Goal: Information Seeking & Learning: Learn about a topic

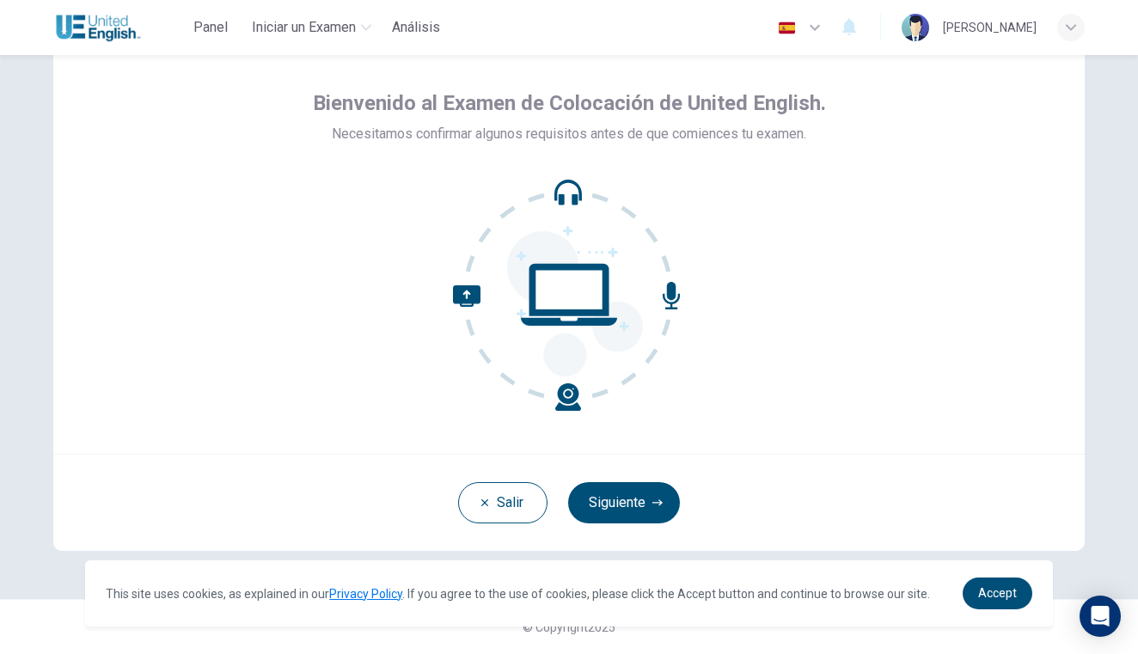
scroll to position [62, 0]
click at [597, 491] on button "Siguiente" at bounding box center [624, 502] width 112 height 41
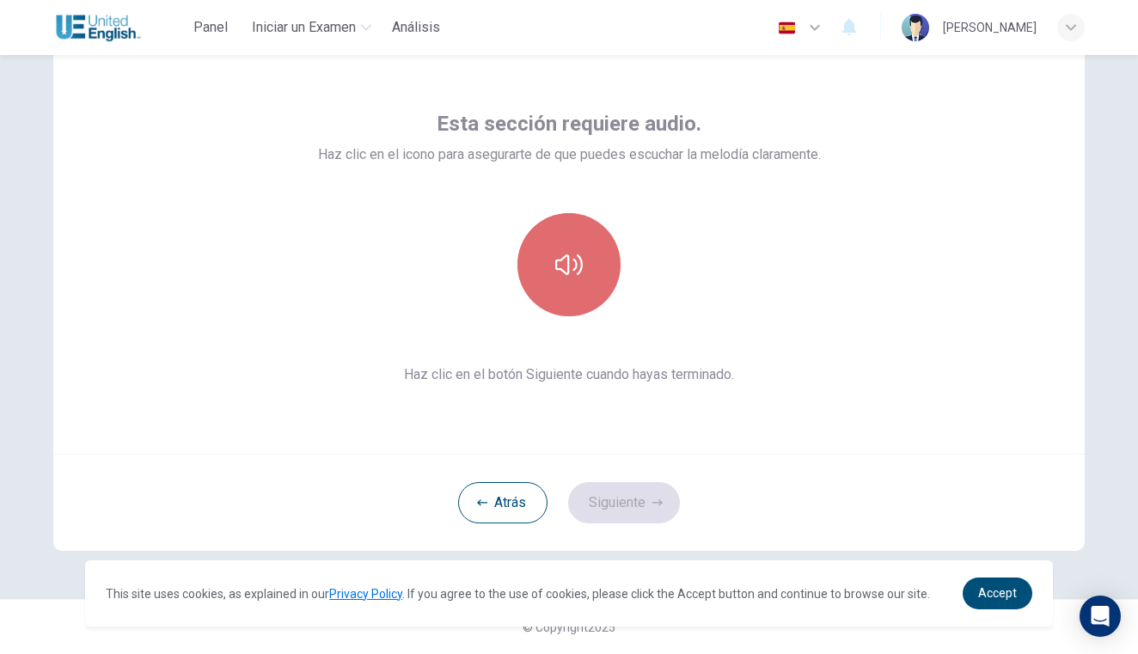
click at [584, 257] on button "button" at bounding box center [568, 264] width 103 height 103
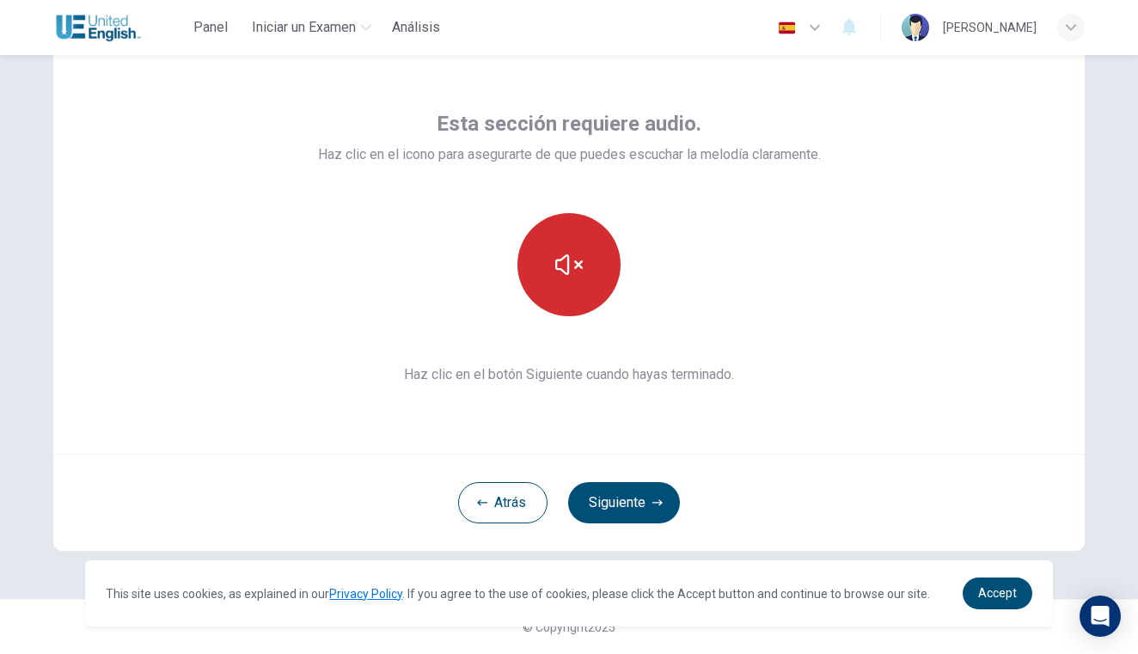
click at [584, 258] on button "button" at bounding box center [568, 264] width 103 height 103
click at [571, 266] on icon "button" at bounding box center [568, 264] width 27 height 27
click at [577, 297] on button "button" at bounding box center [568, 264] width 103 height 103
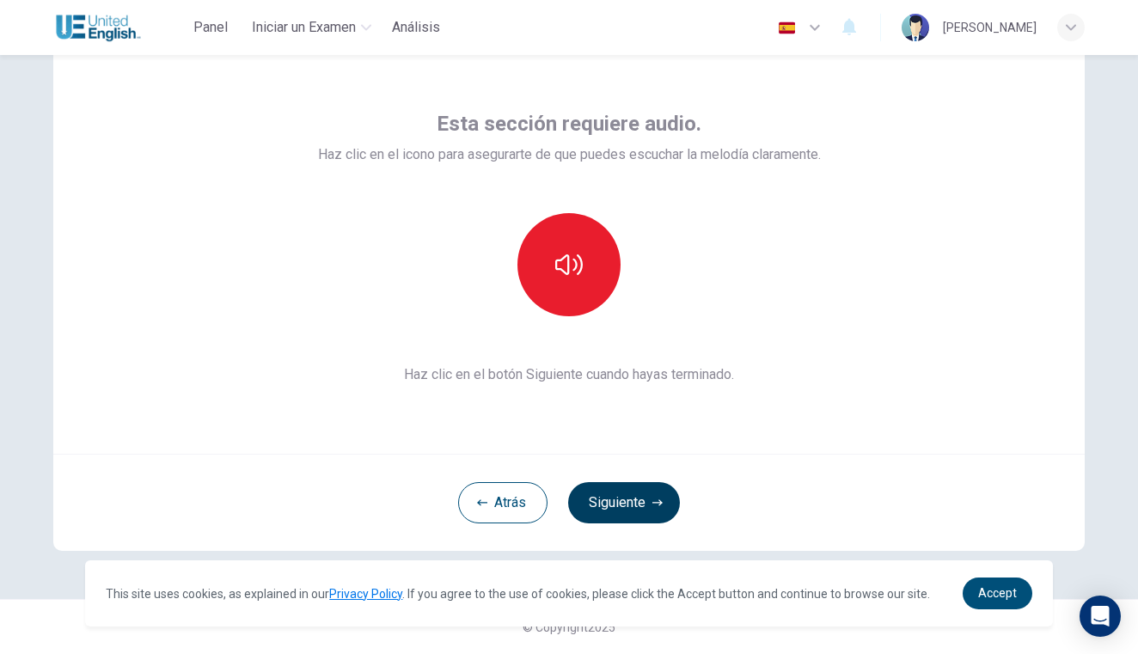
click at [648, 488] on button "Siguiente" at bounding box center [624, 502] width 112 height 41
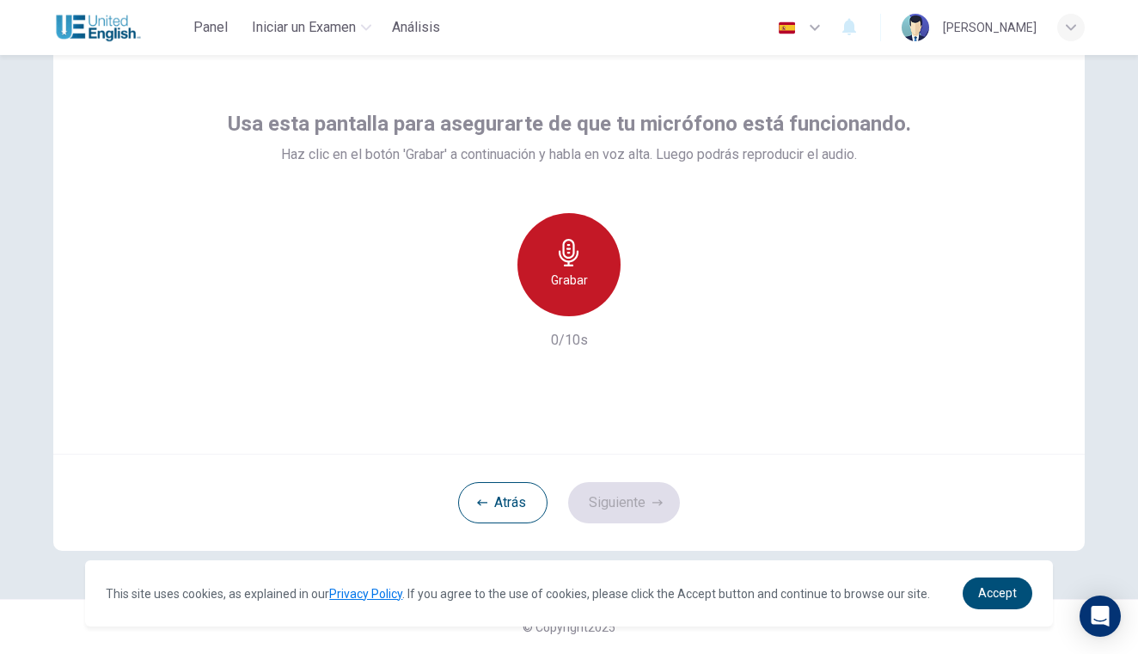
click at [572, 279] on h6 "Grabar" at bounding box center [569, 280] width 37 height 21
click at [568, 302] on div "Detener" at bounding box center [568, 264] width 103 height 103
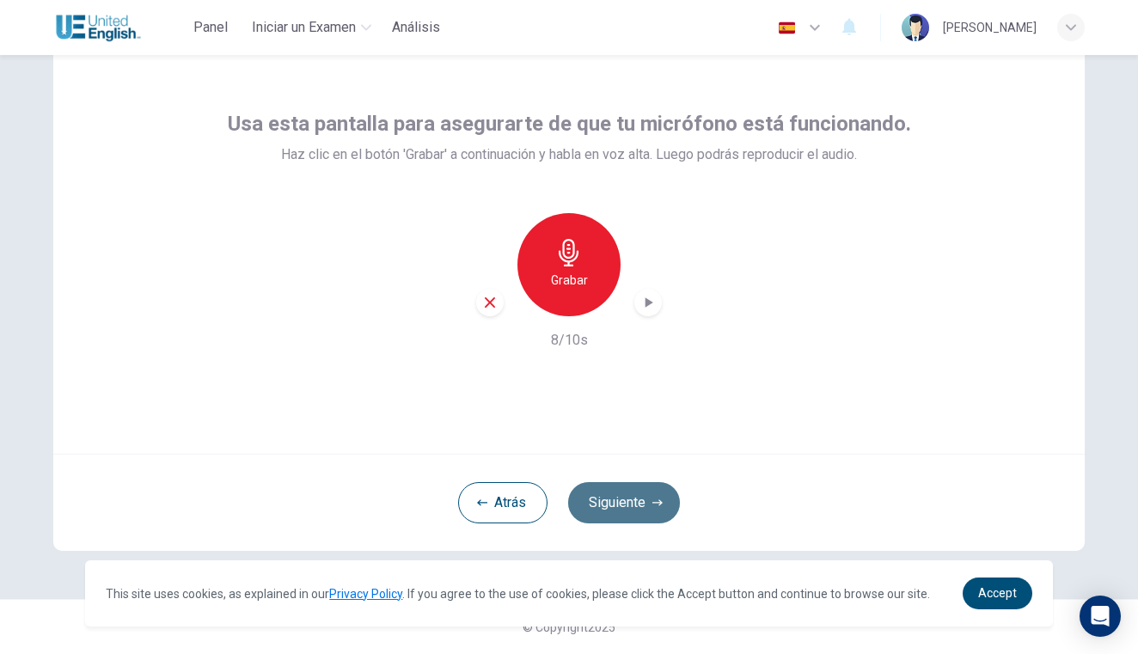
click at [629, 498] on button "Siguiente" at bounding box center [624, 502] width 112 height 41
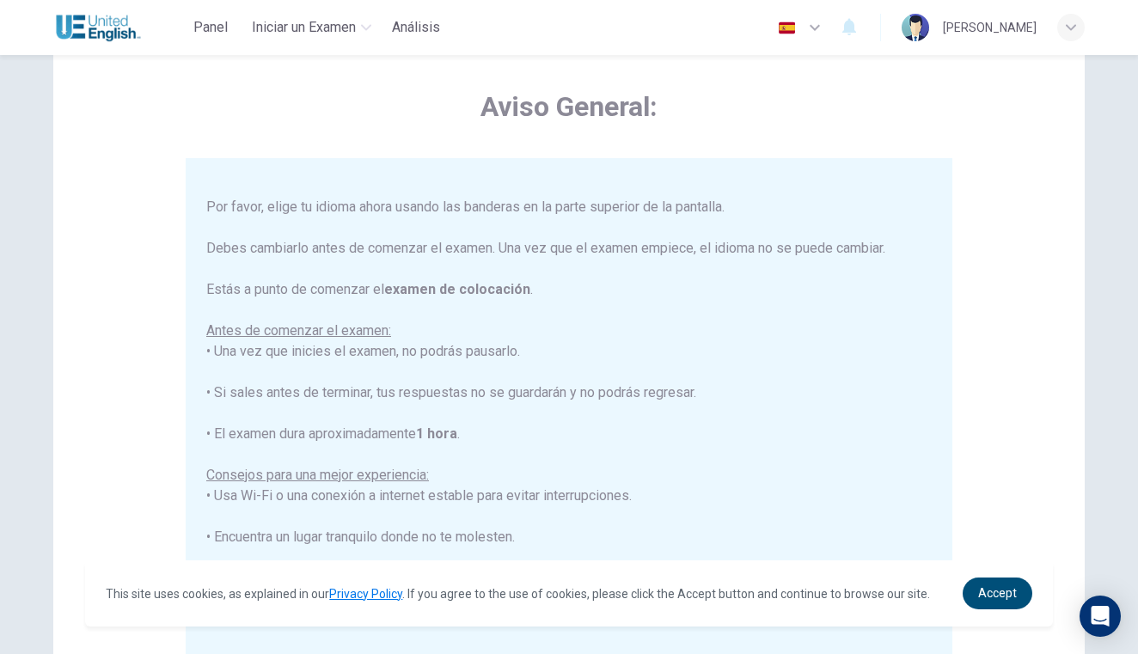
scroll to position [34, 0]
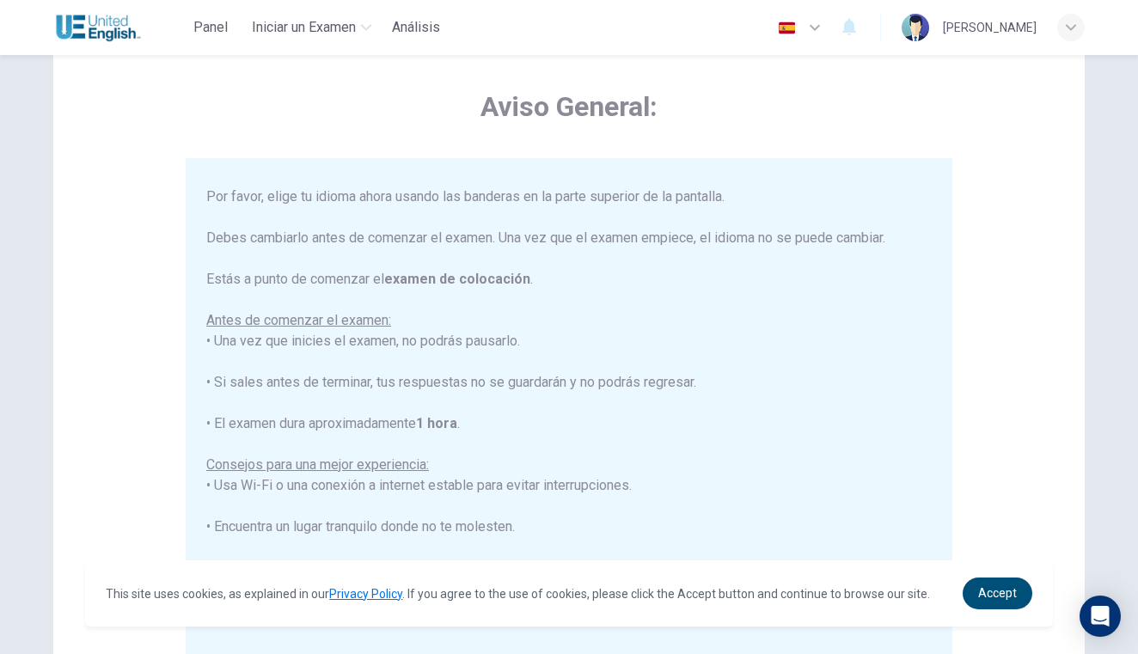
click at [825, 24] on icon "button" at bounding box center [814, 27] width 21 height 21
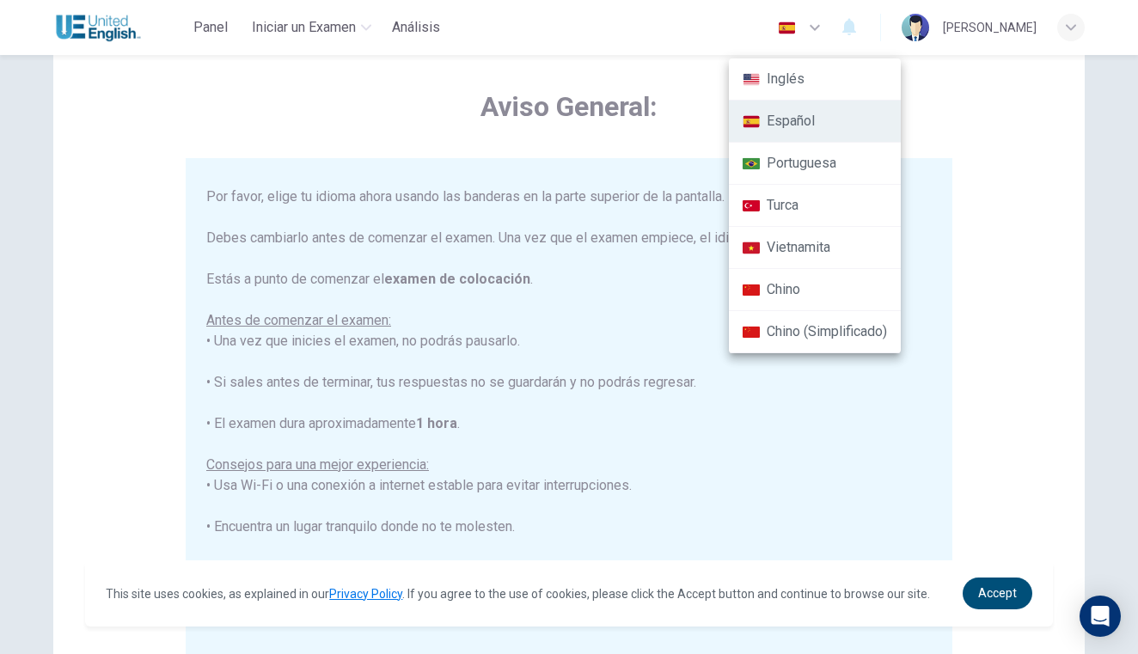
click at [792, 82] on li "Inglés" at bounding box center [815, 79] width 172 height 42
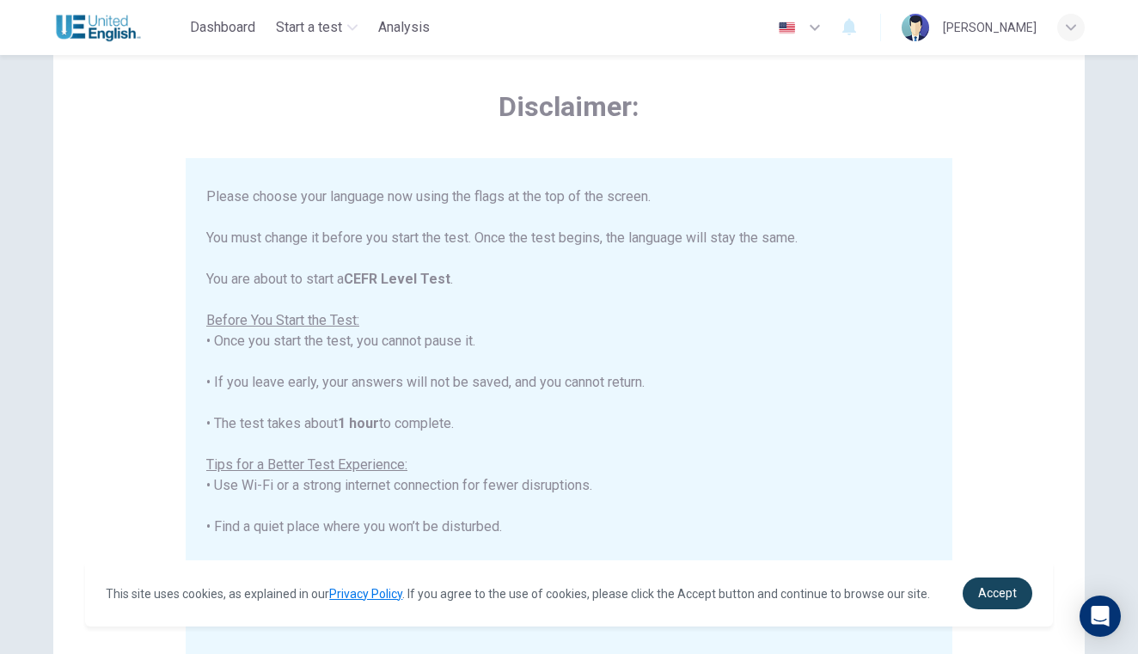
click at [998, 579] on link "Accept" at bounding box center [997, 593] width 70 height 32
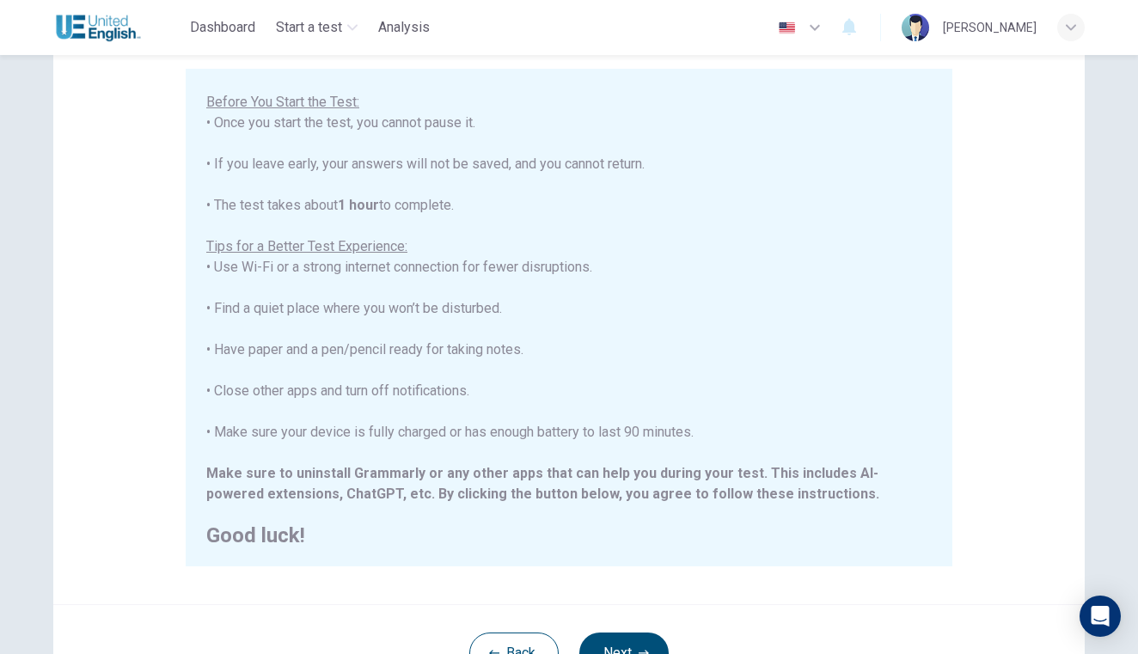
scroll to position [162, 0]
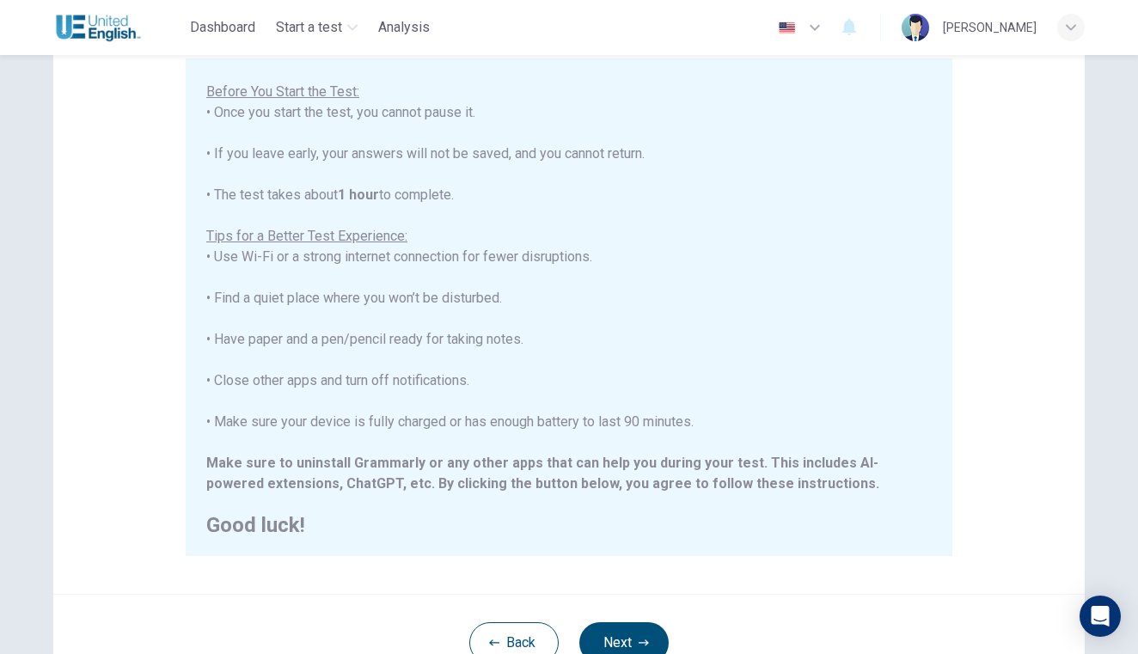
click at [820, 26] on icon "button" at bounding box center [814, 28] width 10 height 6
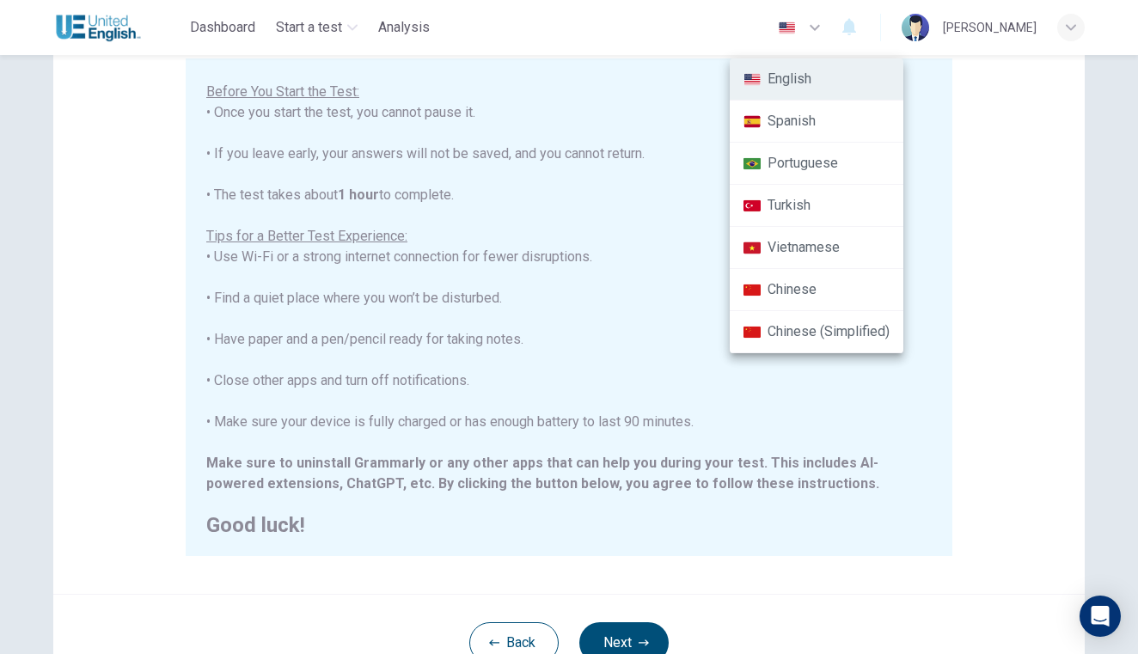
click at [803, 121] on li "Spanish" at bounding box center [817, 122] width 174 height 42
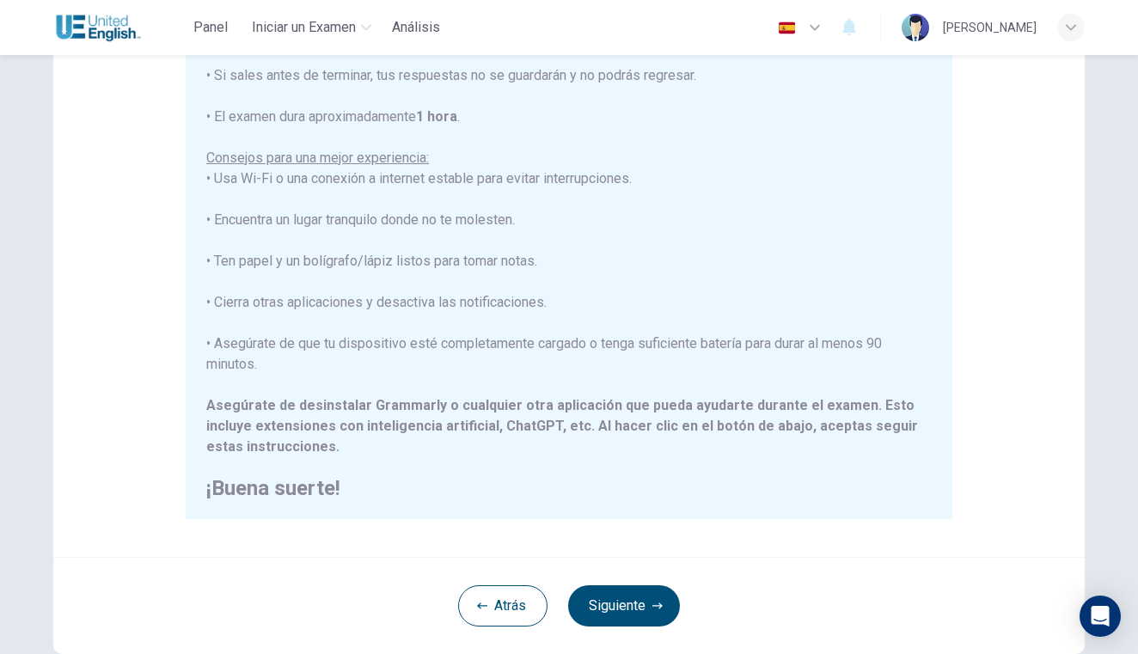
scroll to position [199, 0]
click at [825, 21] on icon "button" at bounding box center [814, 27] width 21 height 21
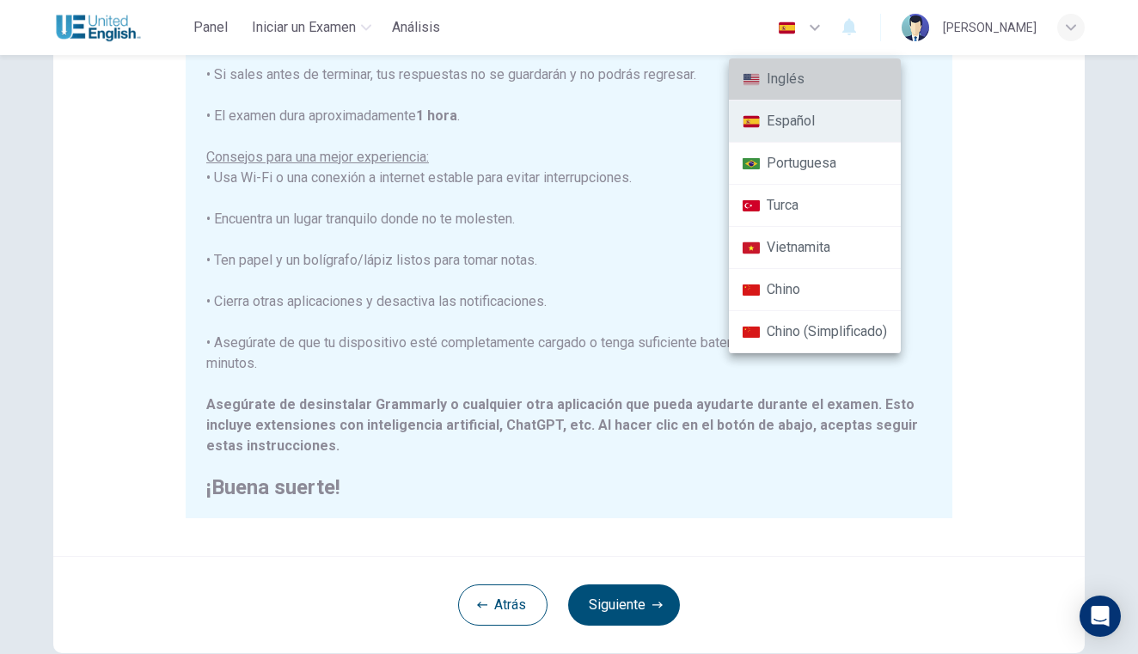
click at [797, 84] on li "Inglés" at bounding box center [815, 79] width 172 height 42
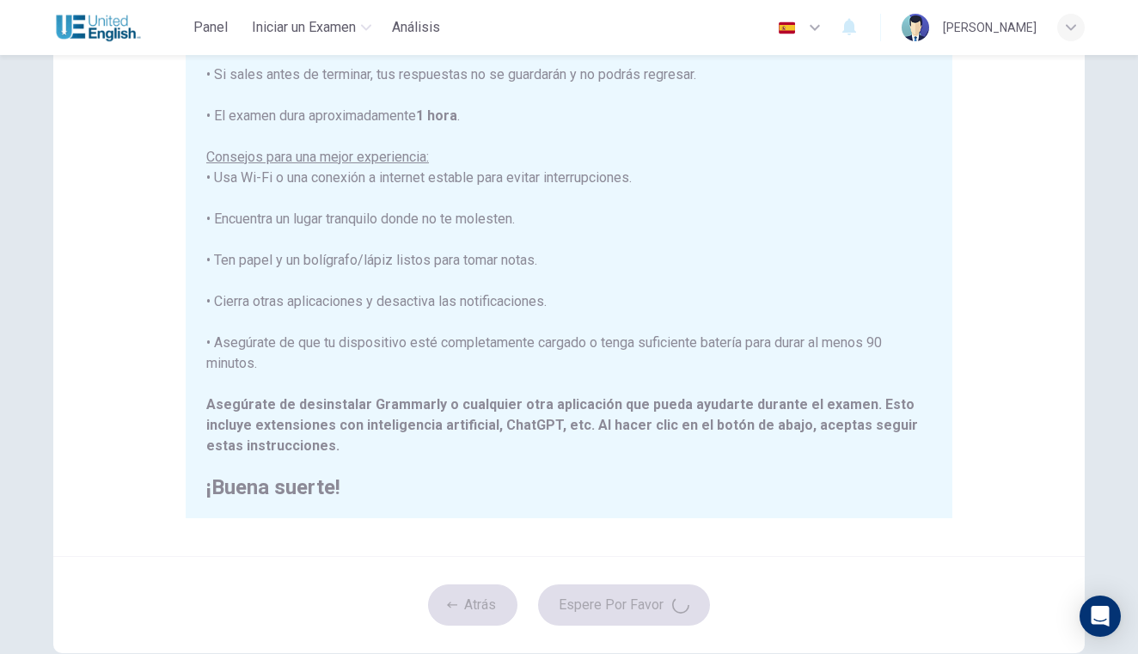
type input "en"
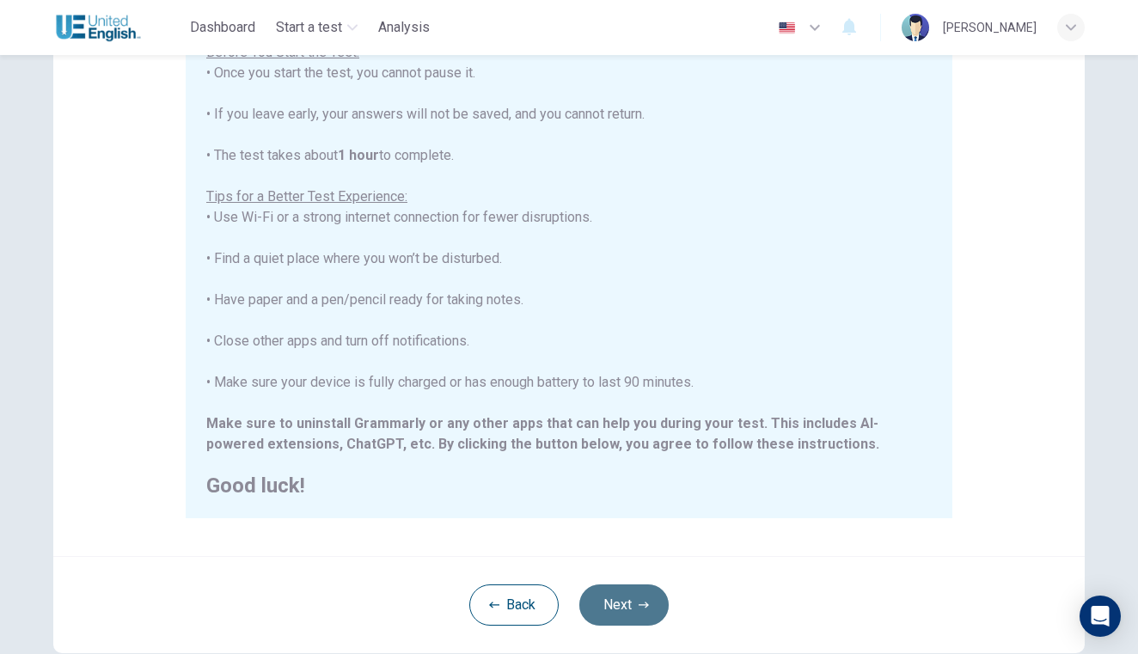
click at [629, 614] on button "Next" at bounding box center [623, 604] width 89 height 41
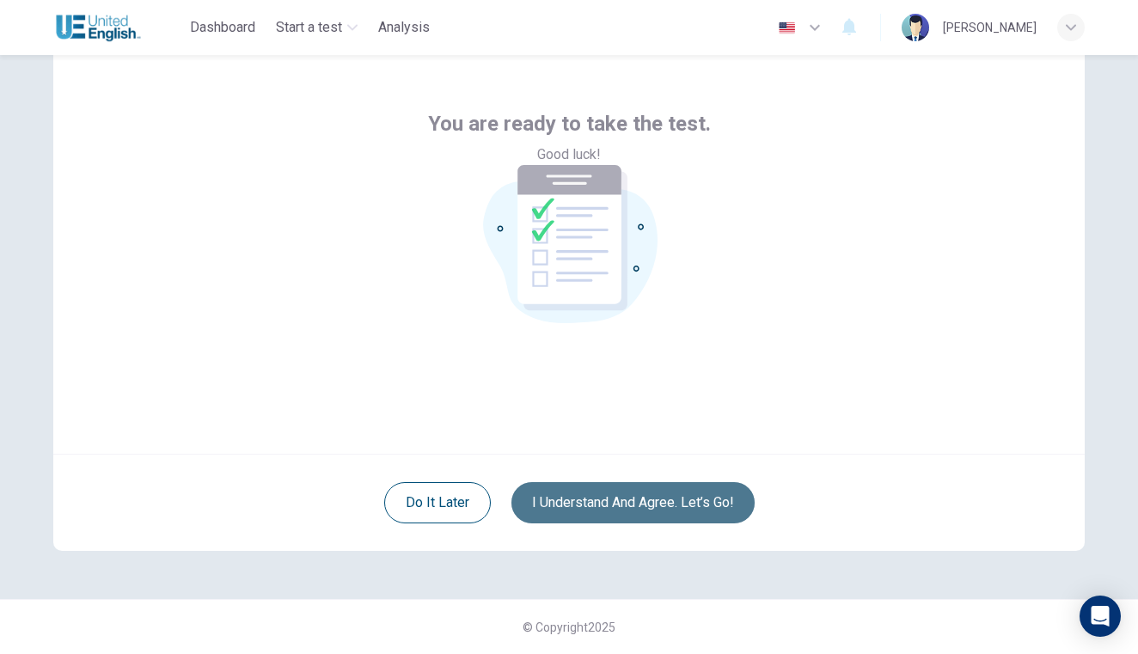
click at [639, 514] on button "I understand and agree. Let’s go!" at bounding box center [632, 502] width 243 height 41
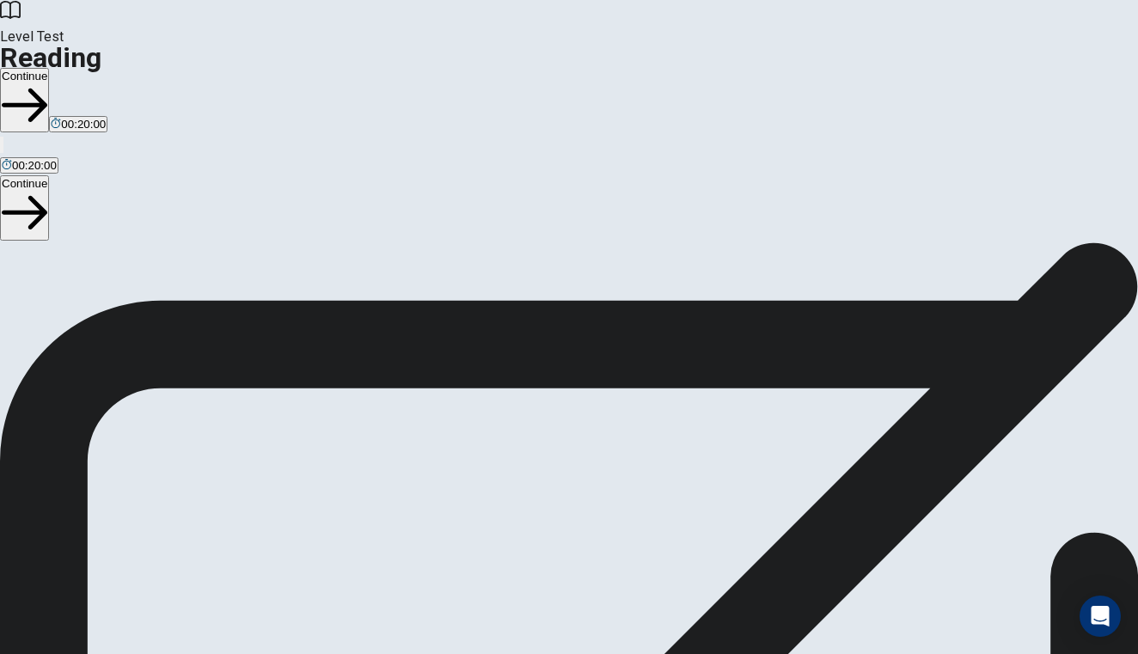
scroll to position [65, 0]
click at [88, 571] on b "Continue" at bounding box center [58, 579] width 58 height 16
click at [49, 68] on button "Continue" at bounding box center [24, 100] width 49 height 64
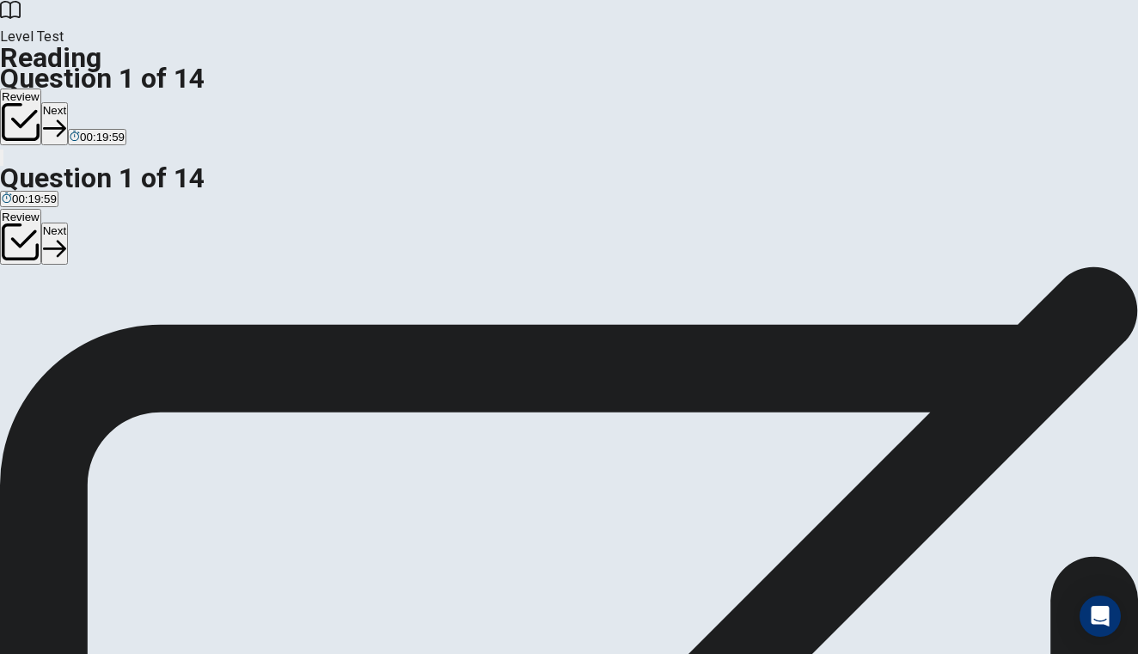
scroll to position [0, 0]
click at [267, 343] on span "Gaining new insights and knowledge" at bounding box center [175, 349] width 186 height 13
click at [68, 102] on button "Next" at bounding box center [54, 123] width 27 height 42
click at [134, 343] on span "By offering higher salaries" at bounding box center [68, 349] width 132 height 13
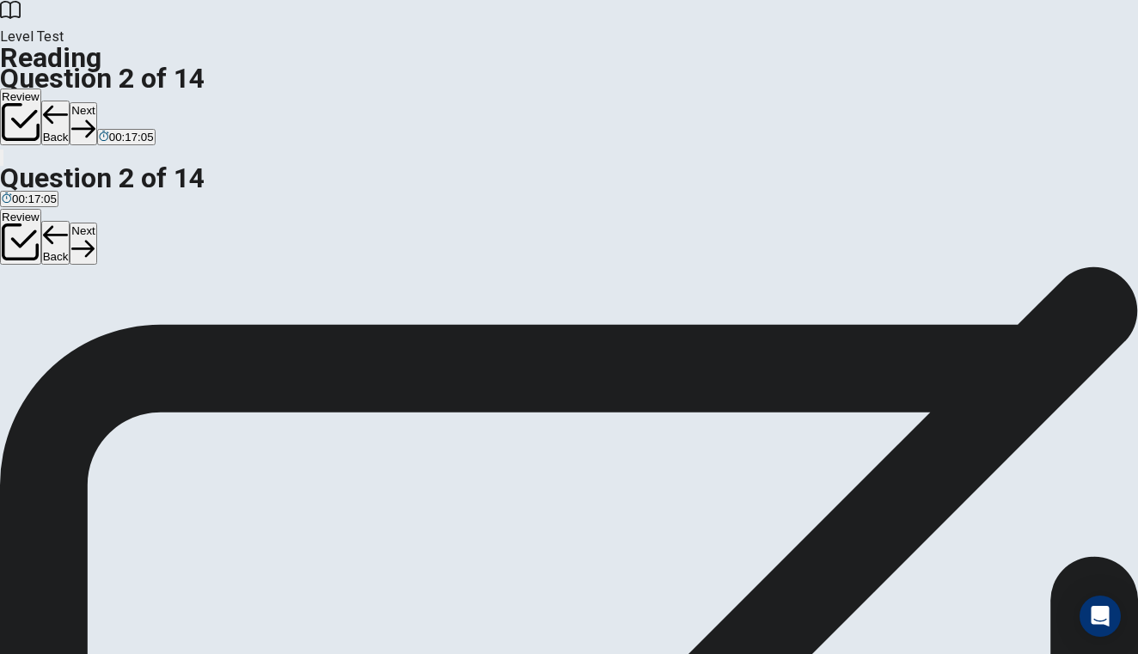
scroll to position [122, 0]
click at [96, 102] on button "Next" at bounding box center [83, 123] width 27 height 42
click at [482, 357] on button "D Posting on social media" at bounding box center [544, 342] width 125 height 29
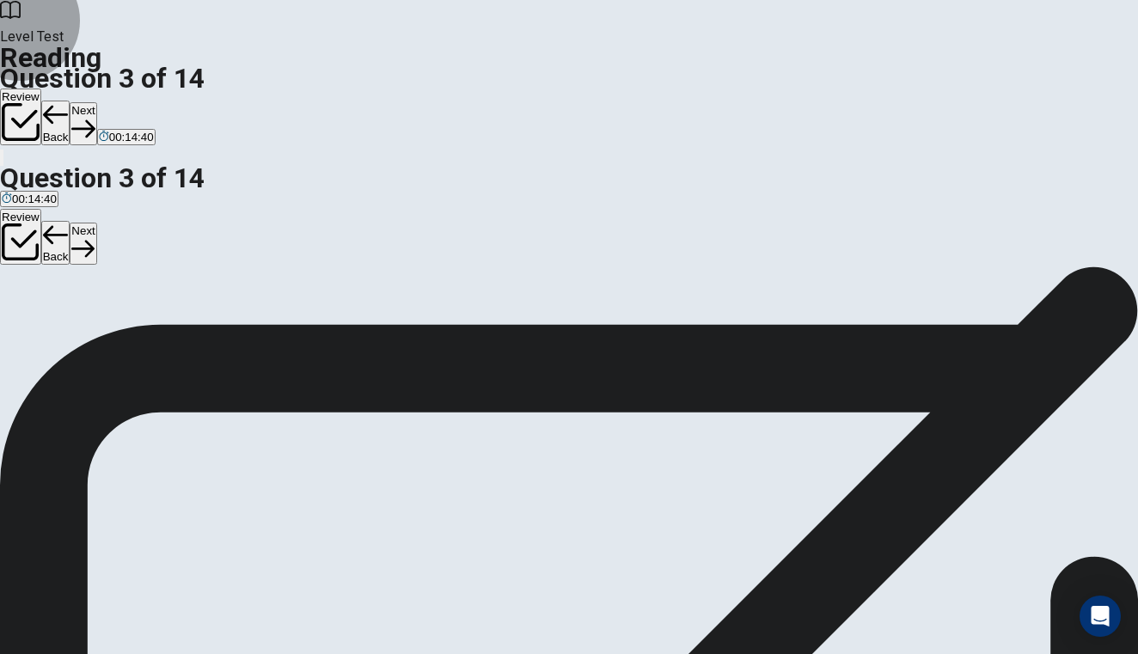
click at [96, 102] on button "Next" at bounding box center [83, 123] width 27 height 42
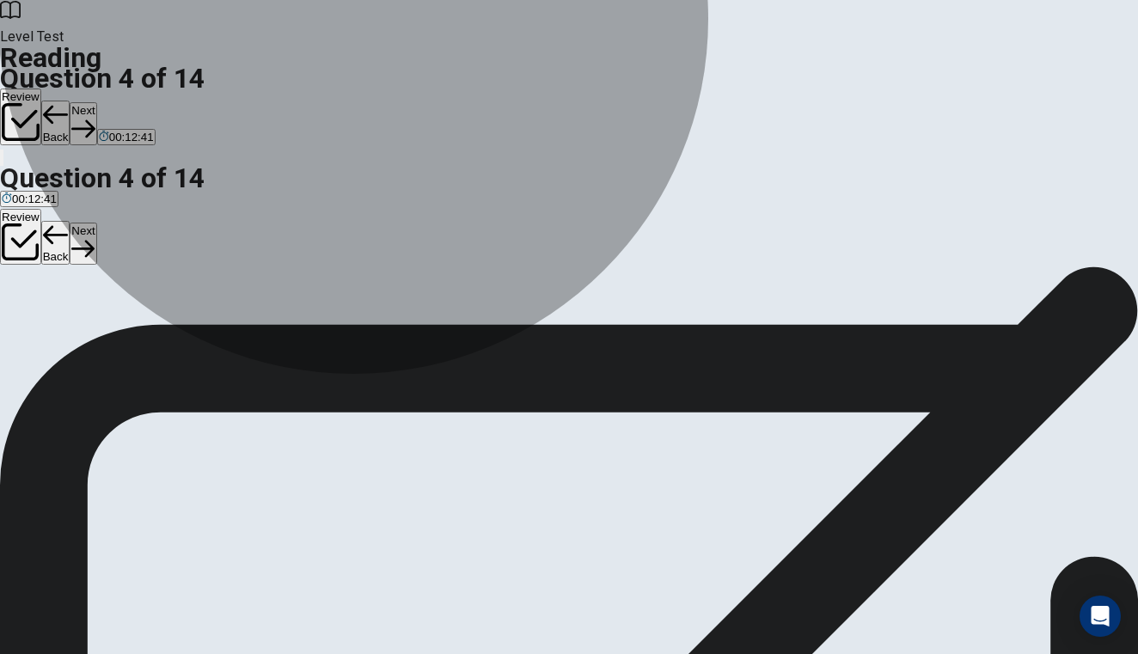
click at [327, 367] on span "The author believes only extroverts can benefit from networking." at bounding box center [165, 360] width 326 height 13
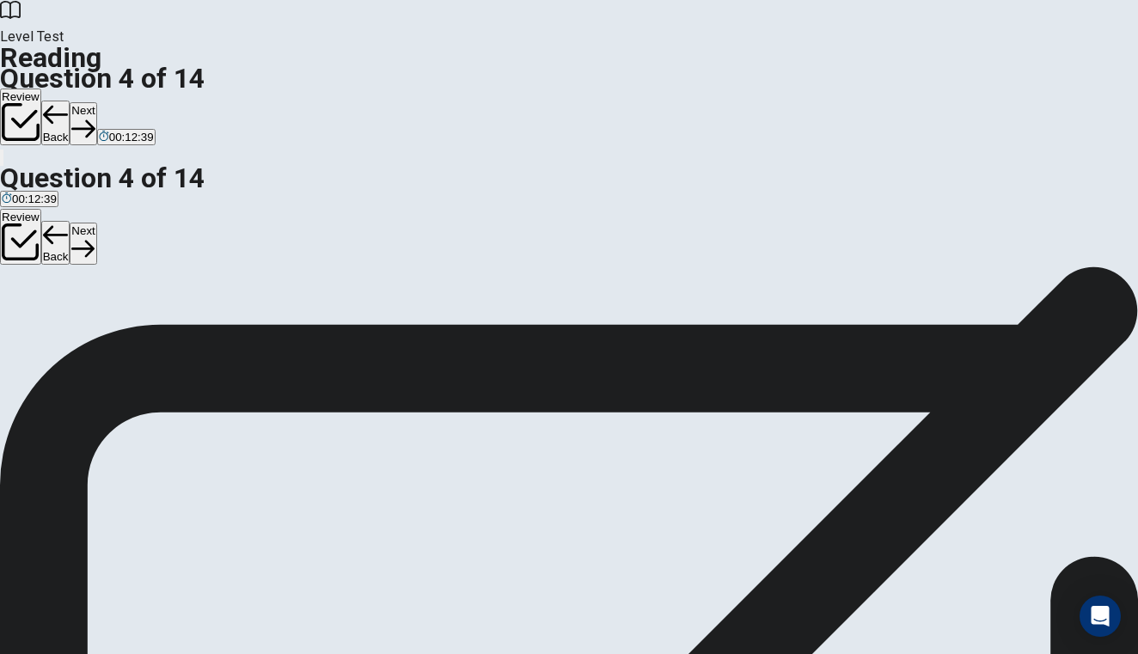
scroll to position [122, 0]
click at [741, 234] on span "The author sees networking as beneficial despite its challenges." at bounding box center [903, 227] width 324 height 13
click at [96, 102] on button "Next" at bounding box center [83, 123] width 27 height 42
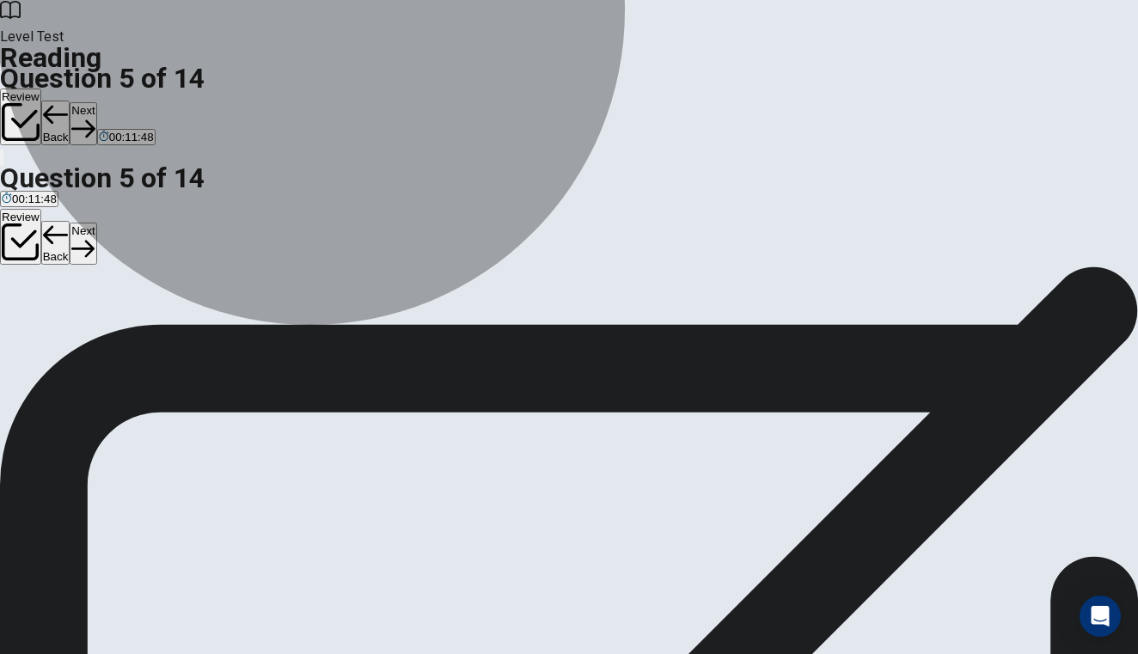
click at [399, 341] on span "To highlight the support and guidance mentors can provide through networking." at bounding box center [554, 347] width 401 height 13
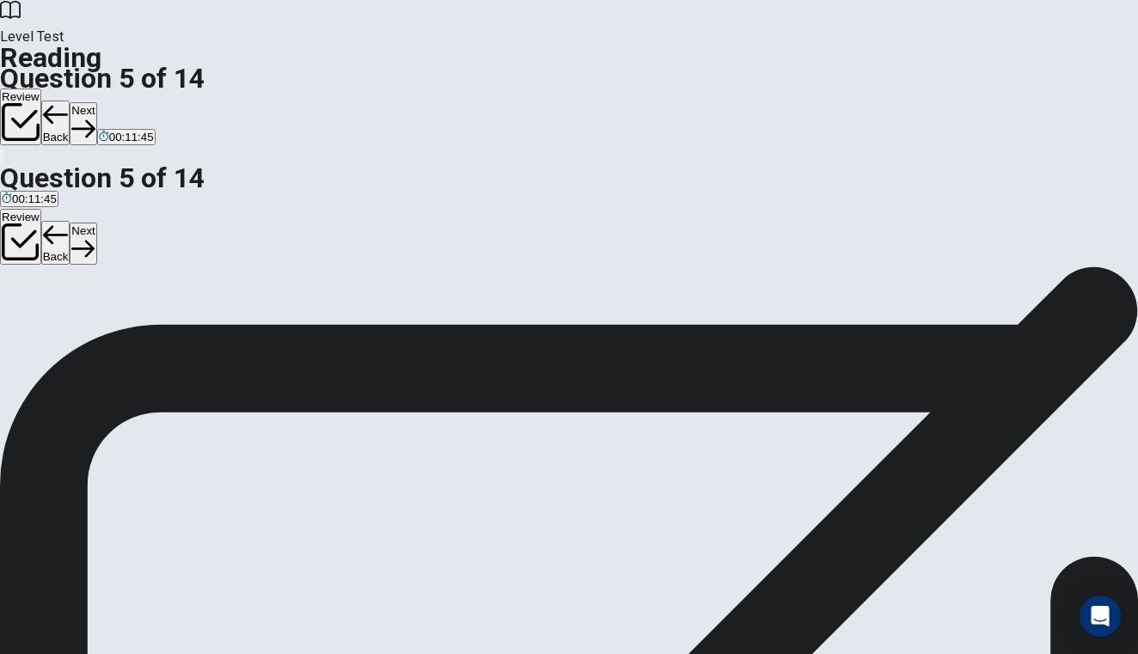
scroll to position [122, 0]
click at [96, 102] on button "Next" at bounding box center [83, 123] width 27 height 42
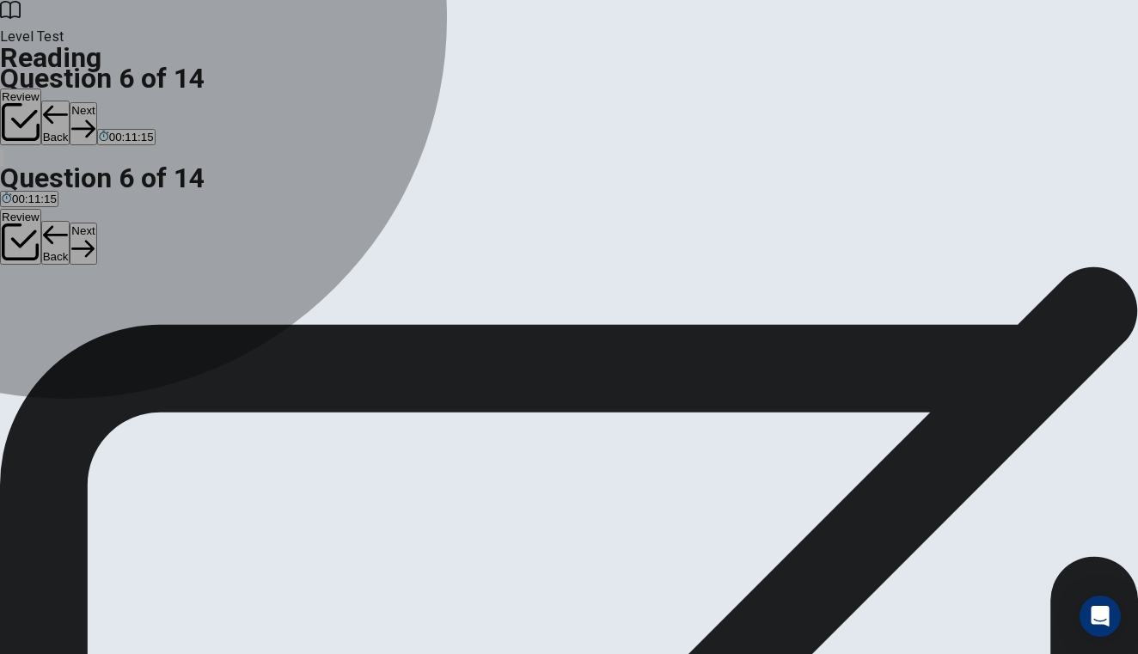
click at [155, 345] on span "Developing" at bounding box center [134, 349] width 58 height 13
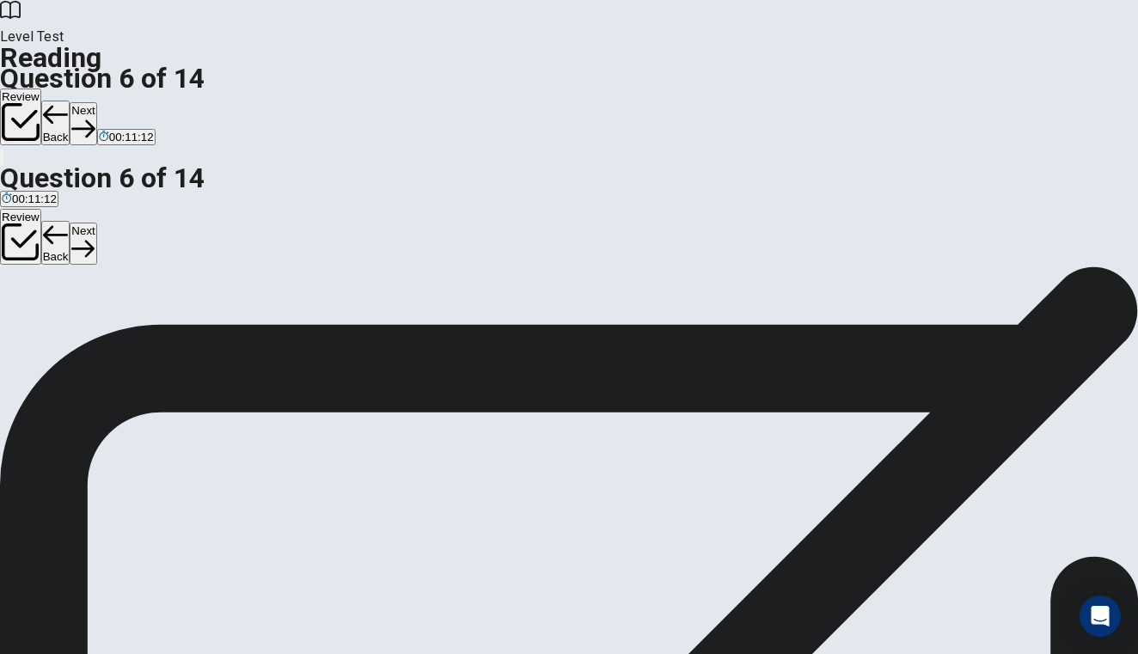
scroll to position [63, 0]
click at [96, 102] on button "Next" at bounding box center [83, 123] width 27 height 42
click at [452, 356] on span "Making informed decisions." at bounding box center [521, 349] width 139 height 13
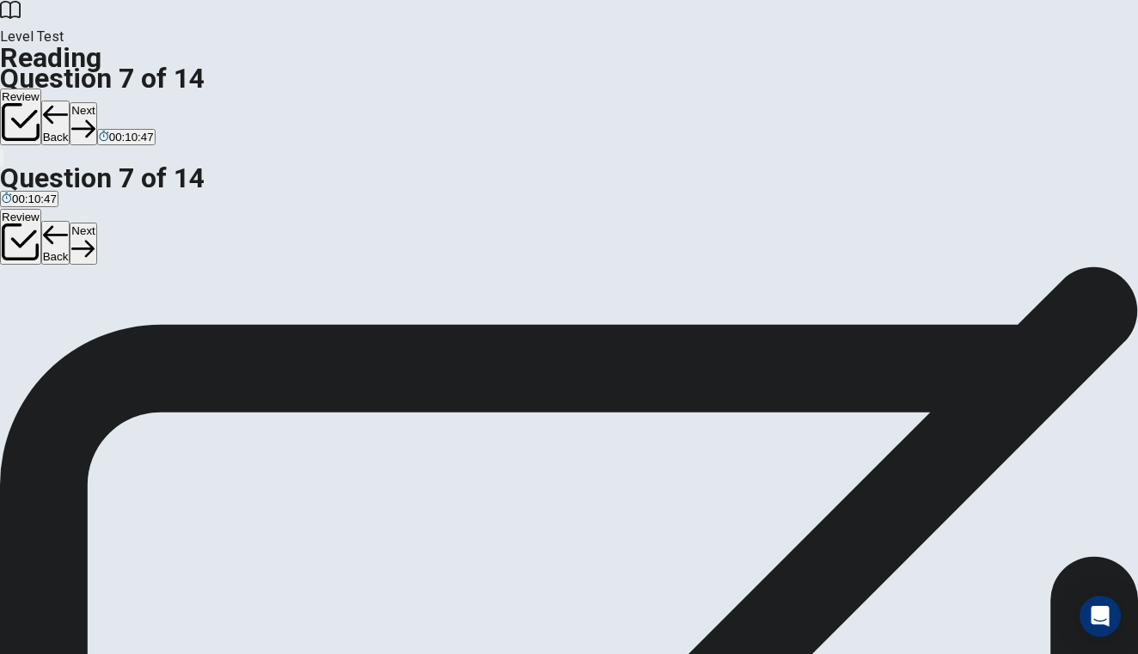
click at [96, 102] on button "Next" at bounding box center [83, 123] width 27 height 42
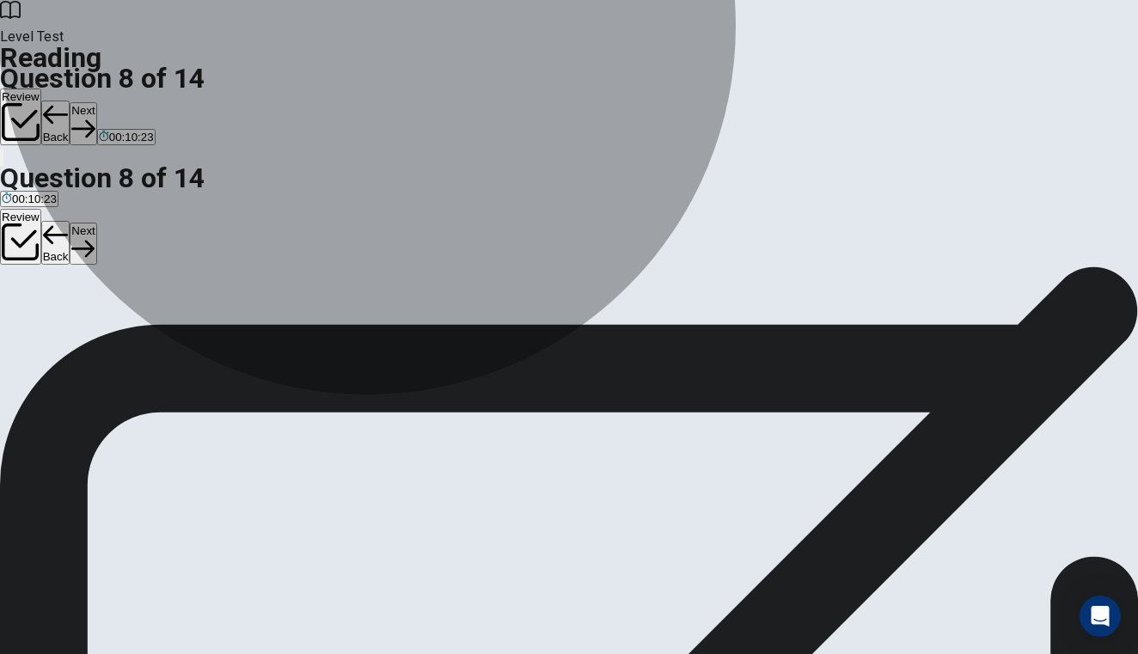
click at [301, 355] on span "Traditional job postings are more effective than networking." at bounding box center [151, 348] width 299 height 13
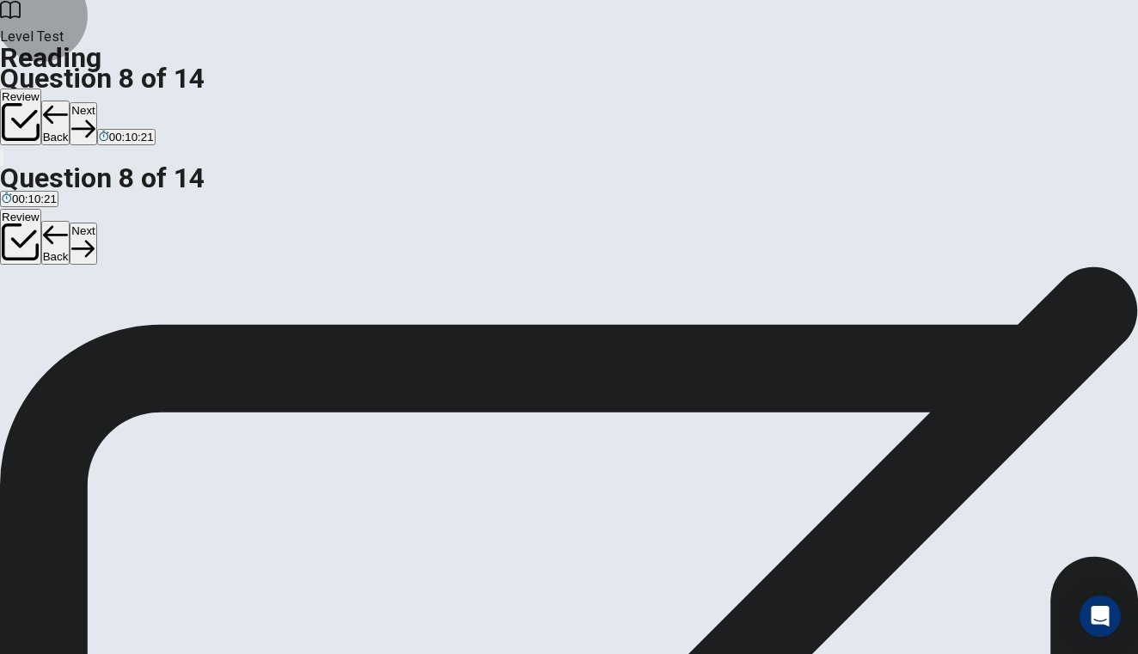
click at [96, 102] on button "Next" at bounding box center [83, 123] width 27 height 42
click at [346, 311] on span "After the last sentence of paragraph 2" at bounding box center [294, 317] width 192 height 13
click at [96, 102] on button "Next" at bounding box center [83, 123] width 27 height 42
click at [339, 311] on span "Gaining new insights and knowledge" at bounding box center [272, 317] width 186 height 13
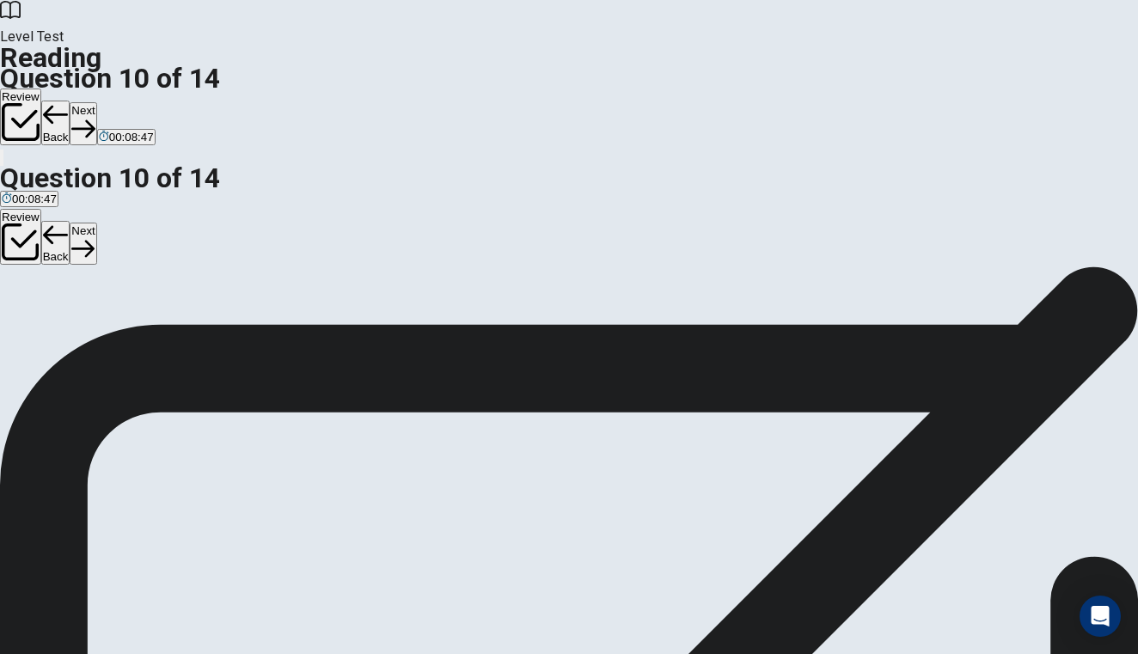
scroll to position [248, 0]
click at [96, 102] on button "Next" at bounding box center [83, 123] width 27 height 42
click at [420, 324] on span "Networking may feel uncomfortable for introverts, but it is still beneficial." at bounding box center [601, 317] width 363 height 13
click at [96, 102] on button "Next" at bounding box center [83, 123] width 27 height 42
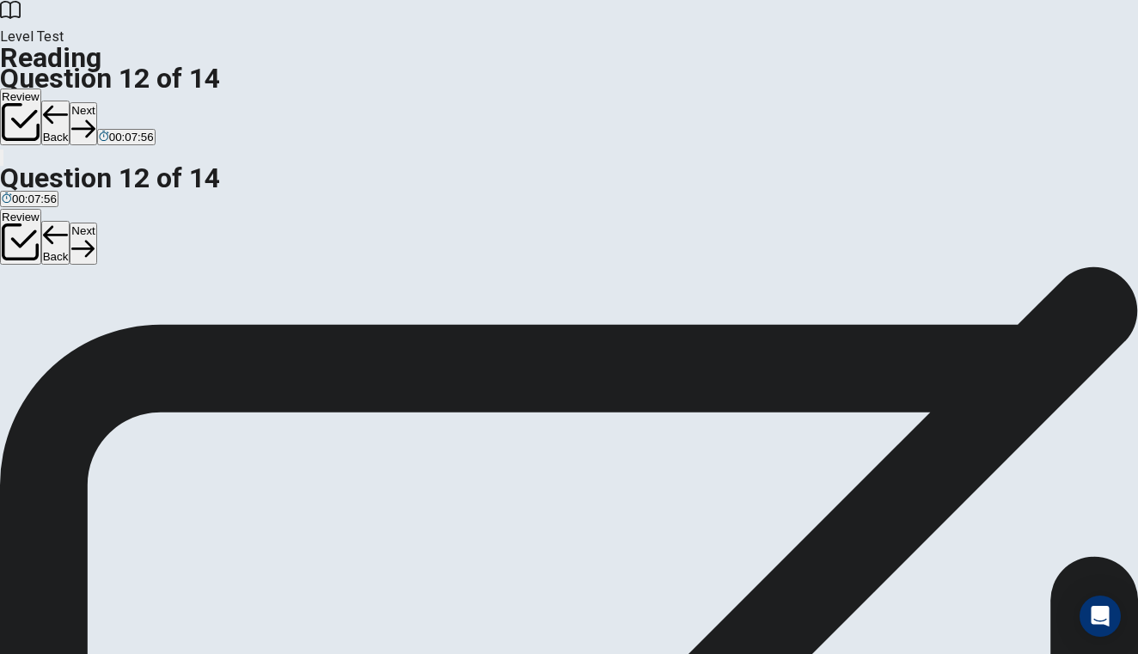
click at [318, 356] on span "Emotional support" at bounding box center [364, 349] width 92 height 13
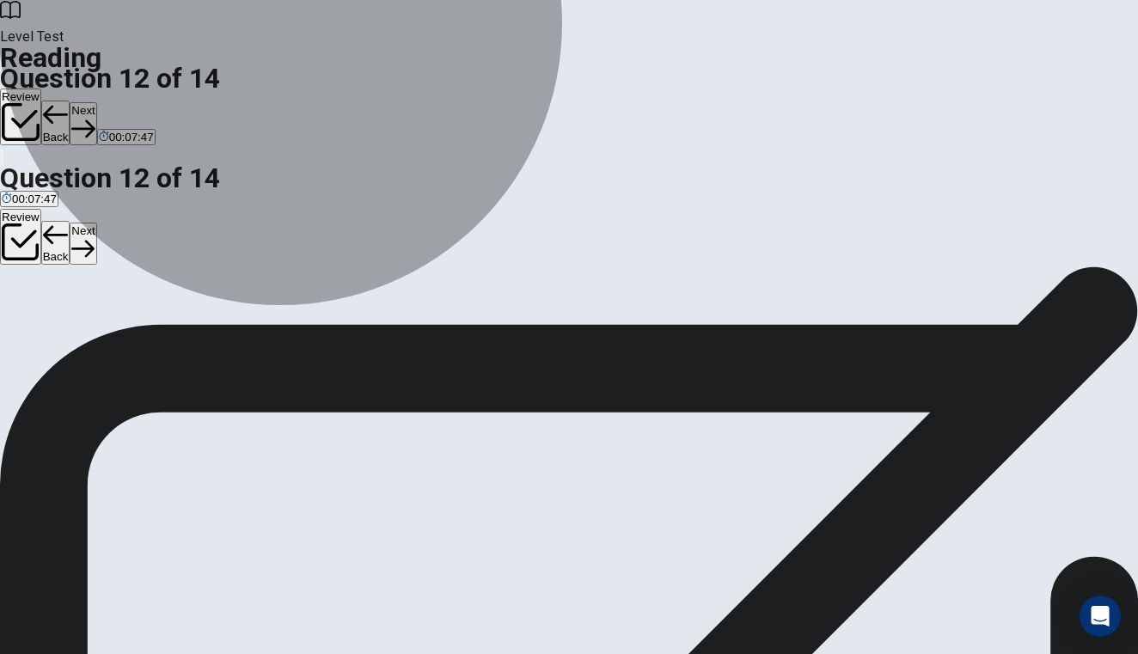
click at [317, 351] on button "C Professional networking" at bounding box center [254, 342] width 125 height 29
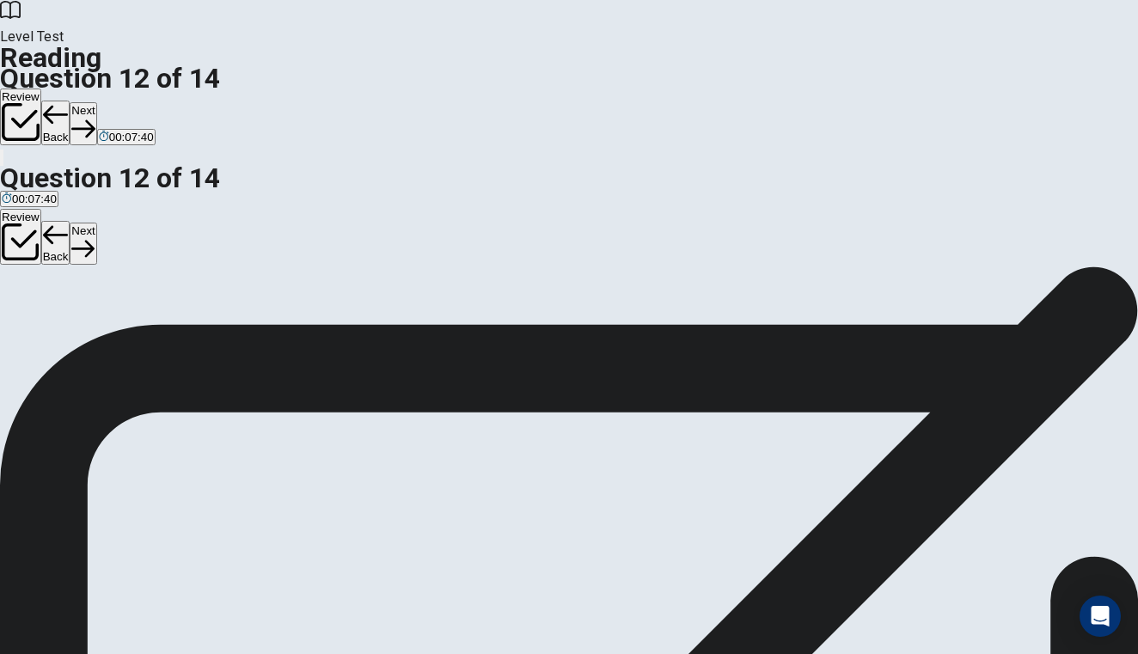
scroll to position [99, 0]
click at [96, 102] on button "Next" at bounding box center [83, 123] width 27 height 42
click at [186, 218] on span "Look at the four that indicate where the following sentence could be added to t…" at bounding box center [225, 236] width 450 height 37
click at [188, 218] on span "Look at the four that indicate where the following sentence could be added to t…" at bounding box center [225, 236] width 450 height 37
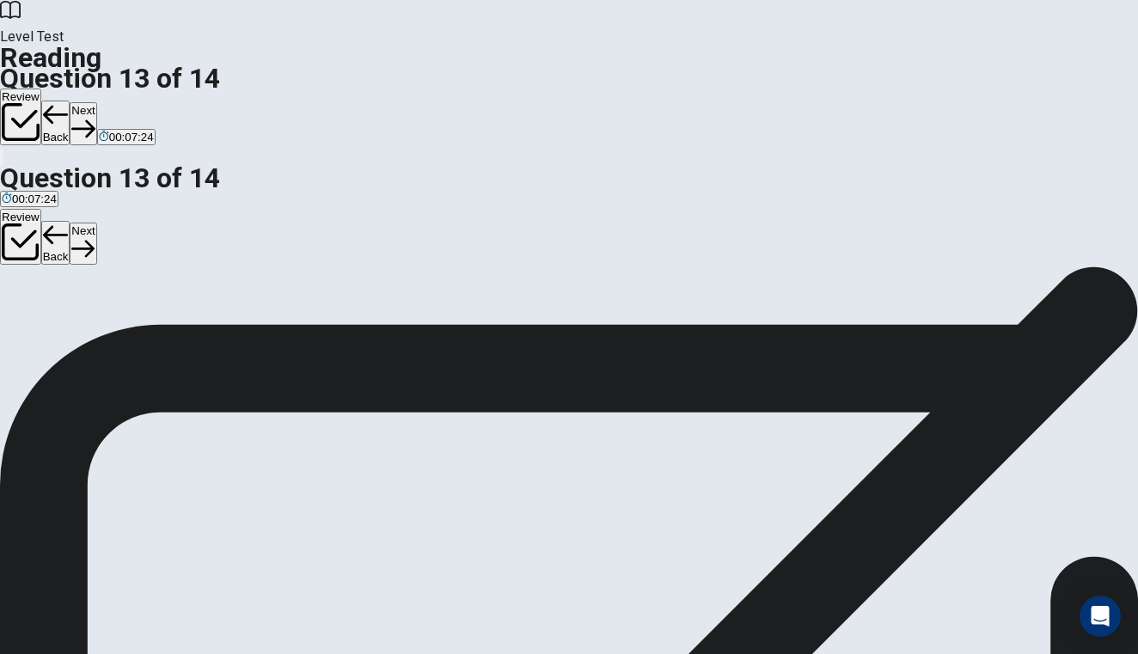
scroll to position [0, 0]
click at [303, 467] on input at bounding box center [229, 475] width 149 height 16
click at [96, 102] on button "Next" at bounding box center [83, 123] width 27 height 42
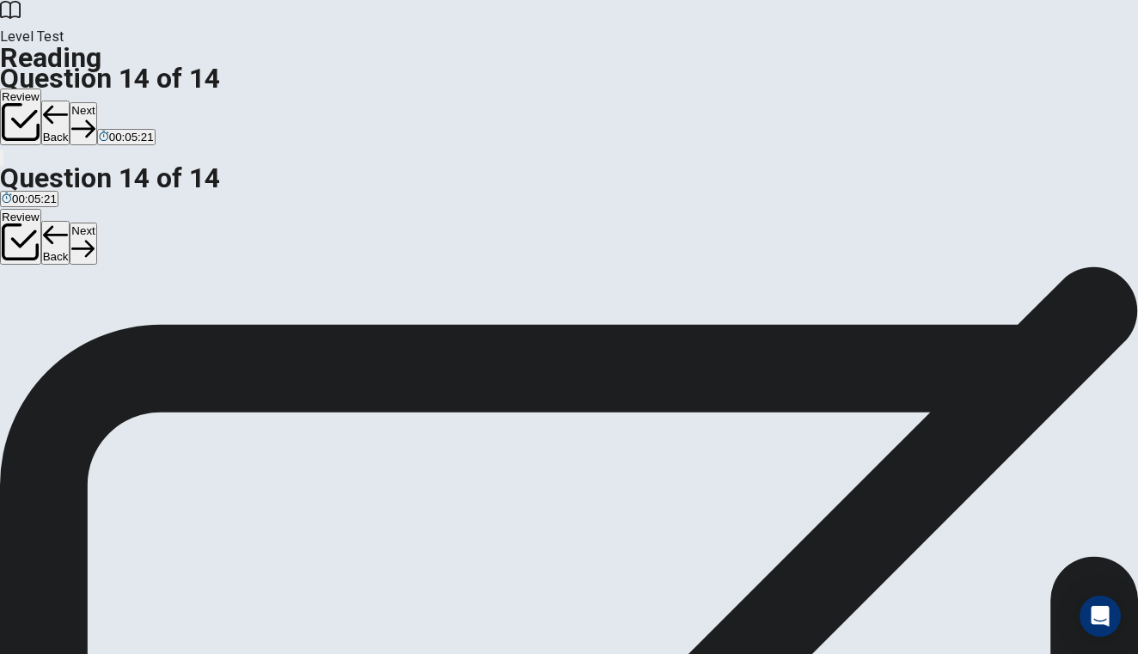
scroll to position [0, 0]
drag, startPoint x: 116, startPoint y: 378, endPoint x: 444, endPoint y: 383, distance: 328.3
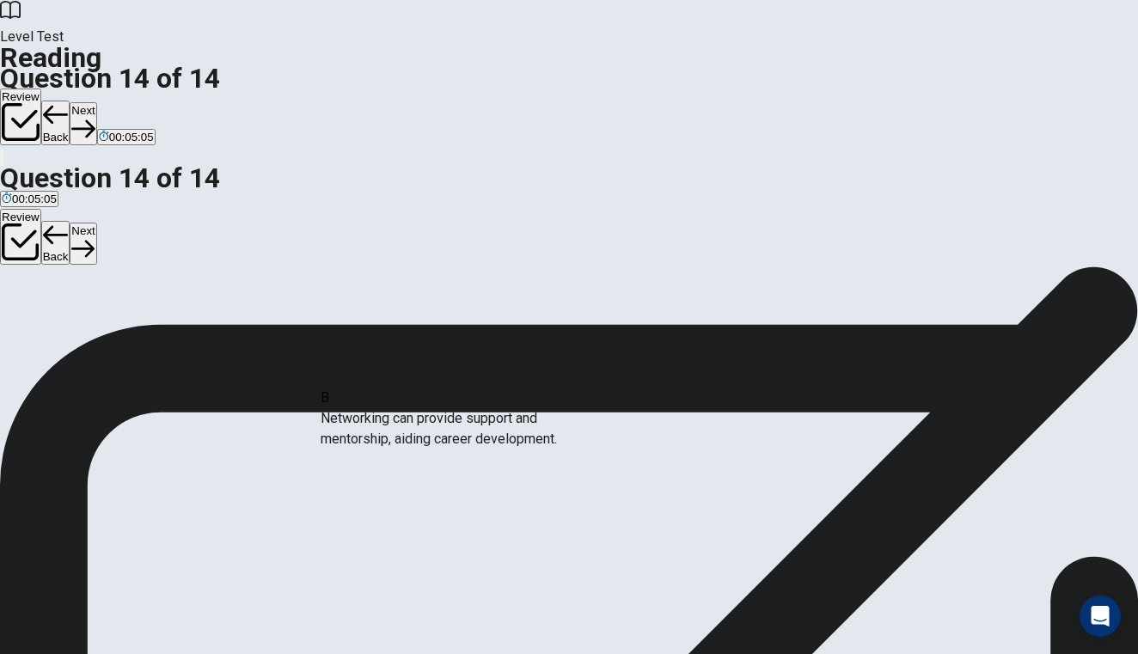
drag, startPoint x: 259, startPoint y: 372, endPoint x: 500, endPoint y: 436, distance: 249.7
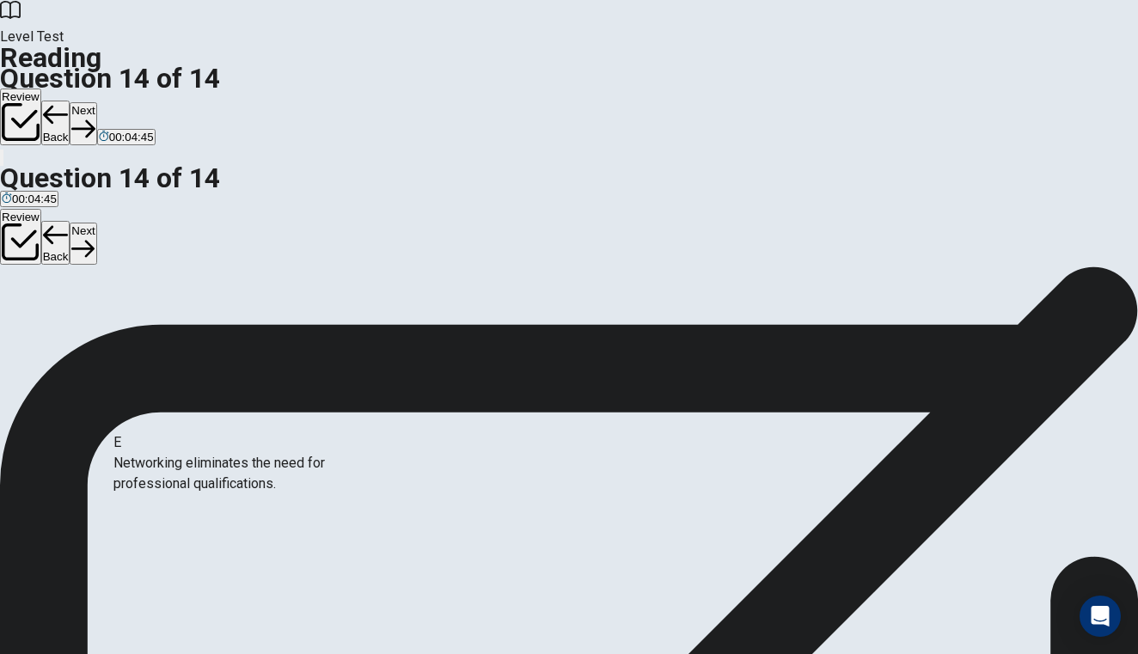
drag, startPoint x: 268, startPoint y: 463, endPoint x: 300, endPoint y: 464, distance: 31.8
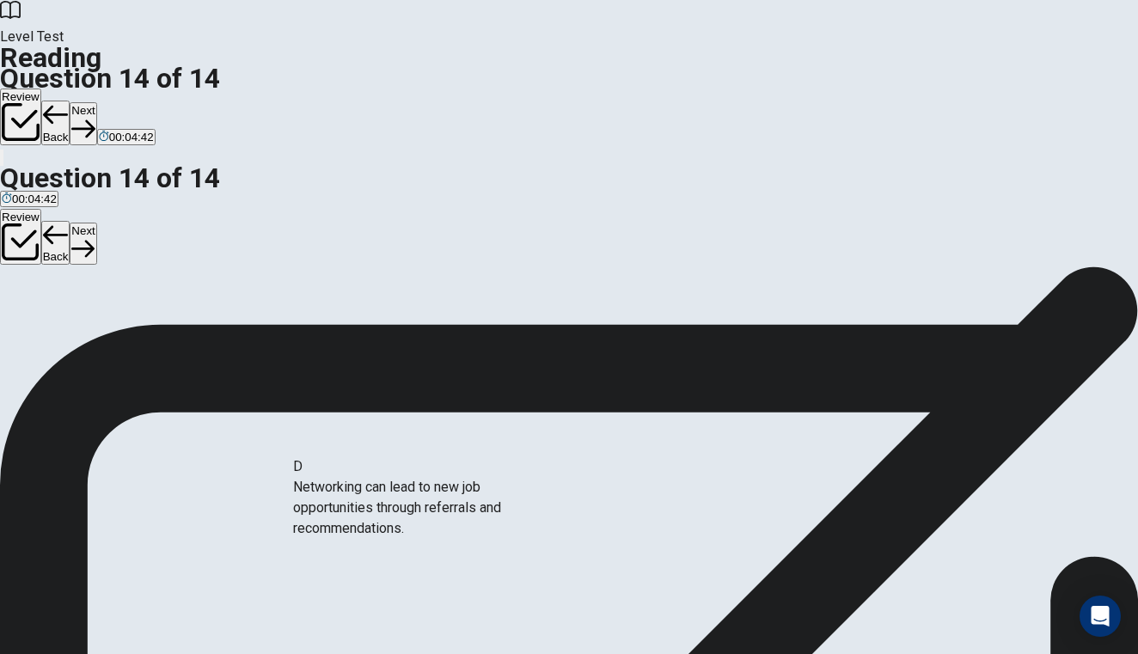
drag, startPoint x: 273, startPoint y: 382, endPoint x: 491, endPoint y: 516, distance: 255.4
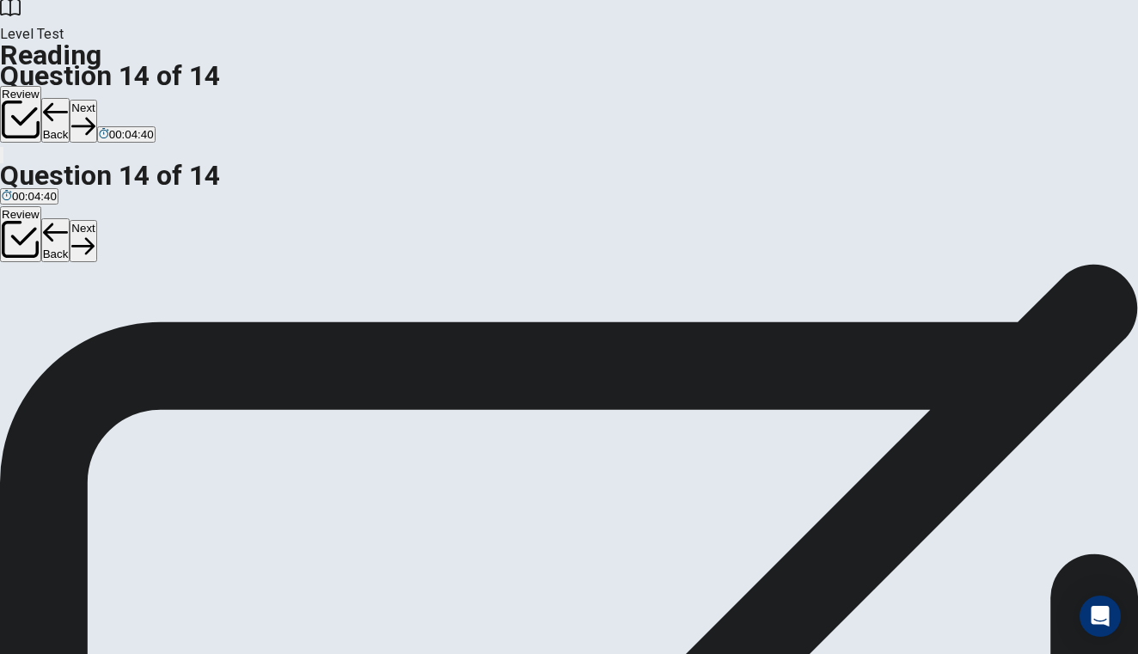
scroll to position [0, 0]
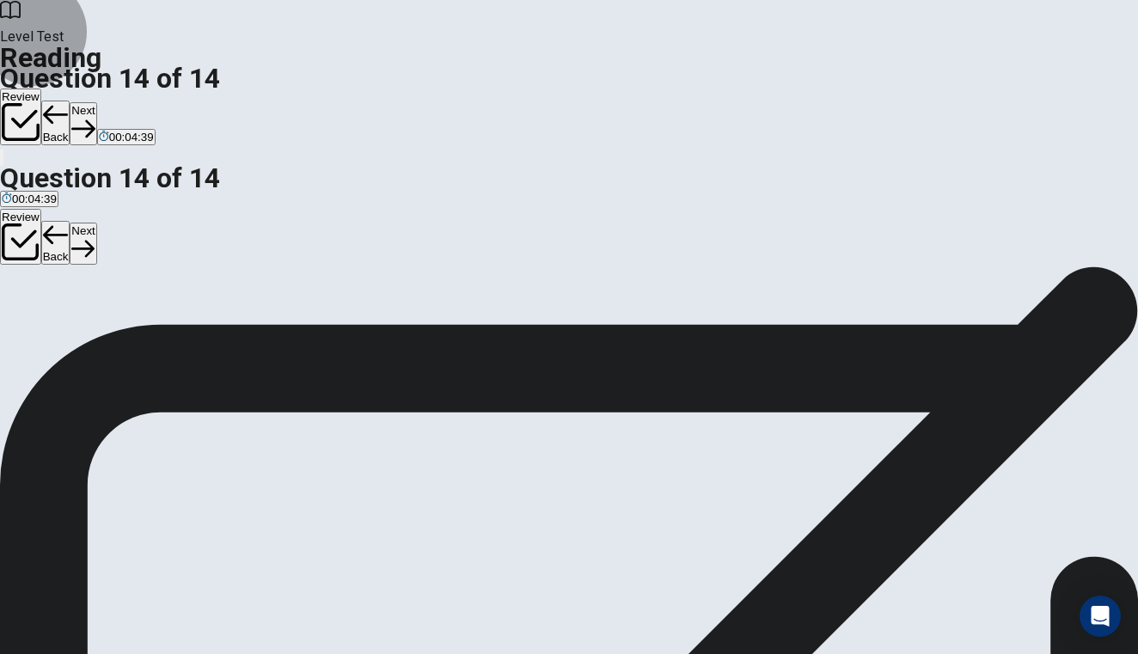
click at [96, 102] on button "Next" at bounding box center [83, 123] width 27 height 42
click at [70, 101] on button "Back" at bounding box center [55, 123] width 29 height 45
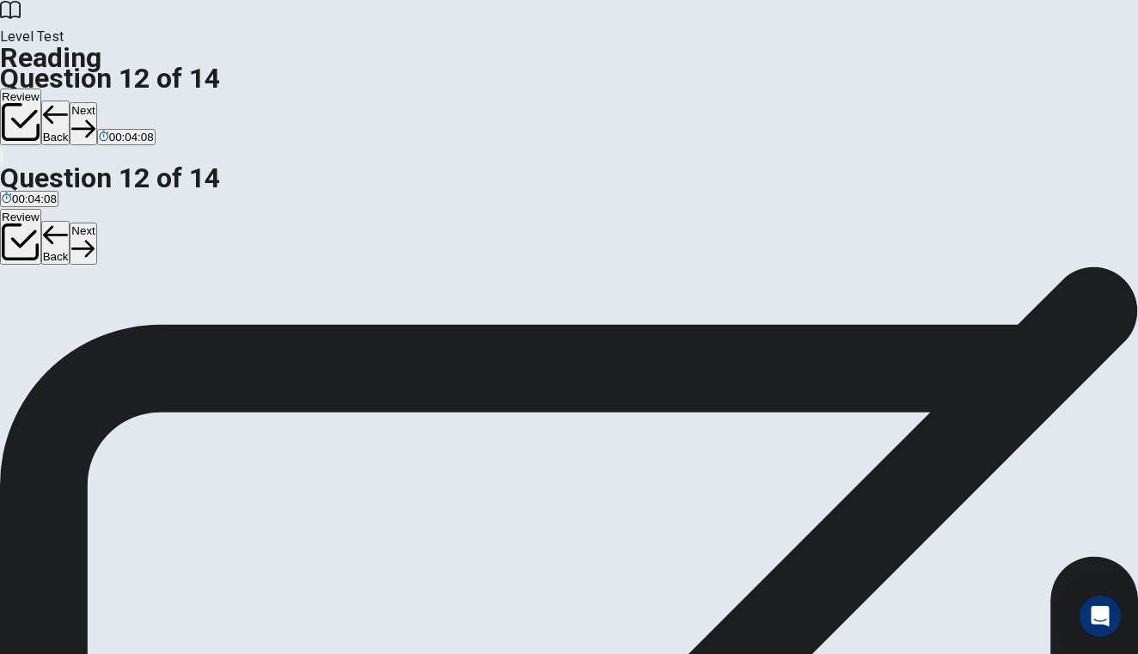
click at [70, 101] on button "Back" at bounding box center [55, 123] width 29 height 45
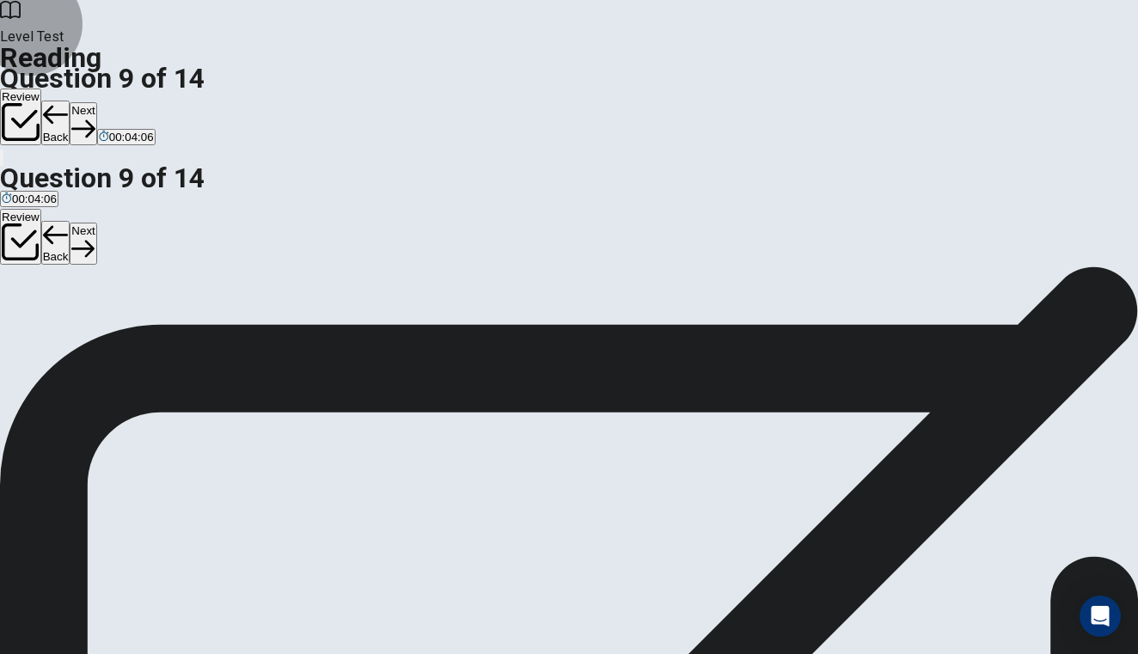
click at [70, 101] on button "Back" at bounding box center [55, 123] width 29 height 45
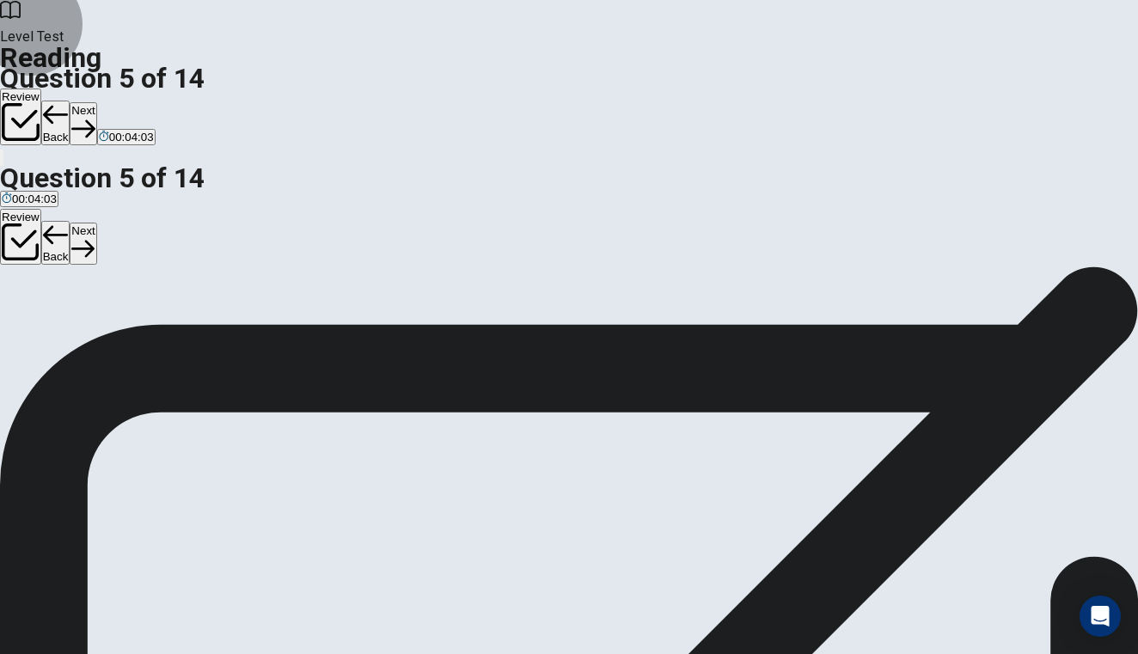
click at [70, 101] on button "Back" at bounding box center [55, 123] width 29 height 45
click at [41, 89] on button "Review" at bounding box center [20, 117] width 41 height 57
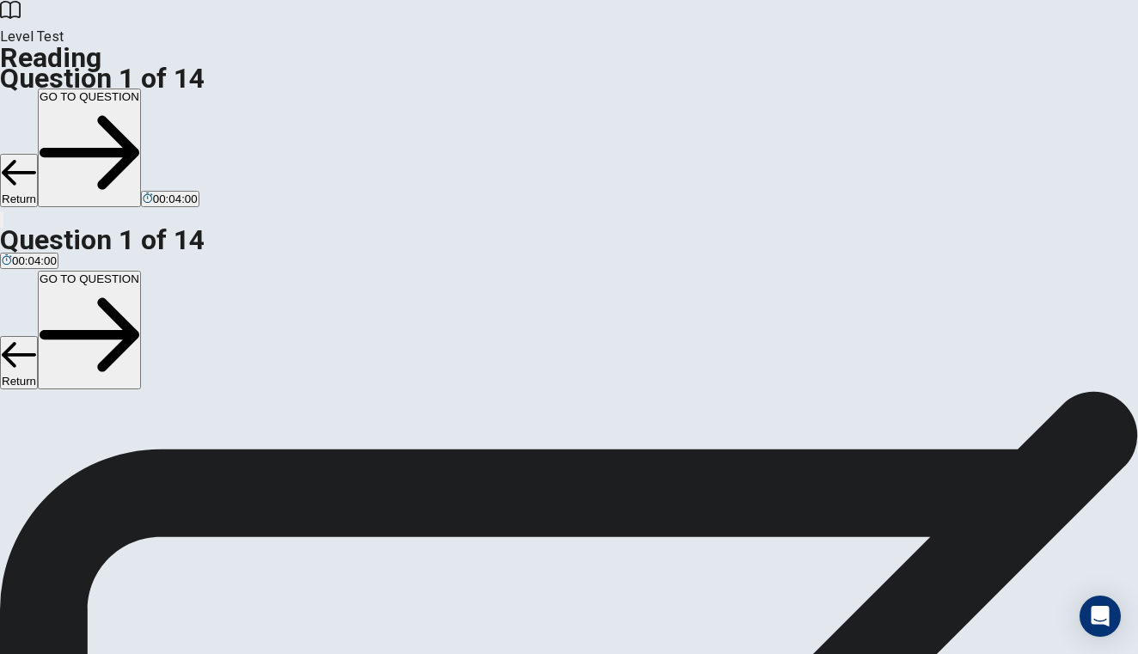
scroll to position [214, 0]
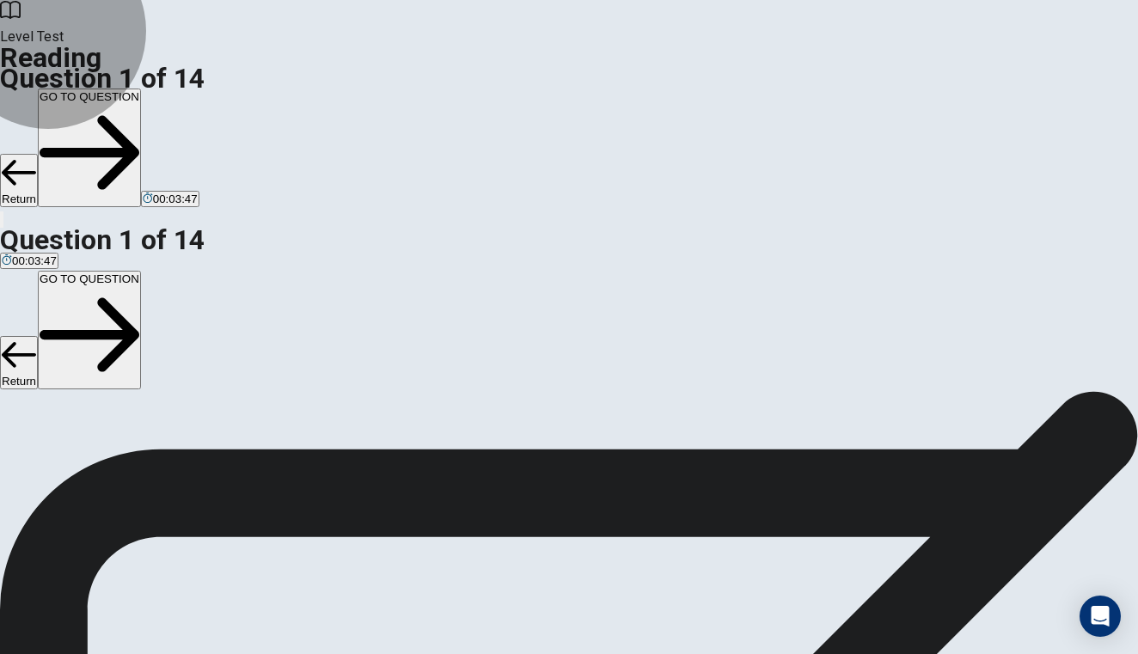
click at [141, 89] on button "GO TO QUESTION" at bounding box center [89, 148] width 103 height 119
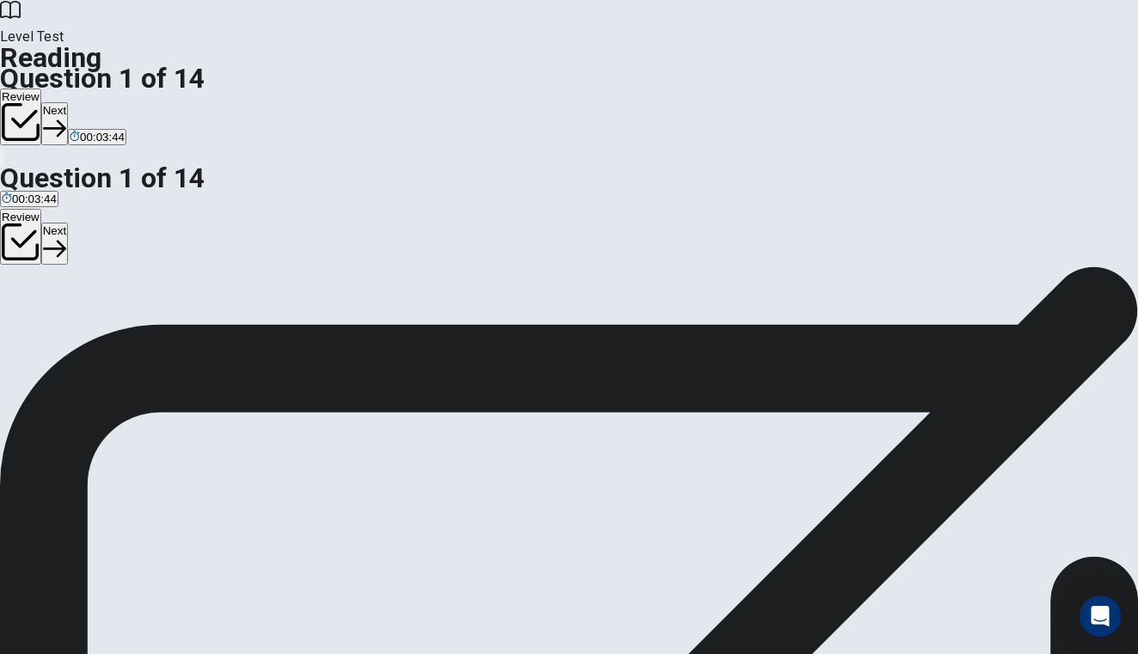
scroll to position [40, 0]
click at [68, 102] on button "Next" at bounding box center [54, 123] width 27 height 42
click at [874, 89] on div "Review Back Next 00:03:42" at bounding box center [569, 118] width 1138 height 58
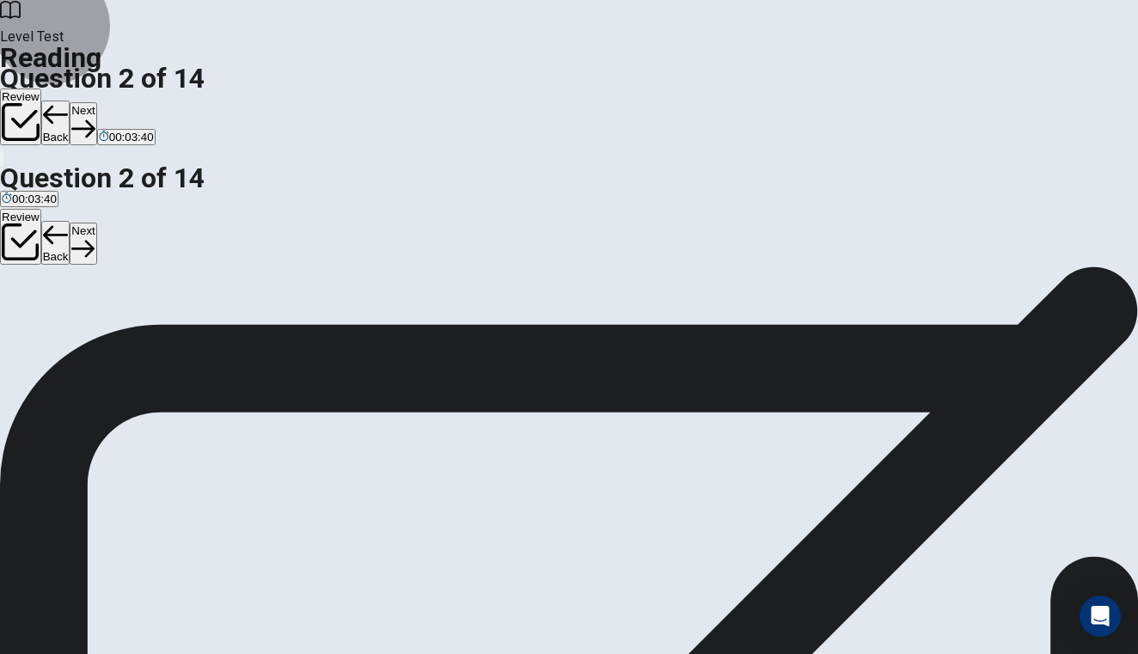
click at [96, 102] on button "Next" at bounding box center [83, 123] width 27 height 42
click at [874, 89] on div "Review Back Next 00:03:39" at bounding box center [569, 118] width 1138 height 58
click at [96, 102] on button "Next" at bounding box center [83, 123] width 27 height 42
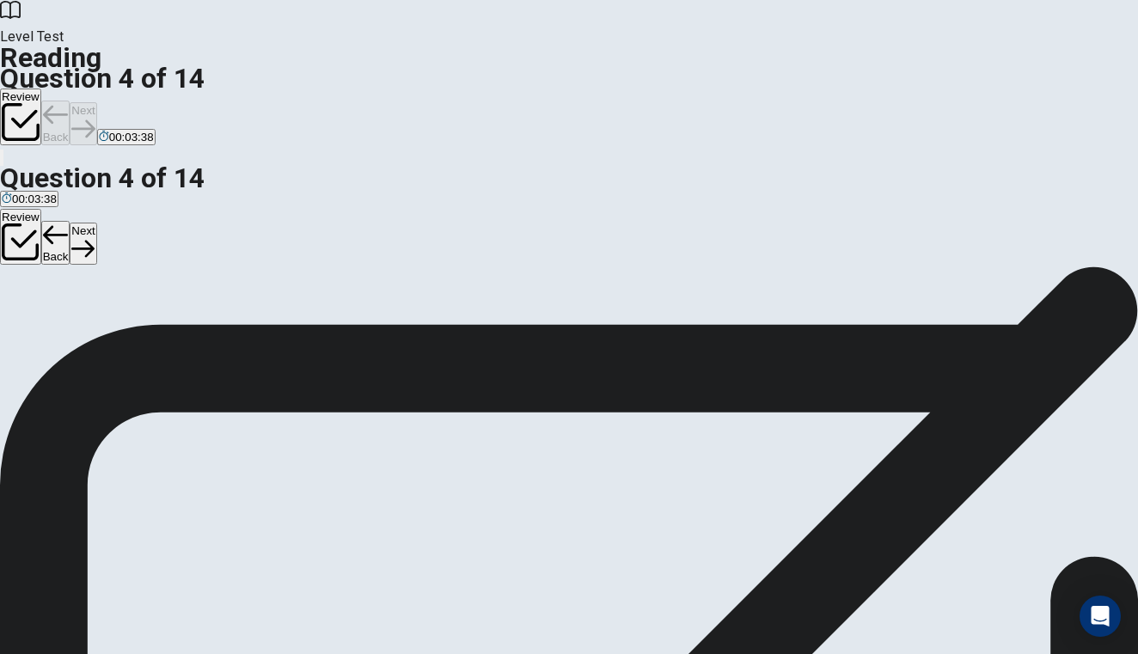
click at [874, 89] on div "Review Back Next 00:03:38" at bounding box center [569, 118] width 1138 height 58
click at [96, 102] on button "Next" at bounding box center [83, 123] width 27 height 42
click at [874, 89] on div "Review Back Next 00:03:37" at bounding box center [569, 118] width 1138 height 58
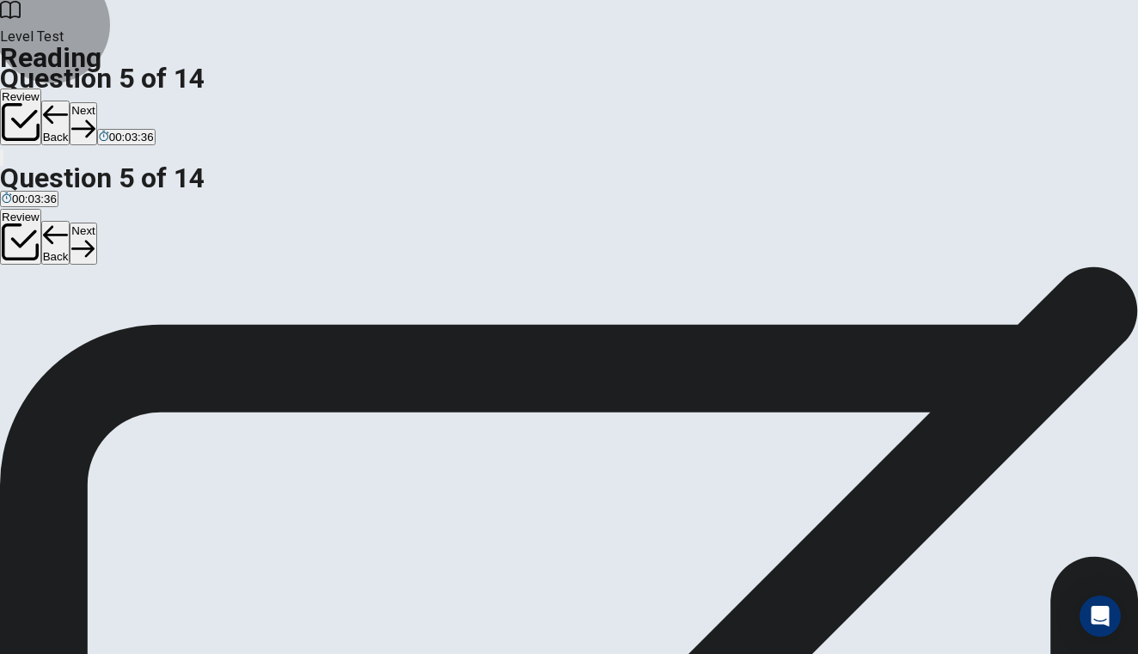
click at [96, 102] on button "Next" at bounding box center [83, 123] width 27 height 42
click at [874, 89] on div "Review Back Next 00:03:36" at bounding box center [569, 118] width 1138 height 58
click at [96, 102] on button "Next" at bounding box center [83, 123] width 27 height 42
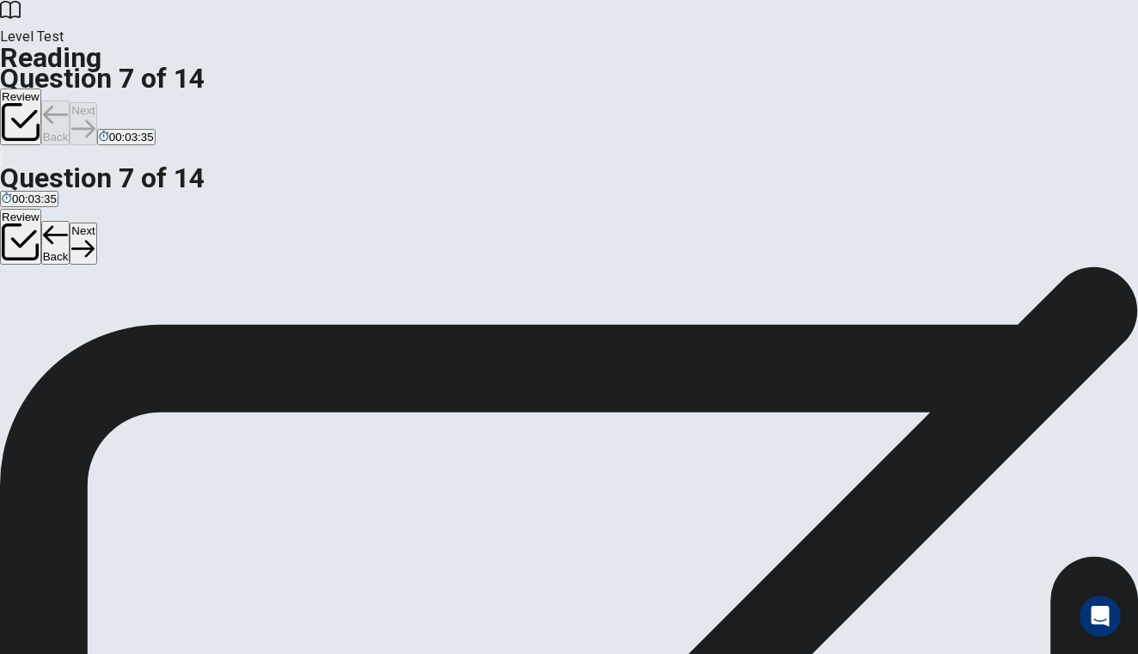
scroll to position [124, 0]
click at [874, 89] on div "Review Back Next 00:03:34" at bounding box center [569, 118] width 1138 height 58
click at [96, 102] on button "Next" at bounding box center [83, 123] width 27 height 42
click at [874, 89] on div "Review Back Next 00:03:33" at bounding box center [569, 118] width 1138 height 58
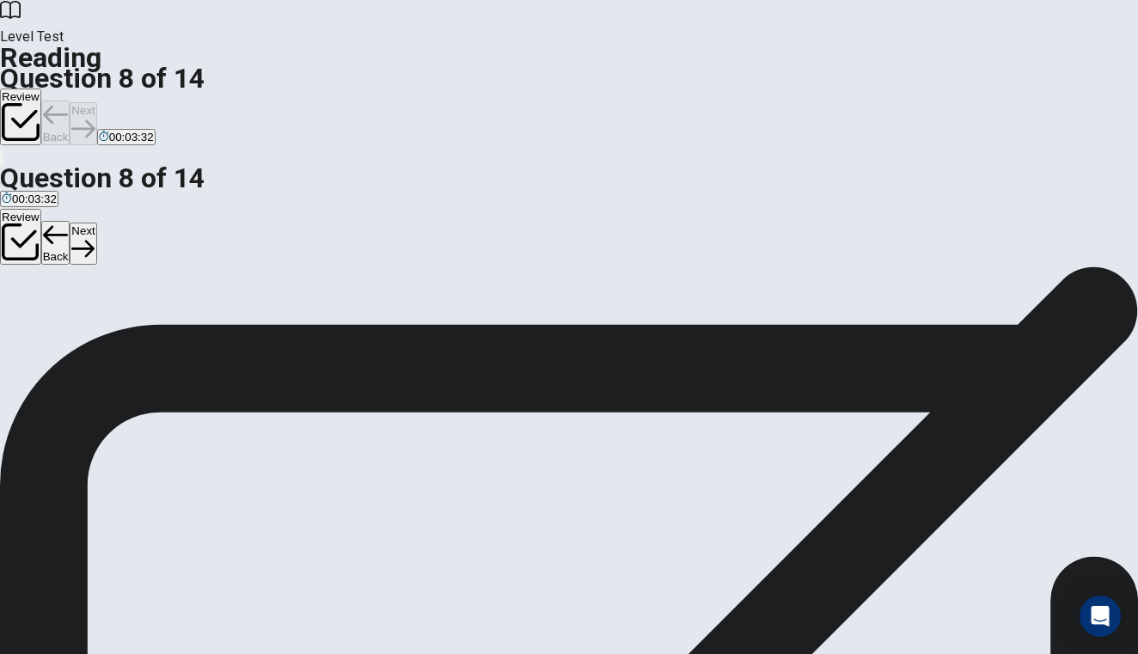
click at [874, 89] on div "Review Back Next 00:03:32" at bounding box center [569, 118] width 1138 height 58
click at [96, 102] on button "Next" at bounding box center [83, 123] width 27 height 42
click at [874, 89] on div "Review Back Next 00:03:31" at bounding box center [569, 118] width 1138 height 58
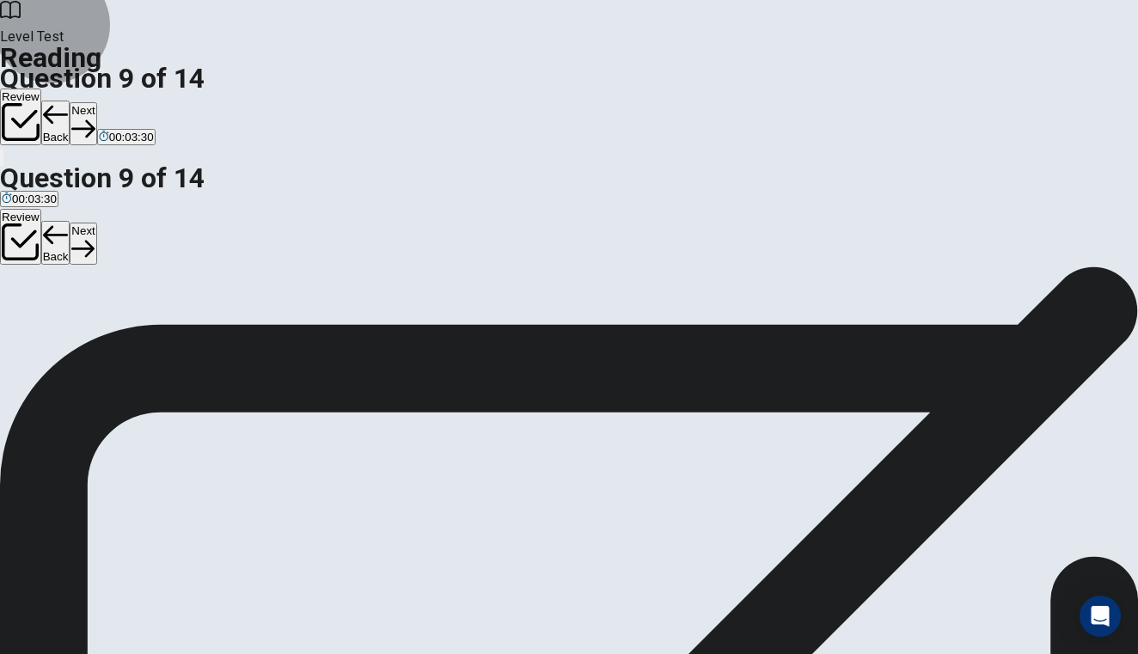
click at [96, 102] on button "Next" at bounding box center [83, 123] width 27 height 42
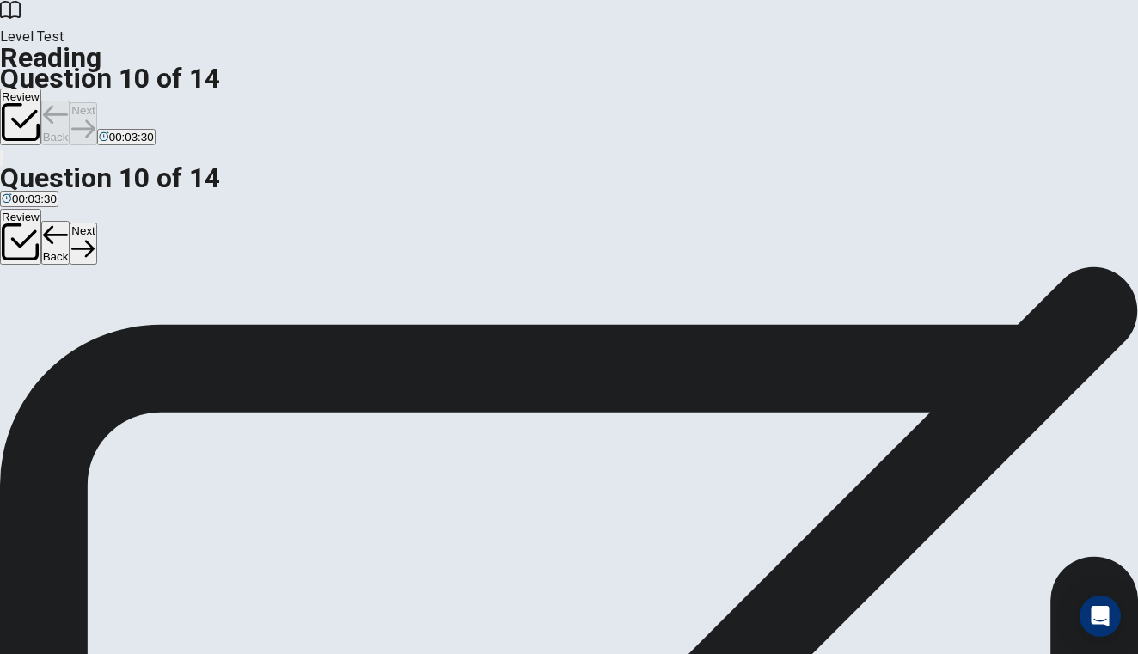
click at [874, 89] on div "Review Back Next 00:03:30" at bounding box center [569, 118] width 1138 height 58
click at [874, 89] on div "Review Back Next 00:03:29" at bounding box center [569, 118] width 1138 height 58
click at [96, 102] on button "Next" at bounding box center [83, 123] width 27 height 42
click at [874, 89] on div "Review Back Next 00:03:29" at bounding box center [569, 118] width 1138 height 58
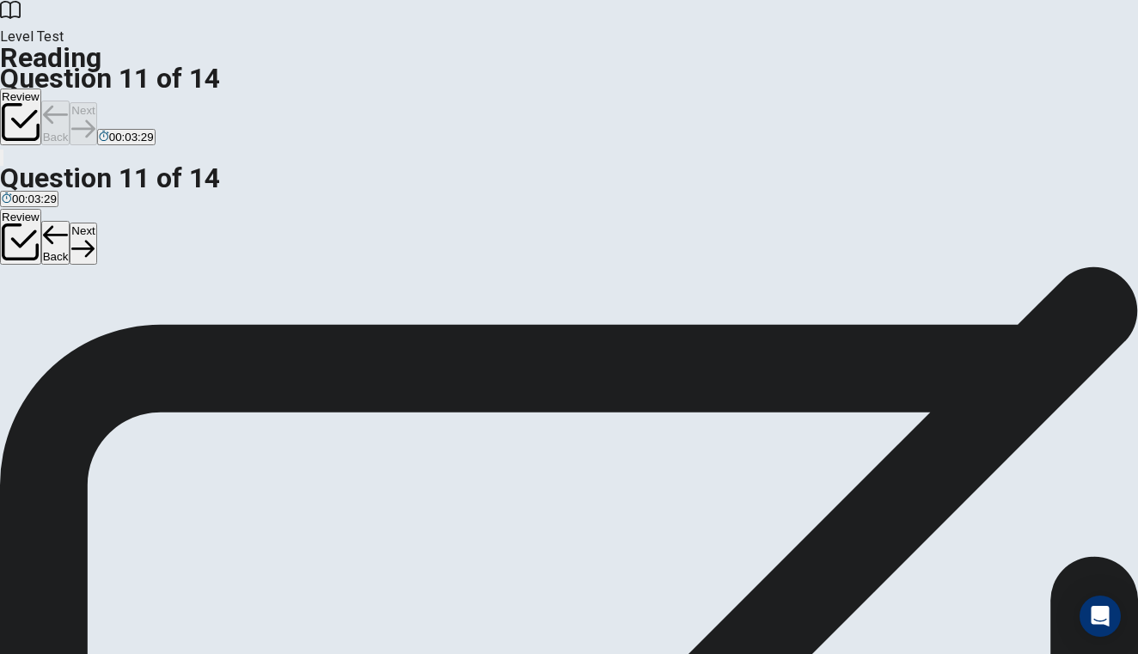
click at [874, 89] on div "Review Back Next 00:03:29" at bounding box center [569, 118] width 1138 height 58
click at [874, 89] on div "Review Back Next 00:03:28" at bounding box center [569, 118] width 1138 height 58
click at [96, 102] on button "Next" at bounding box center [83, 123] width 27 height 42
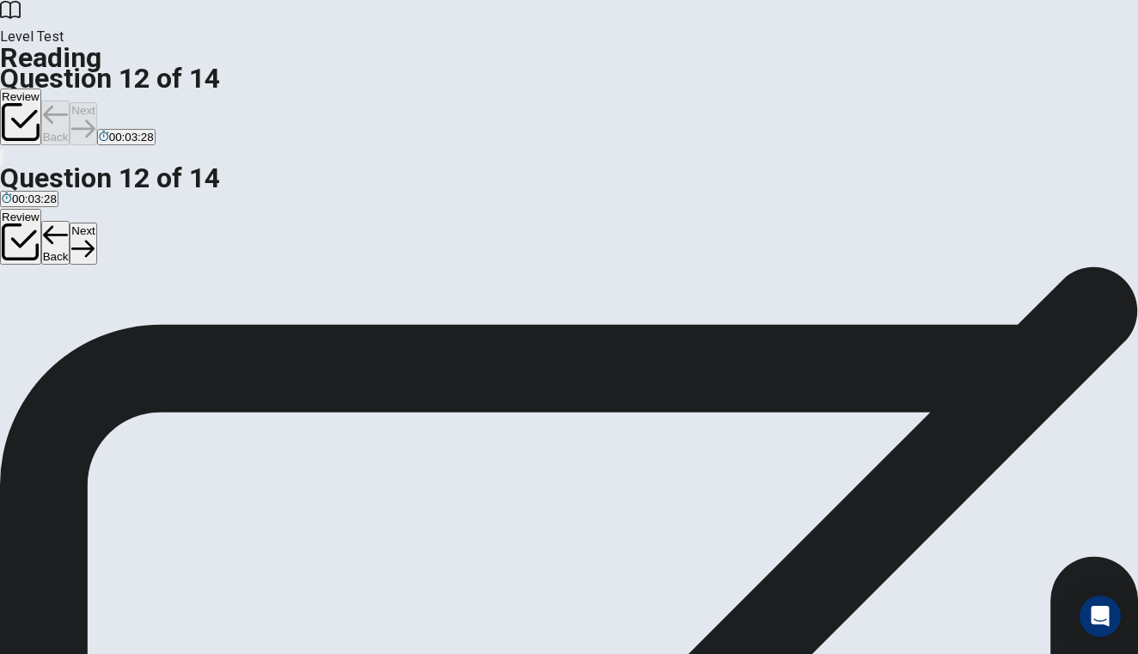
click at [874, 89] on div "Review Back Next 00:03:28" at bounding box center [569, 118] width 1138 height 58
click at [96, 102] on button "Next" at bounding box center [83, 123] width 27 height 42
click at [874, 89] on div "Review Back Next 00:03:26" at bounding box center [569, 118] width 1138 height 58
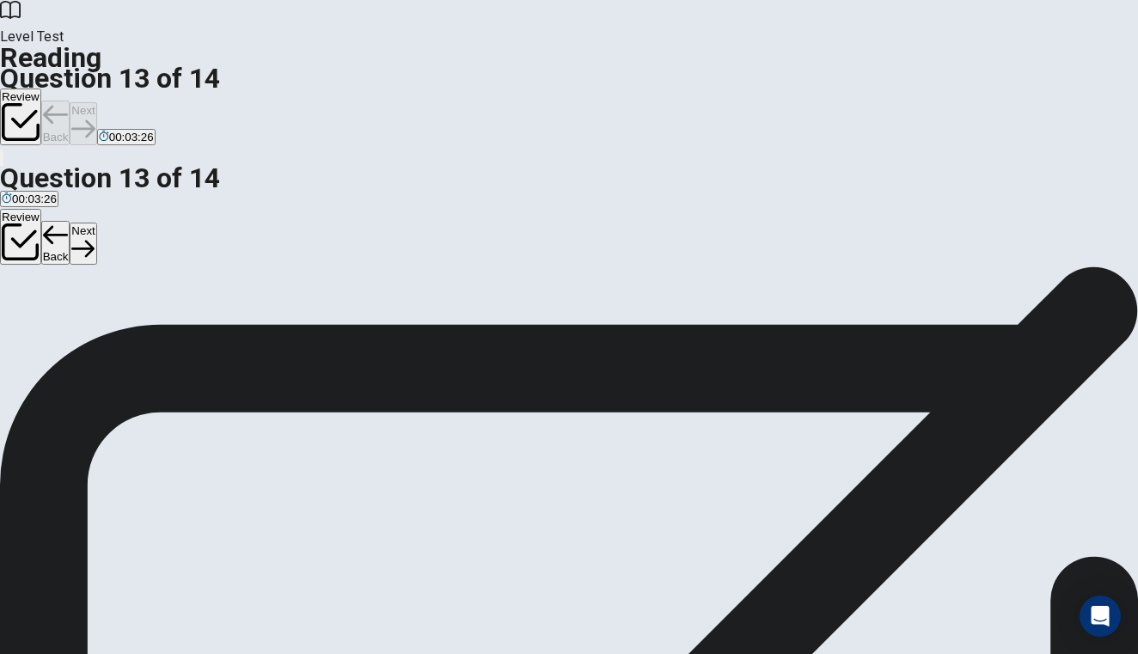
click at [96, 102] on button "Next" at bounding box center [83, 123] width 27 height 42
click at [70, 101] on button "Back" at bounding box center [55, 123] width 29 height 45
click at [96, 102] on button "Next" at bounding box center [83, 123] width 27 height 42
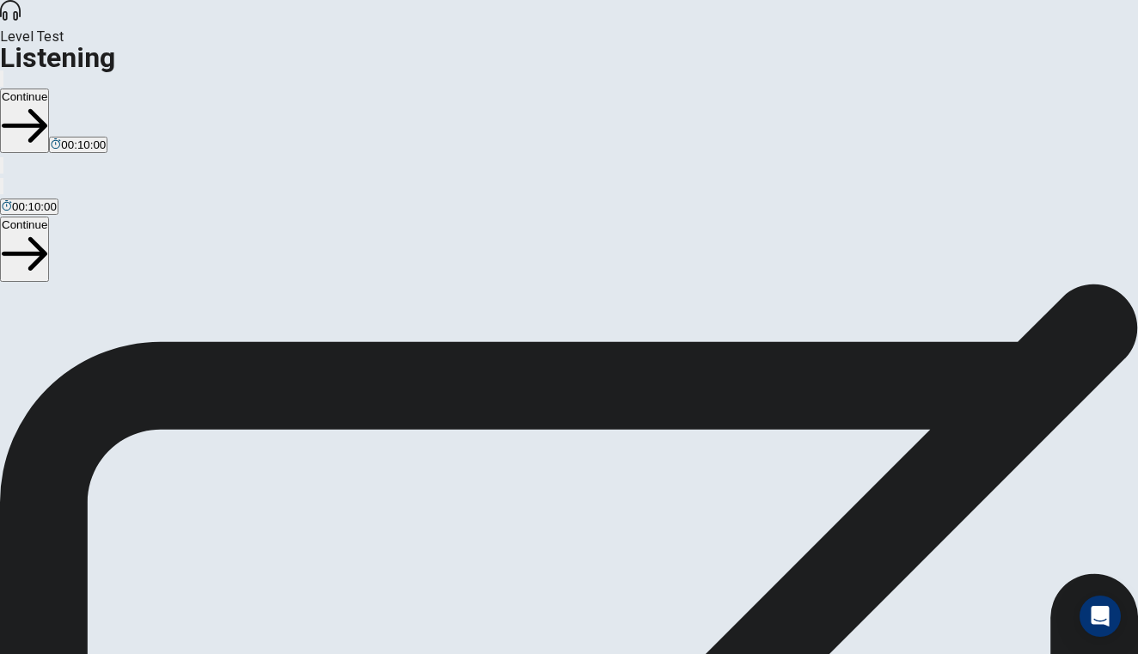
scroll to position [63, 0]
click at [49, 89] on button "Continue" at bounding box center [24, 121] width 49 height 64
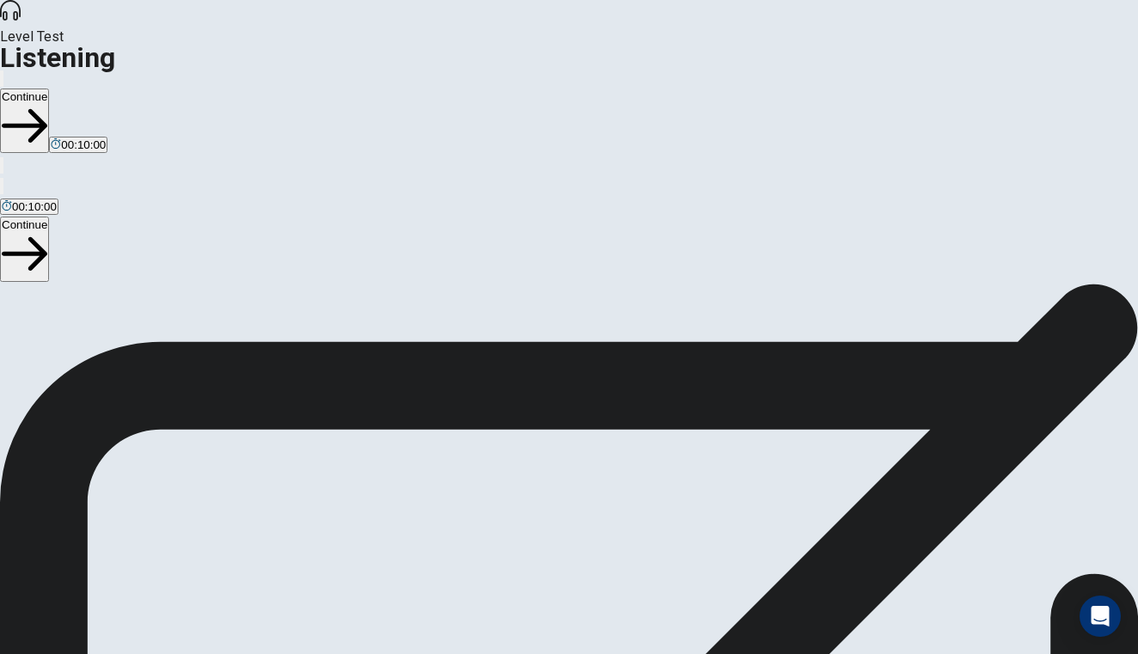
click at [49, 89] on button "Continue" at bounding box center [24, 121] width 49 height 64
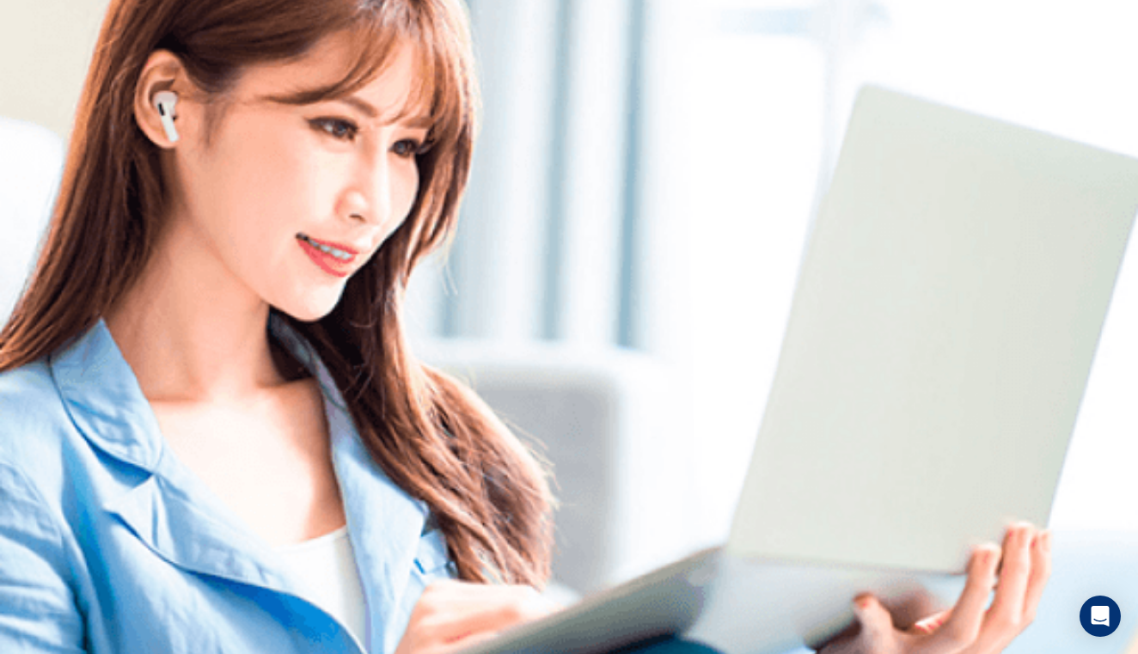
click at [634, 426] on img at bounding box center [569, 327] width 1138 height 654
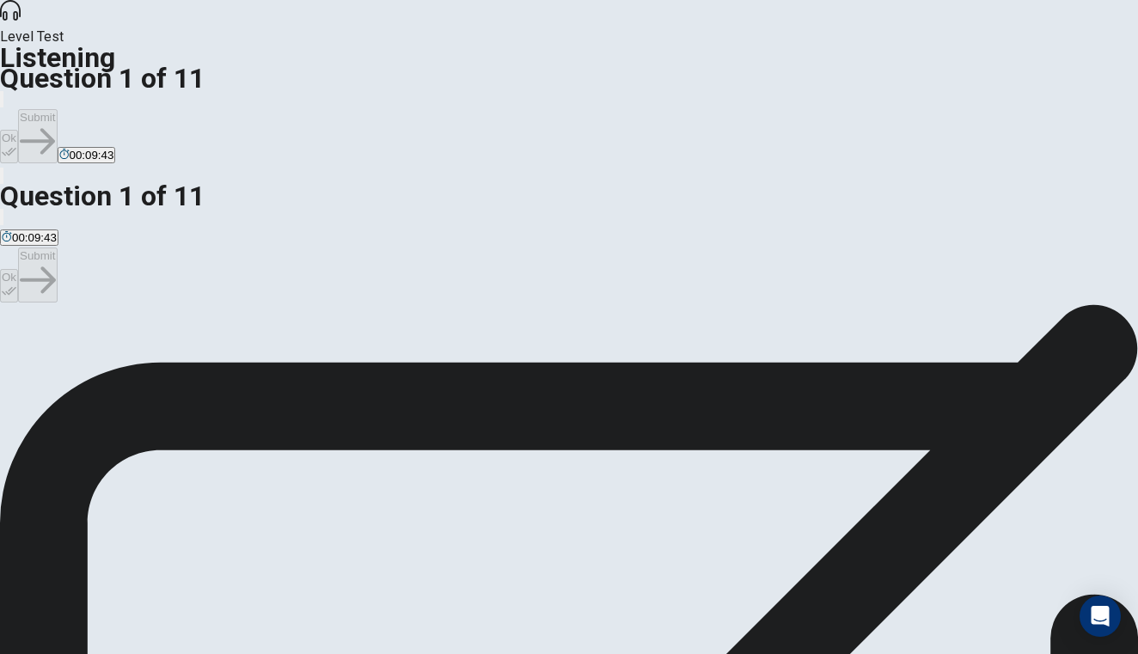
click at [143, 360] on span "ProjectMaster." at bounding box center [106, 366] width 73 height 13
click at [18, 130] on button "Ok" at bounding box center [9, 147] width 18 height 34
click at [57, 109] on button "Submit" at bounding box center [37, 136] width 39 height 54
click at [144, 360] on span "Real-time collaboration tool." at bounding box center [73, 366] width 142 height 13
click at [18, 130] on button "Ok" at bounding box center [9, 147] width 18 height 34
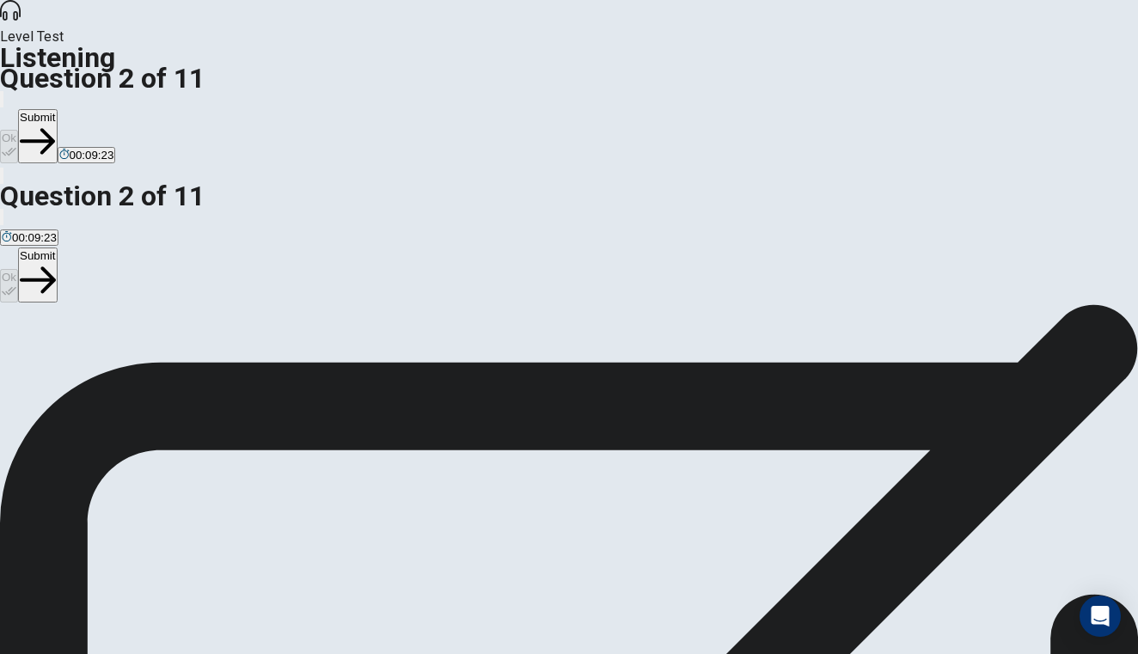
click at [57, 109] on button "Submit" at bounding box center [37, 136] width 39 height 54
click at [156, 345] on button "A By creating automatic reports." at bounding box center [78, 359] width 156 height 29
click at [18, 130] on button "Ok" at bounding box center [9, 147] width 18 height 34
click at [57, 109] on button "Submit" at bounding box center [37, 136] width 39 height 54
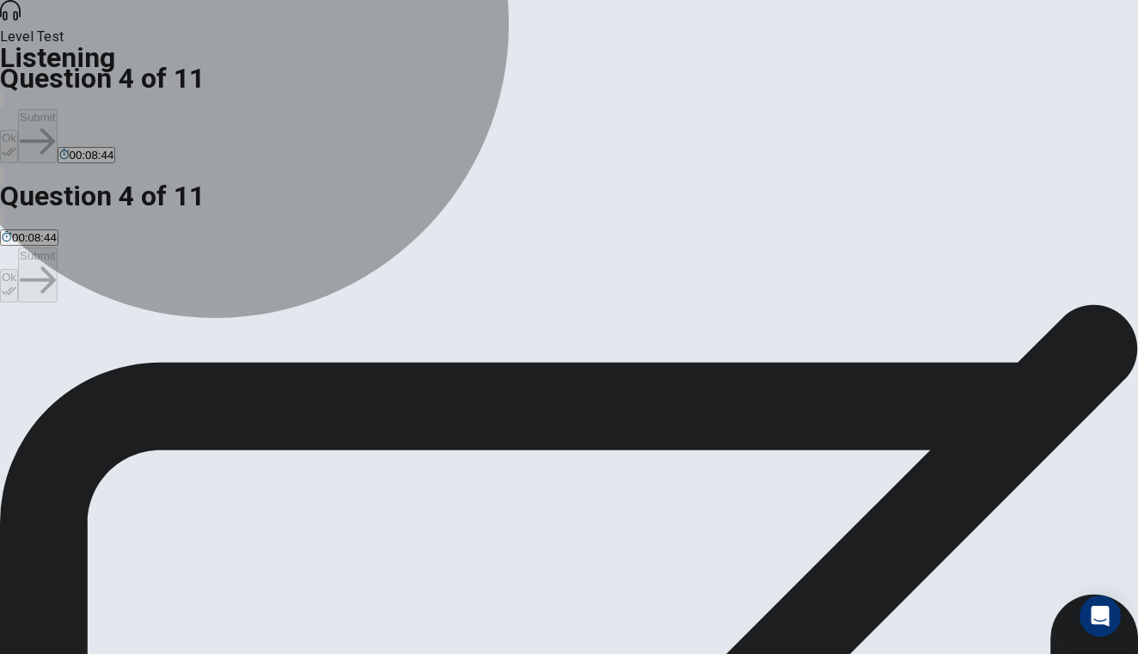
click at [376, 360] on span "Both in-person workshops and online tutorials." at bounding box center [258, 366] width 235 height 13
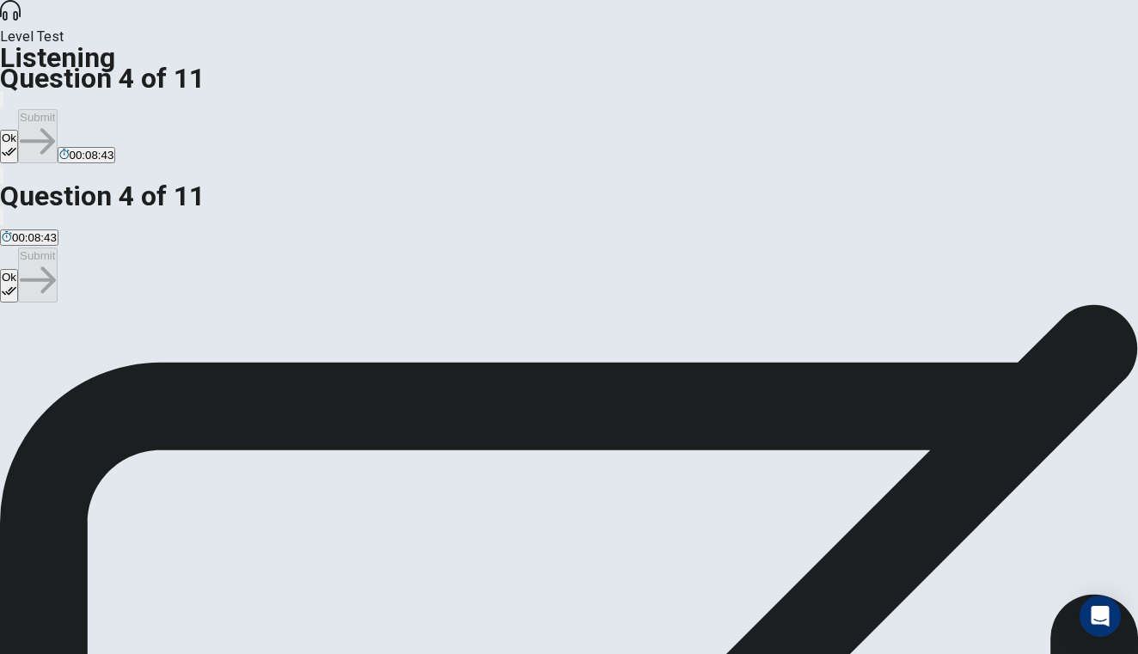
click at [18, 130] on button "Ok" at bounding box center [9, 147] width 18 height 34
click at [57, 109] on button "Submit" at bounding box center [37, 136] width 39 height 54
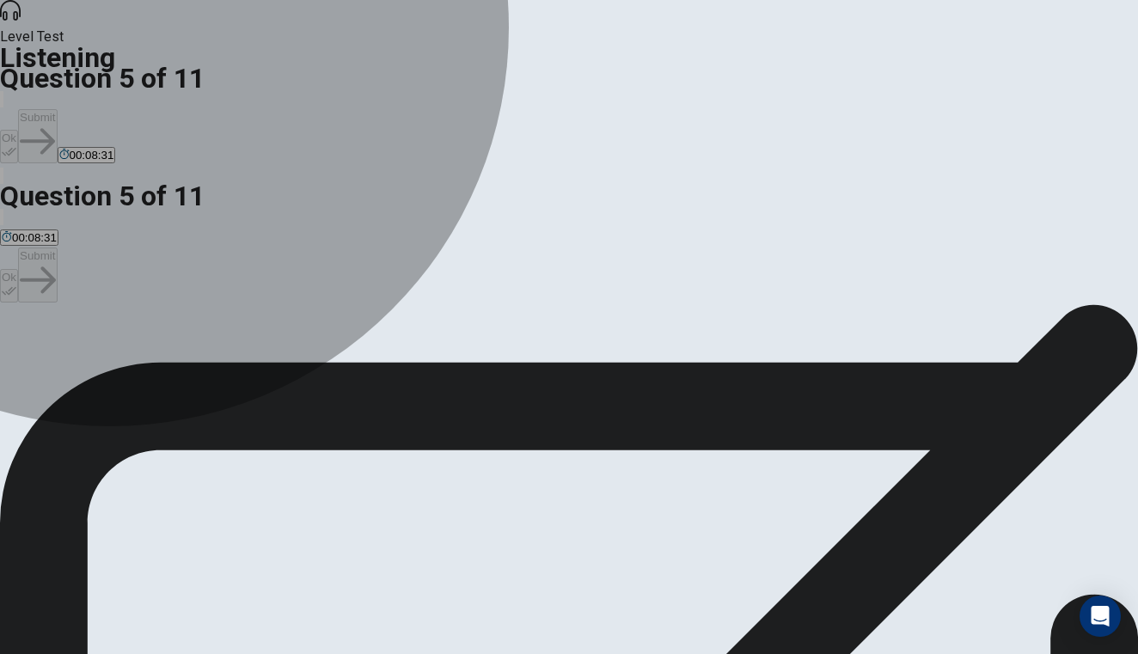
click at [90, 360] on span "Email integration." at bounding box center [46, 366] width 89 height 13
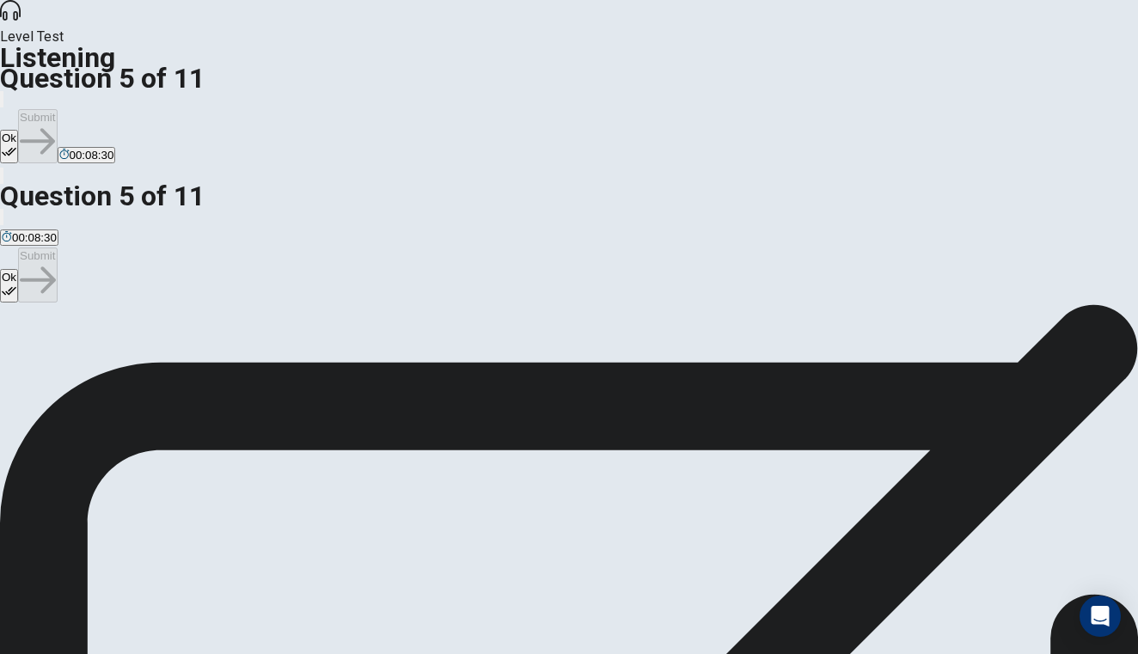
click at [18, 130] on button "Ok" at bounding box center [9, 147] width 18 height 34
click at [57, 109] on button "Submit" at bounding box center [37, 136] width 39 height 54
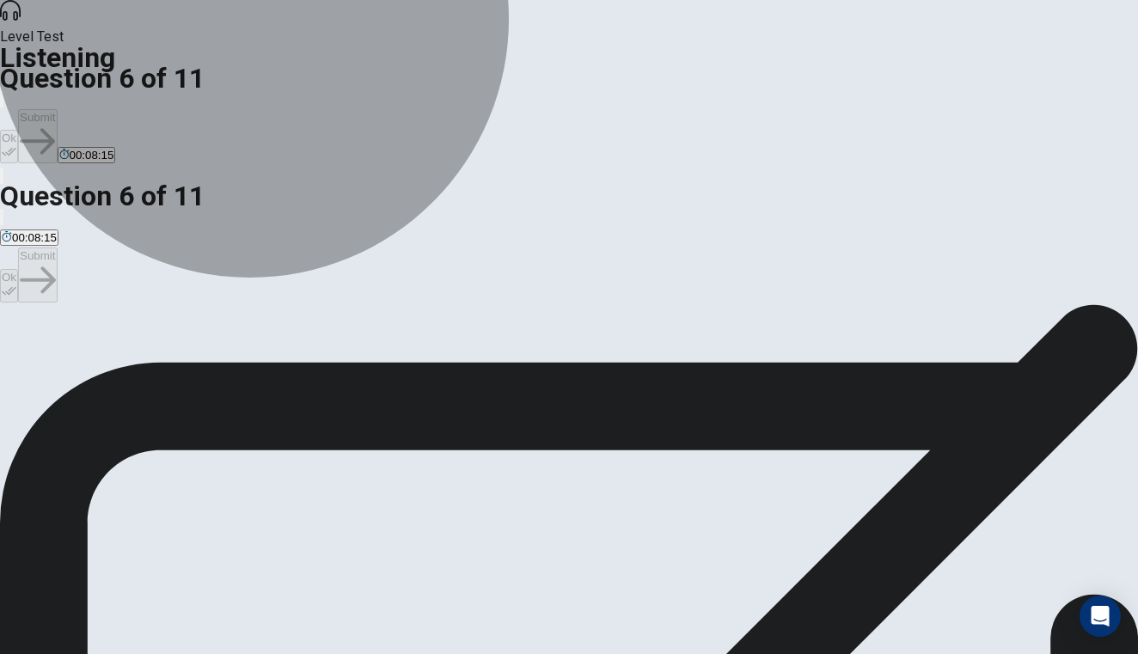
click at [565, 360] on span "It will generate detailed reports for quarterly reviews." at bounding box center [513, 366] width 266 height 13
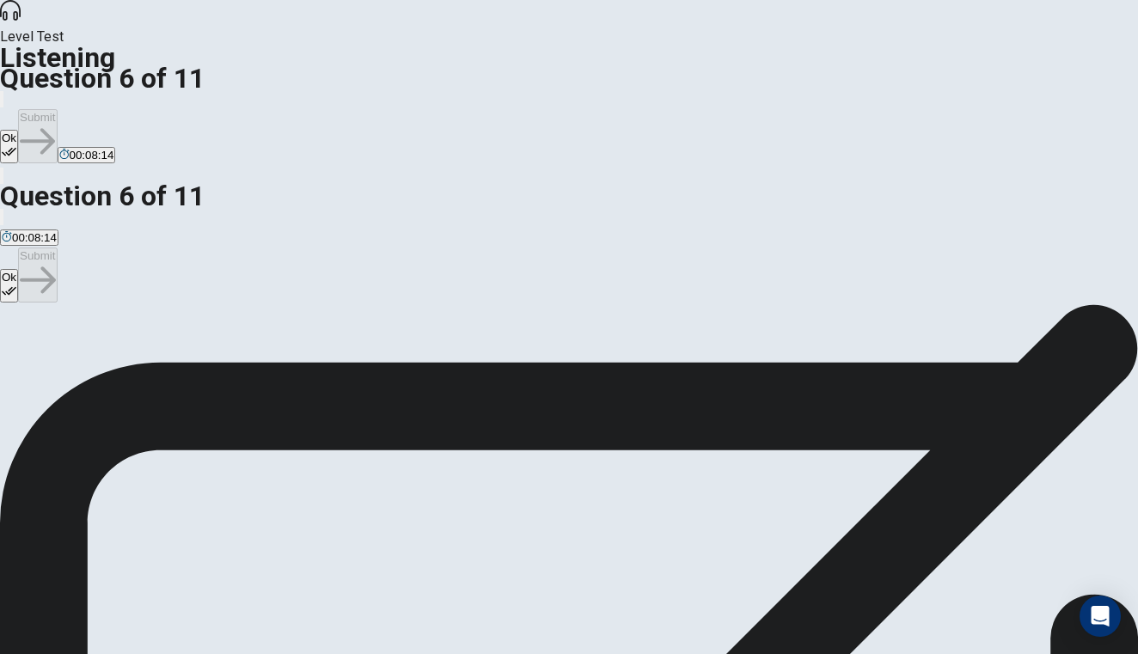
click at [16, 144] on icon "button" at bounding box center [9, 151] width 15 height 15
click at [57, 109] on button "Submit" at bounding box center [37, 136] width 39 height 54
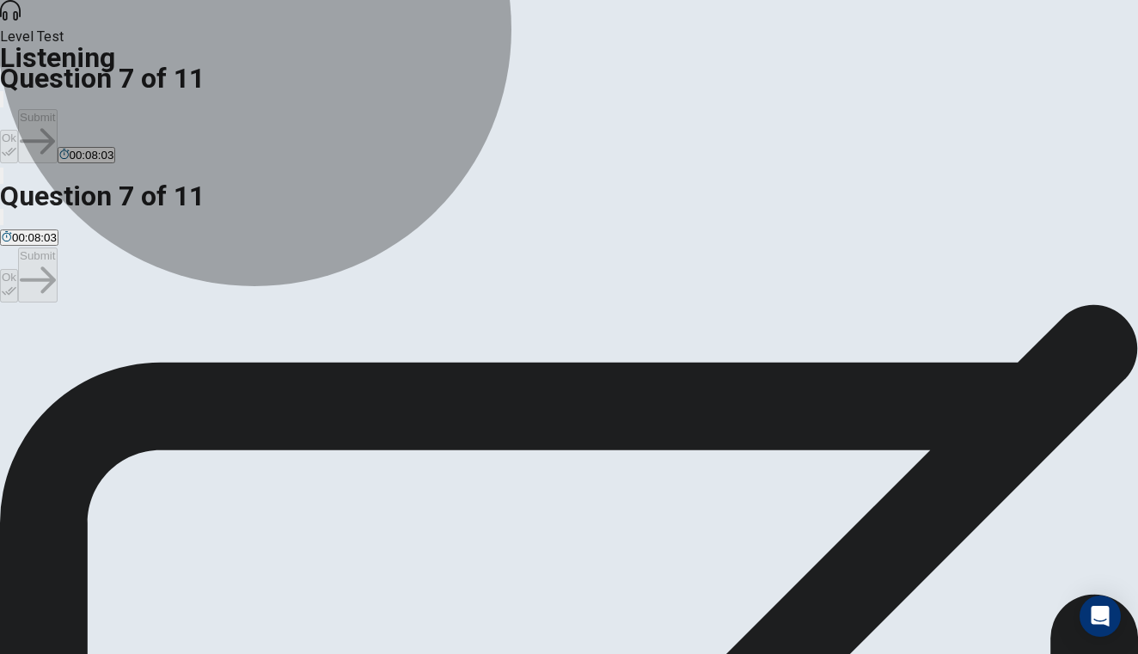
click at [216, 360] on span "To offer FAQs and troubleshooting guides." at bounding box center [109, 366] width 214 height 13
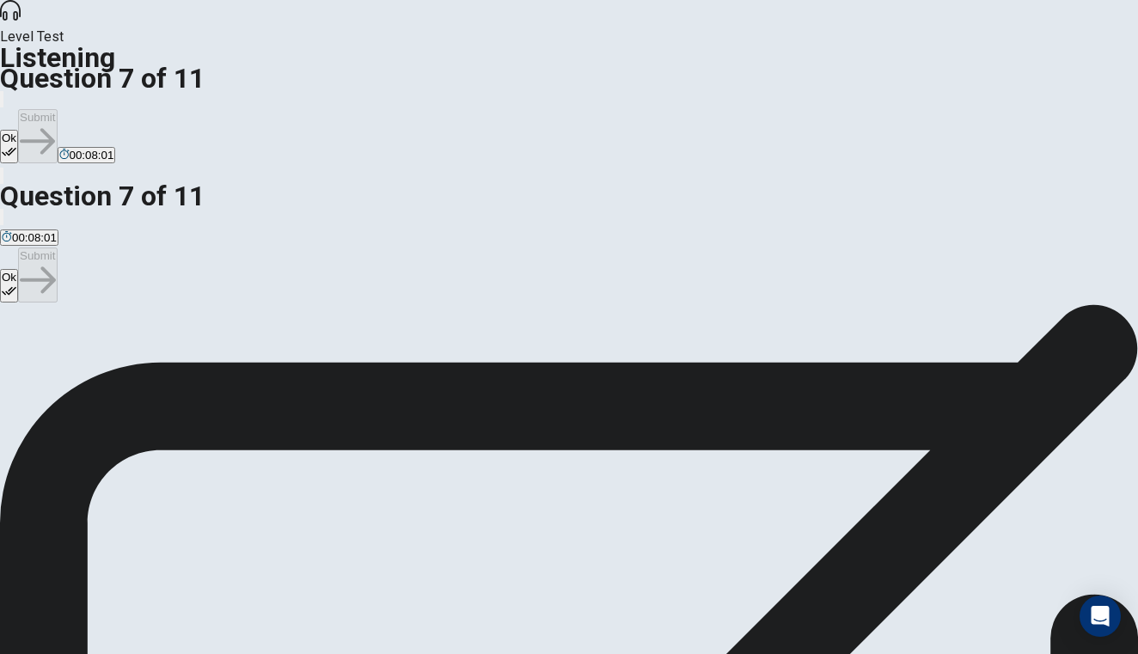
click at [18, 130] on button "Ok" at bounding box center [9, 147] width 18 height 34
click at [57, 109] on button "Submit" at bounding box center [37, 136] width 39 height 54
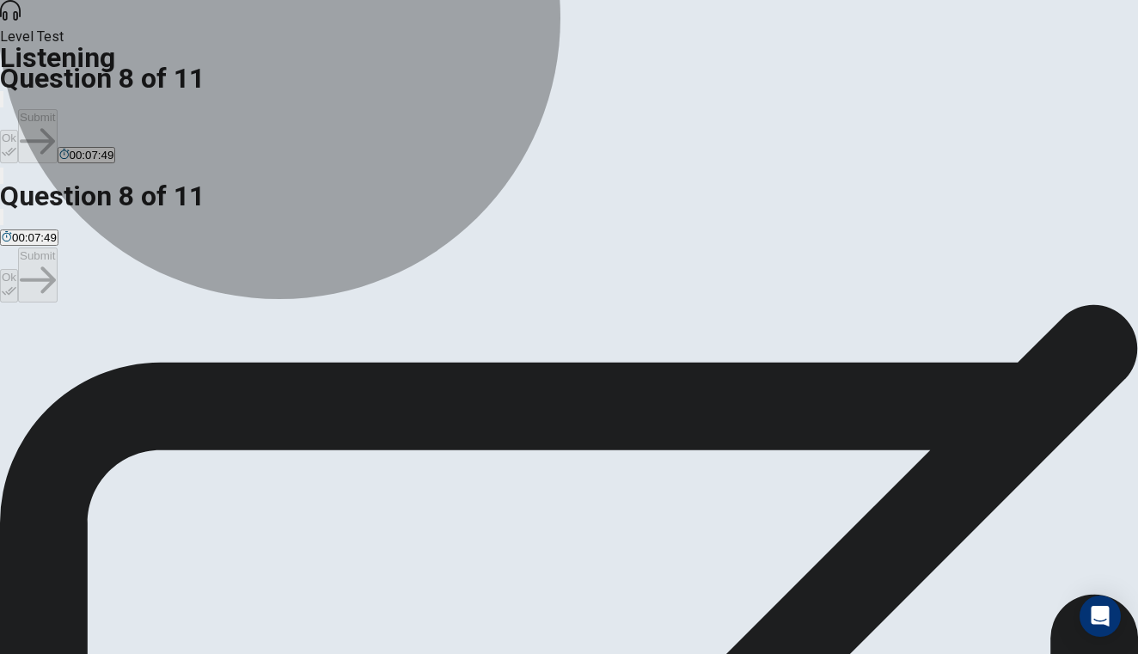
click at [565, 360] on span "They are optimistic and looking forward to the improvements." at bounding box center [410, 366] width 309 height 13
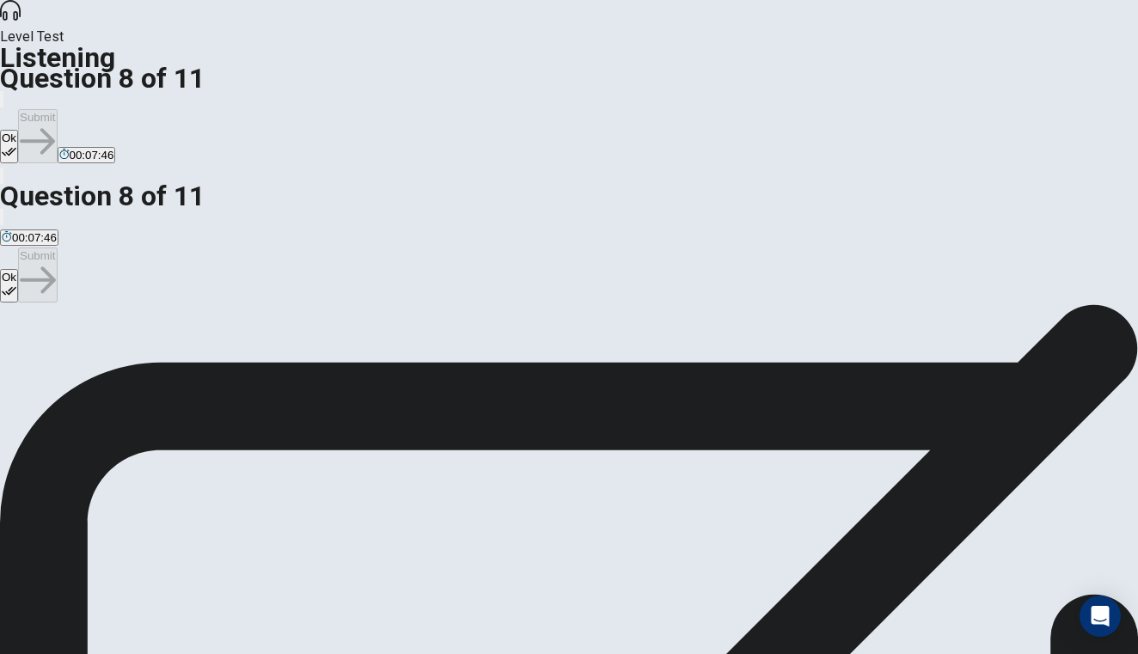
click at [18, 130] on button "Ok" at bounding box center [9, 147] width 18 height 34
click at [57, 109] on button "Submit" at bounding box center [37, 136] width 39 height 54
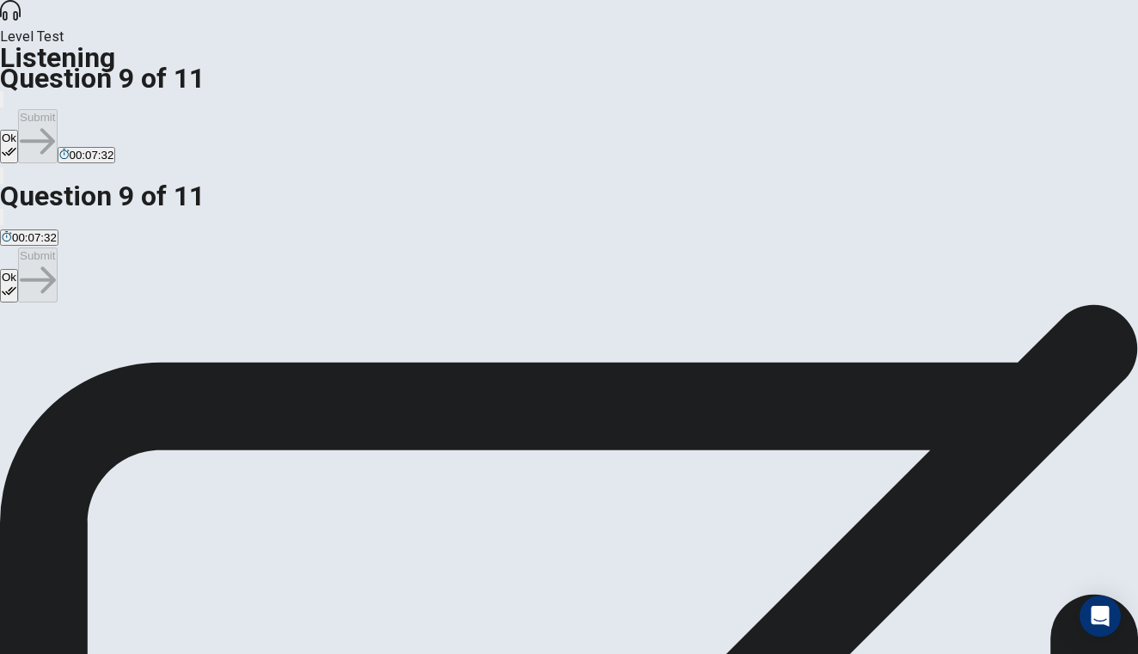
click at [16, 144] on icon "button" at bounding box center [9, 151] width 15 height 15
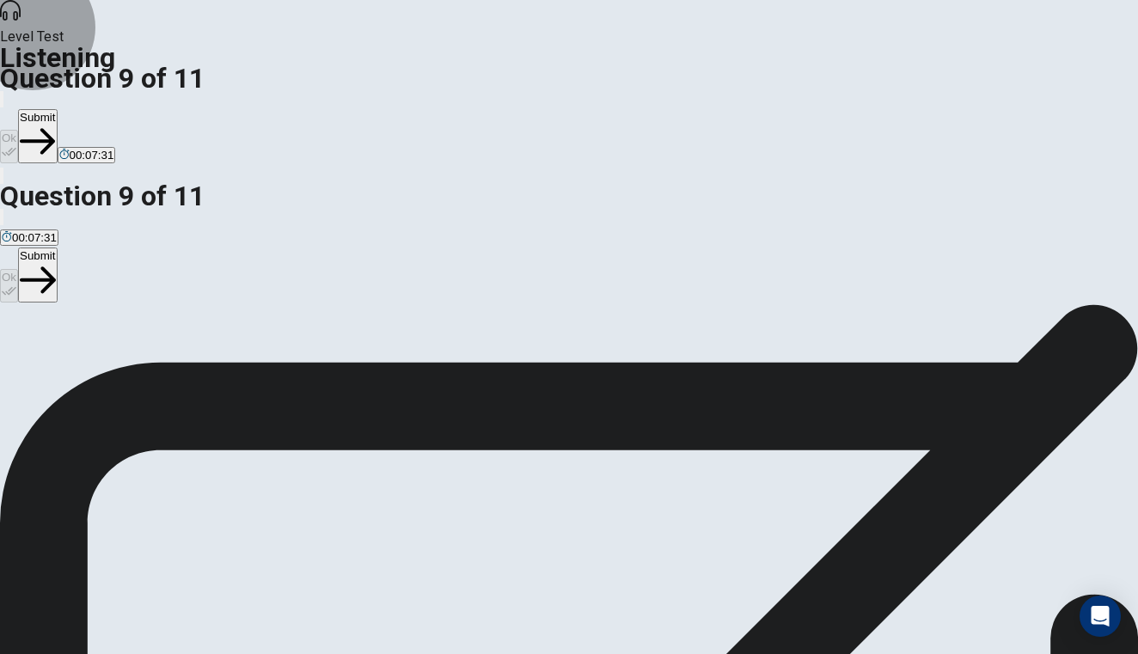
click at [57, 109] on button "Submit" at bounding box center [37, 136] width 39 height 54
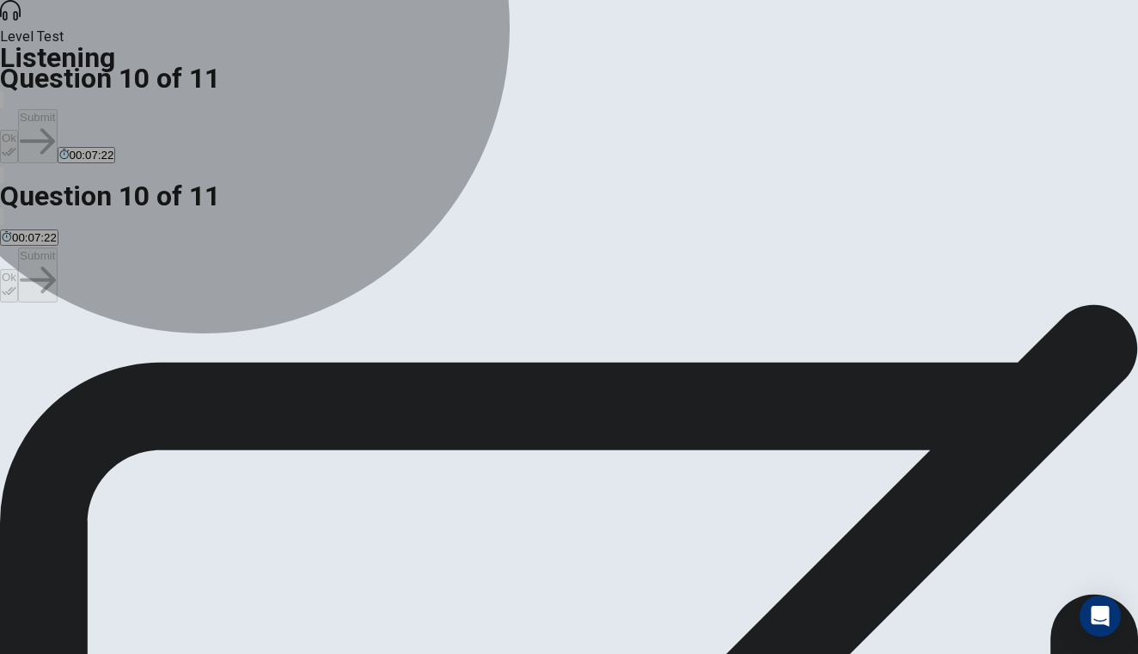
click at [542, 362] on span "Report their experience to the management." at bounding box center [654, 366] width 224 height 13
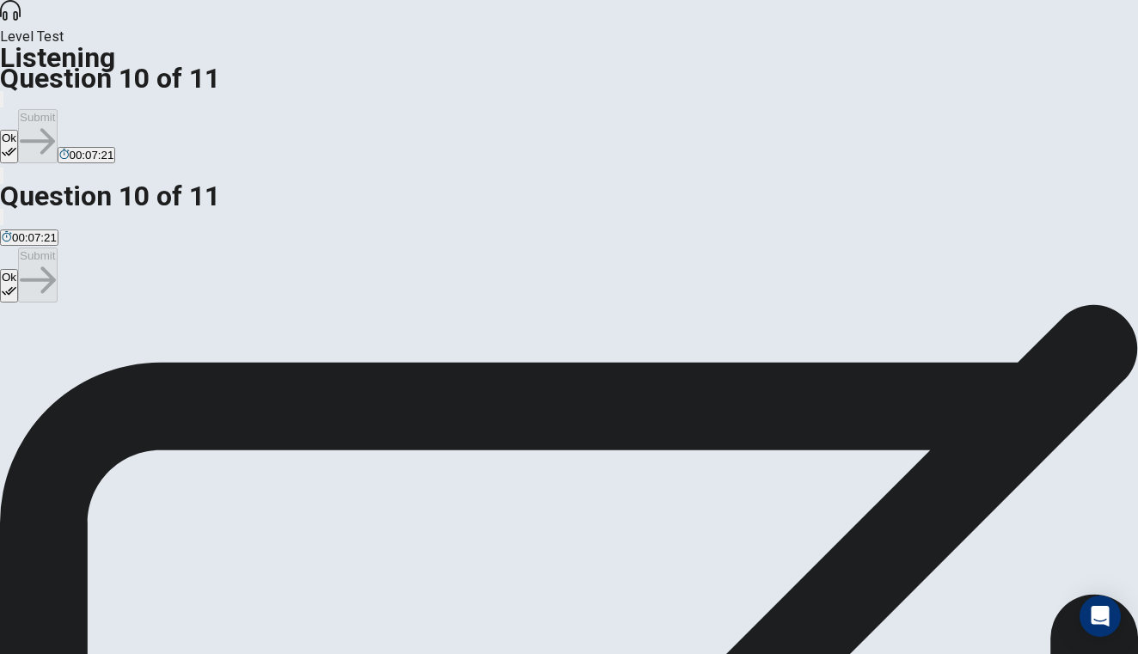
click at [16, 144] on icon "button" at bounding box center [9, 151] width 15 height 15
click at [57, 109] on button "Submit" at bounding box center [37, 136] width 39 height 54
click at [164, 360] on span "Organize a team-building event." at bounding box center [83, 366] width 162 height 13
click at [18, 130] on button "Ok" at bounding box center [9, 147] width 18 height 34
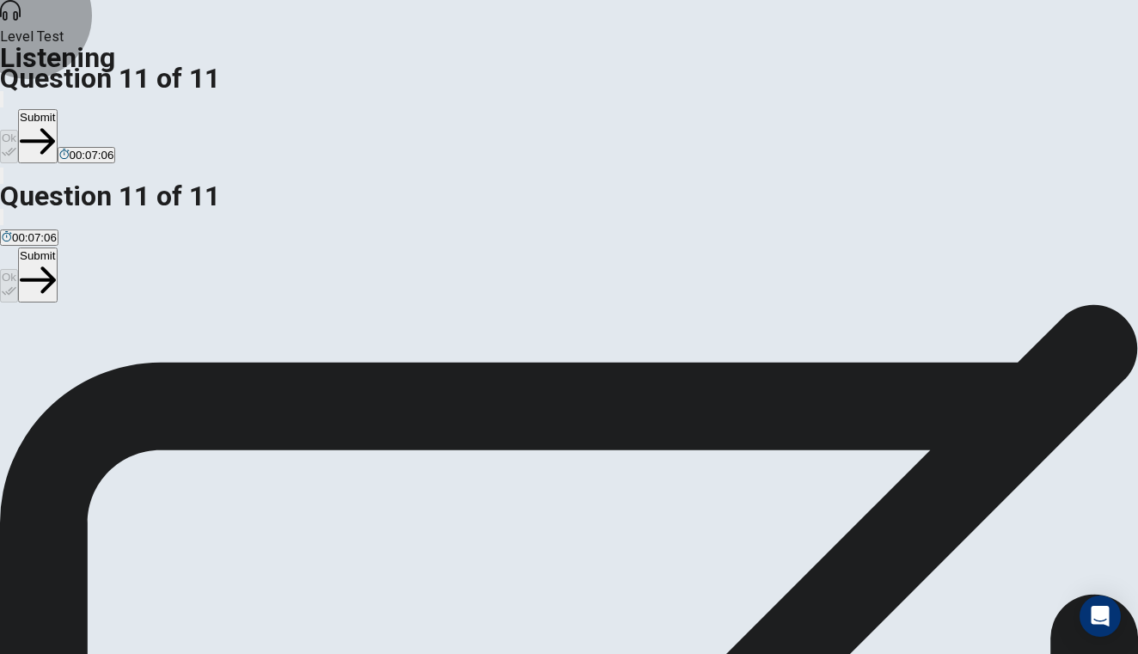
click at [57, 109] on button "Submit" at bounding box center [37, 136] width 39 height 54
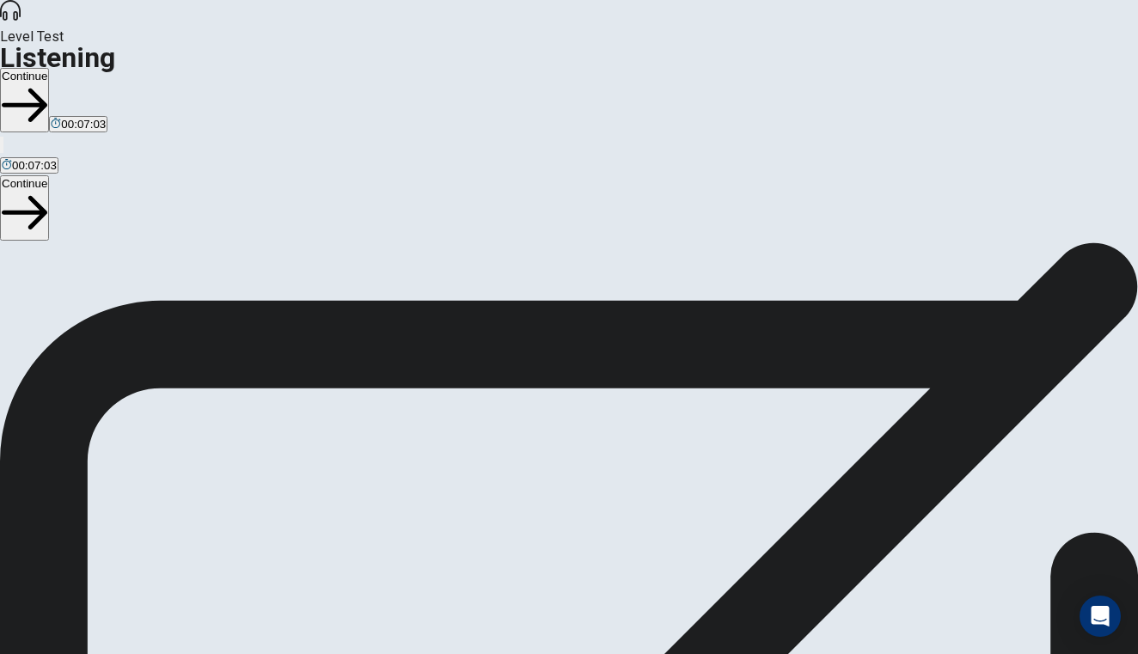
click at [49, 68] on button "Continue" at bounding box center [24, 100] width 49 height 64
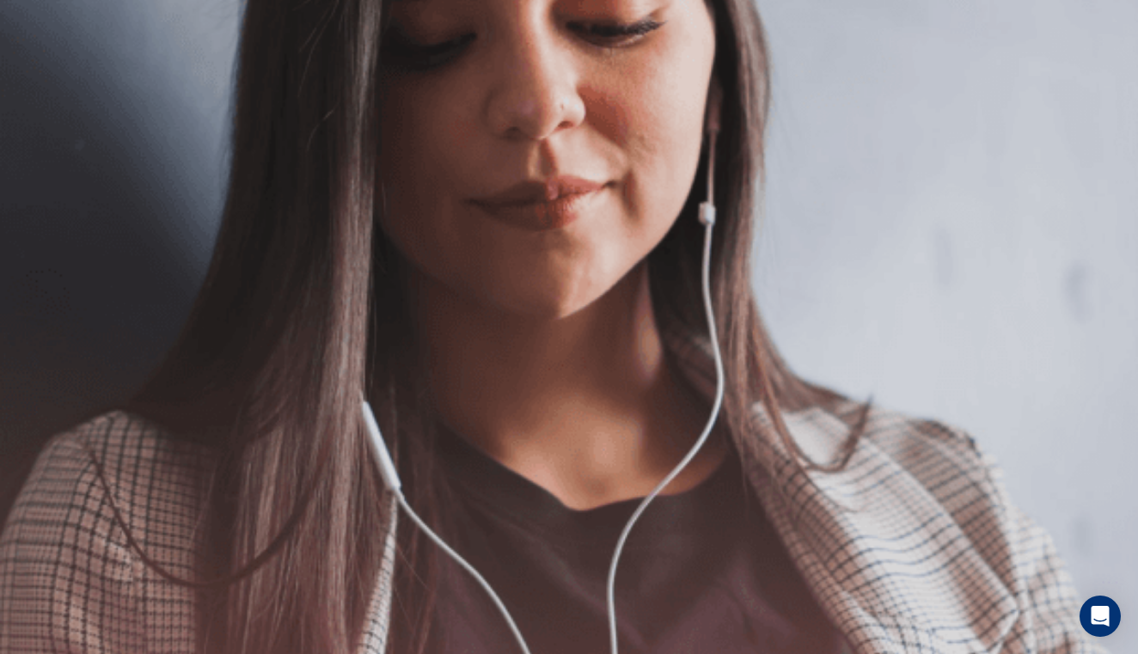
scroll to position [192, 0]
click at [49, 89] on button "Continue" at bounding box center [24, 121] width 49 height 64
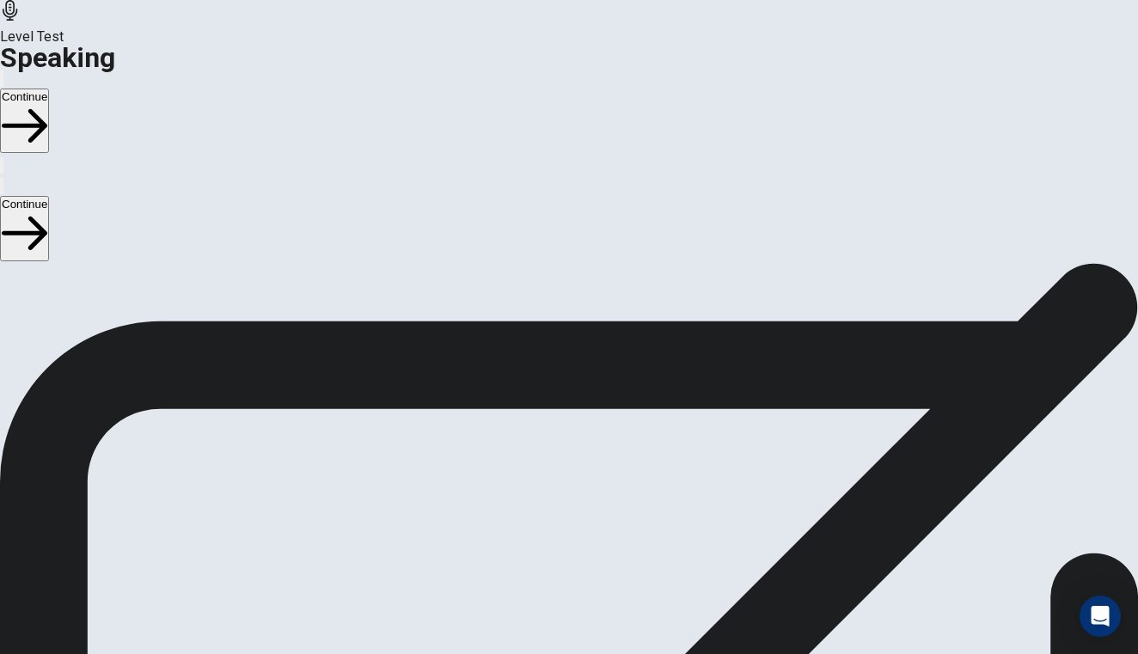
click at [600, 364] on div "Stop Recording" at bounding box center [569, 473] width 61 height 218
click at [566, 427] on icon "Play Audio" at bounding box center [558, 437] width 16 height 21
click at [595, 355] on div at bounding box center [569, 384] width 52 height 58
click at [566, 427] on icon "Play Audio" at bounding box center [558, 437] width 16 height 21
click at [568, 427] on icon "Pause Audio" at bounding box center [559, 437] width 18 height 21
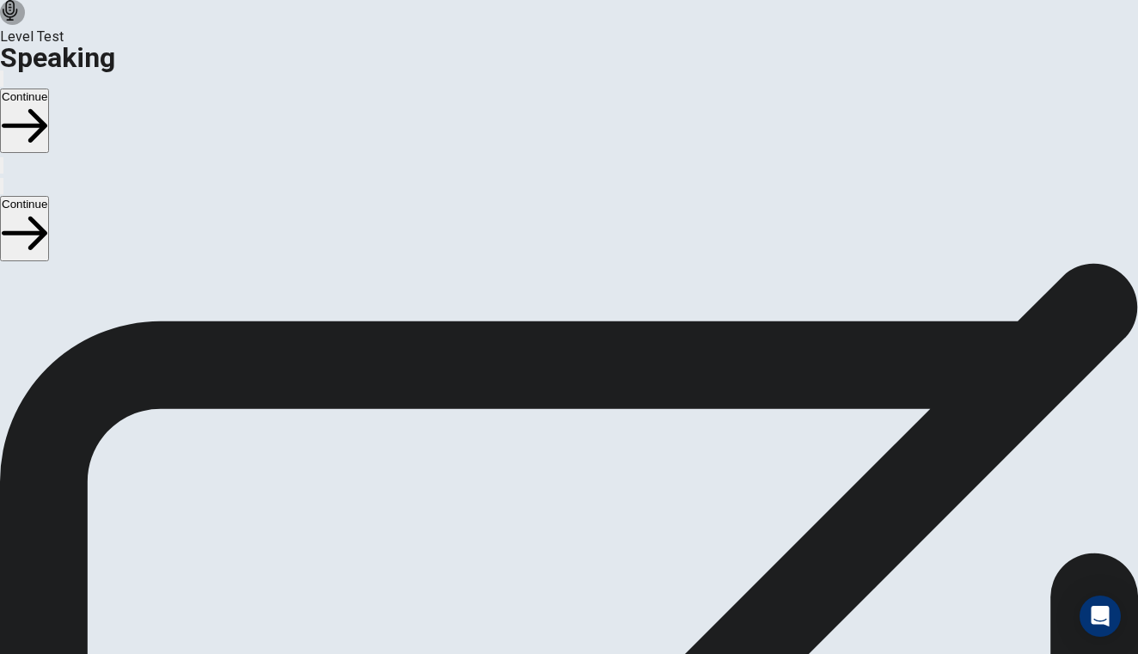
click at [547, 415] on button "Record Again" at bounding box center [544, 423] width 3 height 16
click at [600, 364] on div "Stop Recording" at bounding box center [569, 473] width 61 height 218
click at [566, 427] on icon "Play Audio" at bounding box center [558, 437] width 16 height 21
click at [545, 427] on icon "Record Again" at bounding box center [545, 427] width 0 height 0
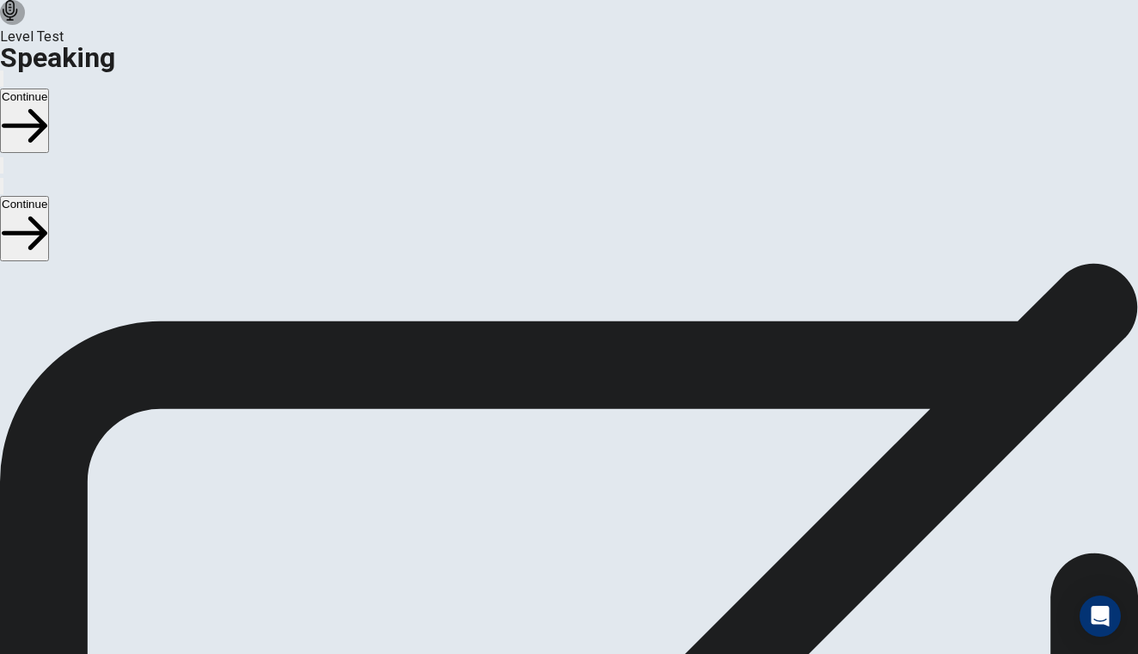
click at [566, 427] on icon "Play Audio" at bounding box center [558, 437] width 16 height 21
click at [49, 89] on button "Continue" at bounding box center [24, 121] width 49 height 64
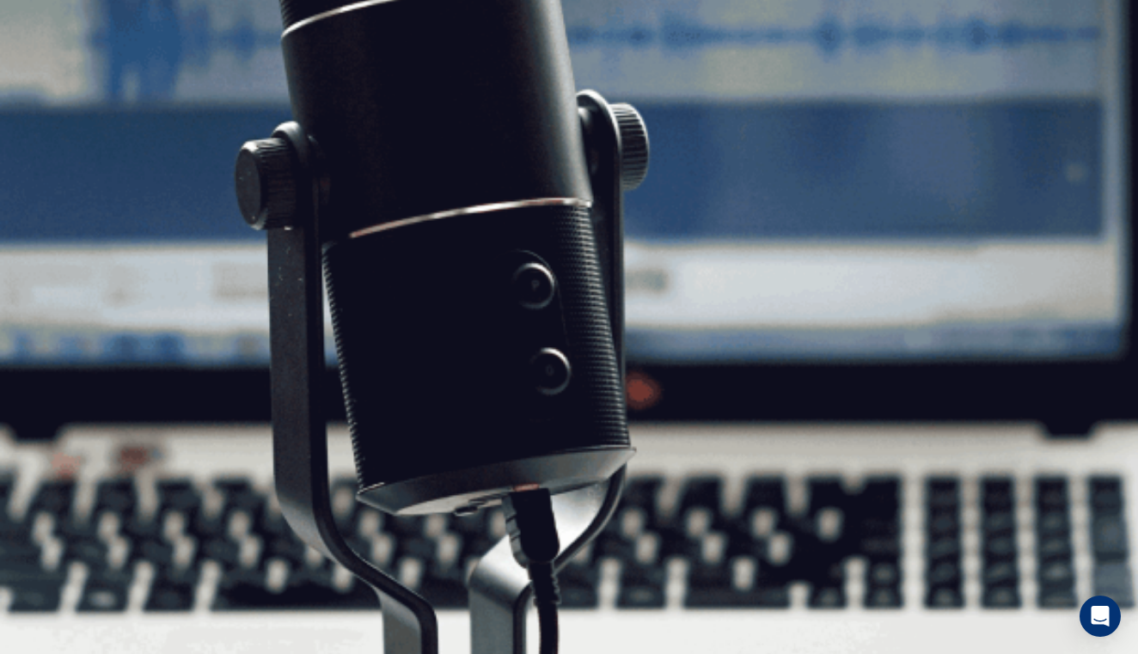
click at [49, 89] on button "Continue" at bounding box center [24, 121] width 49 height 64
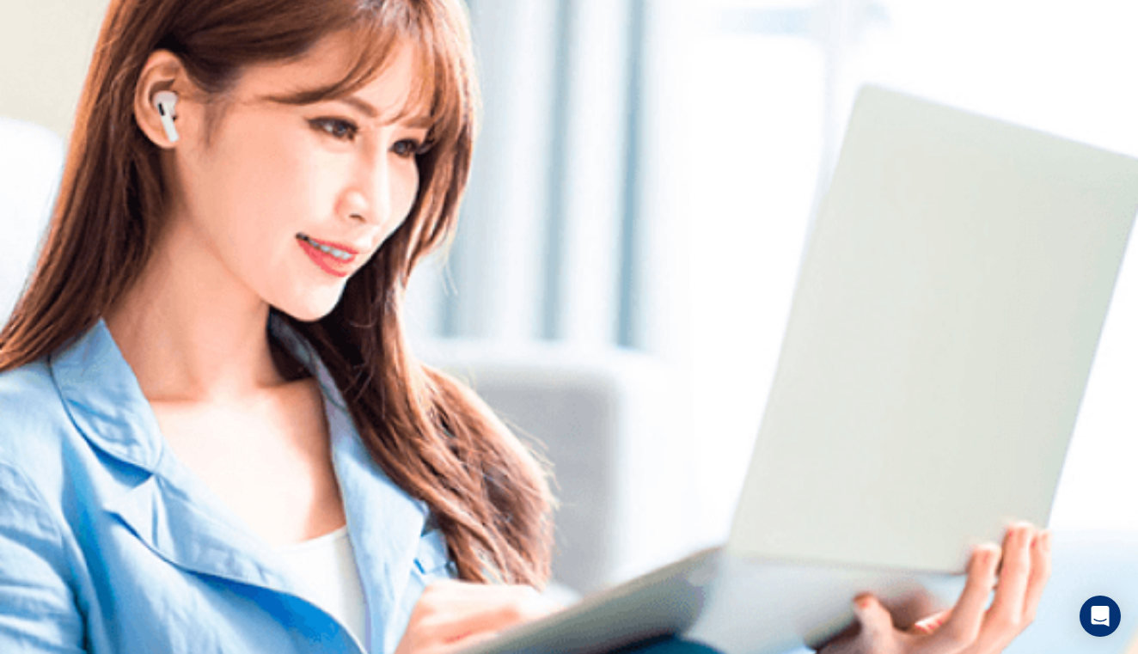
scroll to position [100, 0]
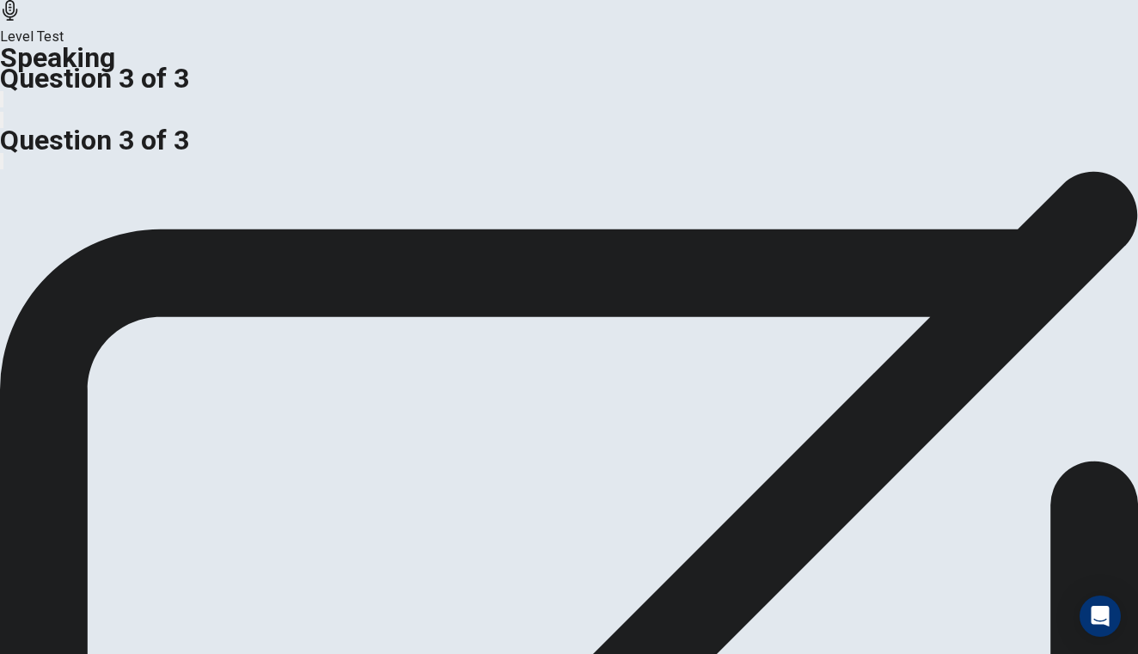
scroll to position [0, 0]
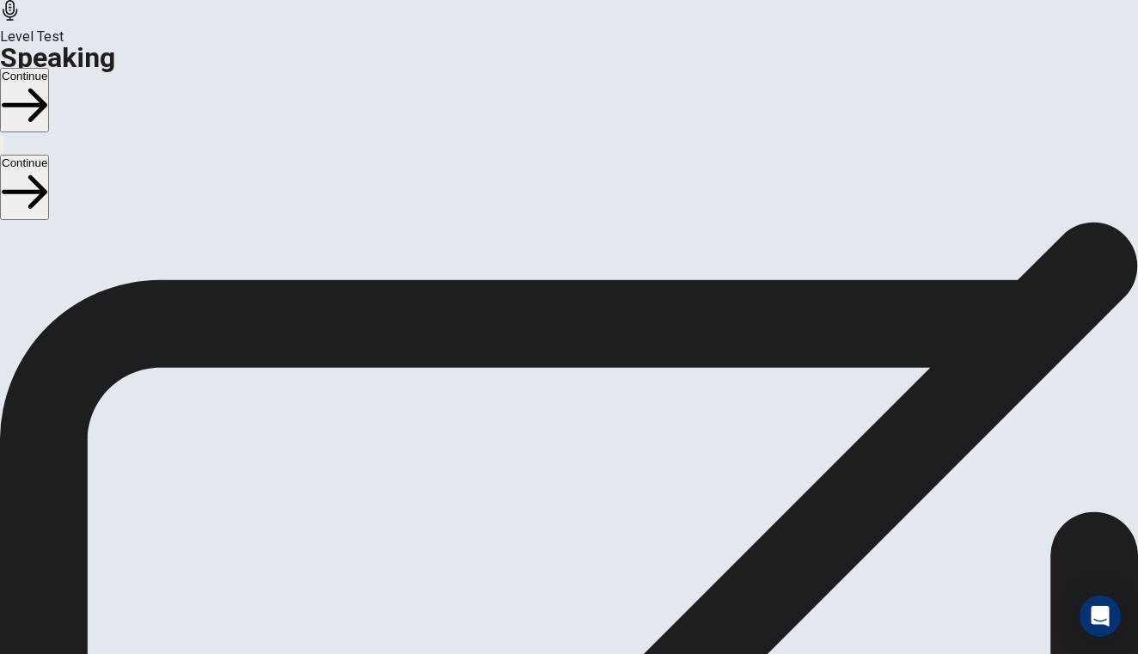
click at [49, 68] on button "Continue" at bounding box center [24, 100] width 49 height 64
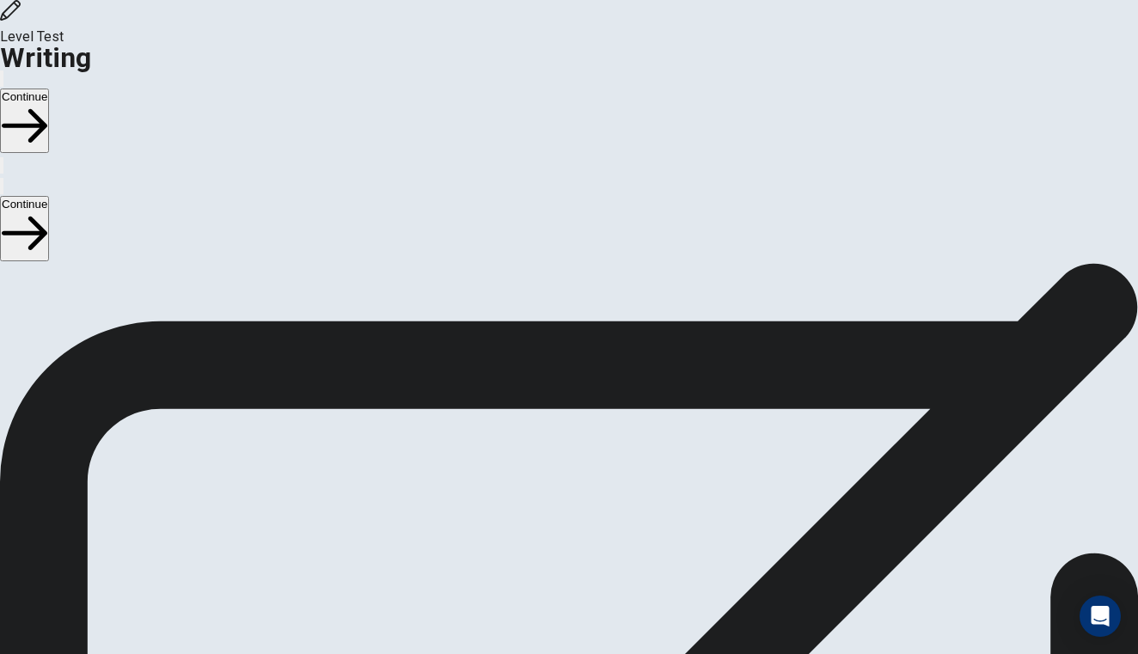
click at [49, 89] on button "Continue" at bounding box center [24, 121] width 49 height 64
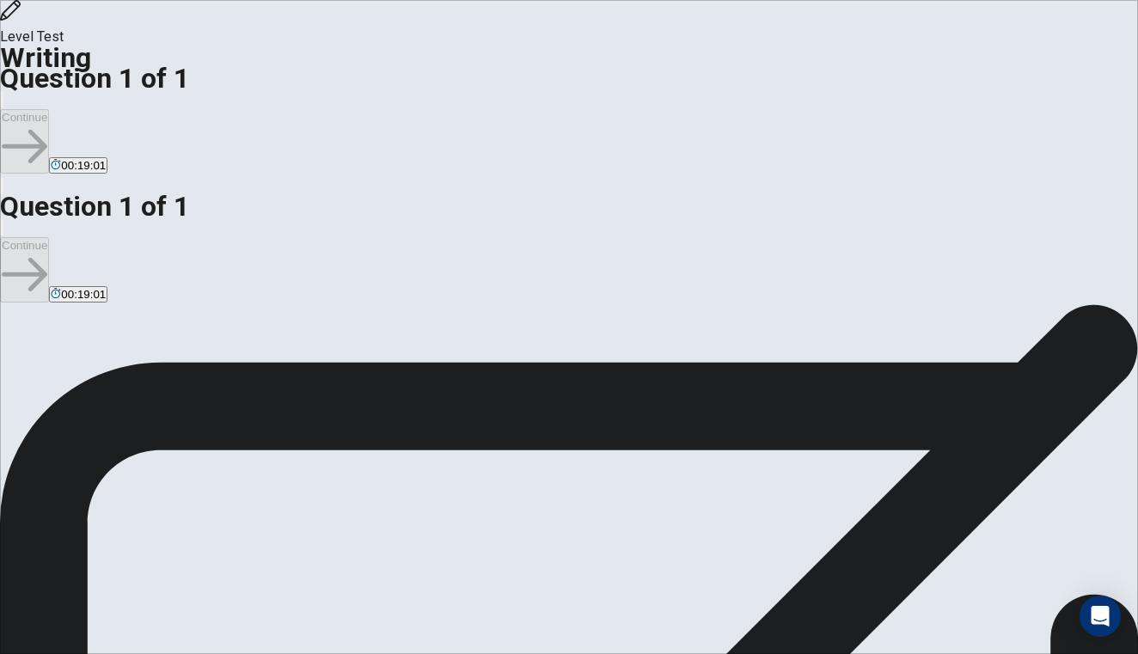
type textarea "because is very important for the companies that yours employees enjoy the morn…"
click at [49, 109] on button "Continue" at bounding box center [24, 141] width 49 height 64
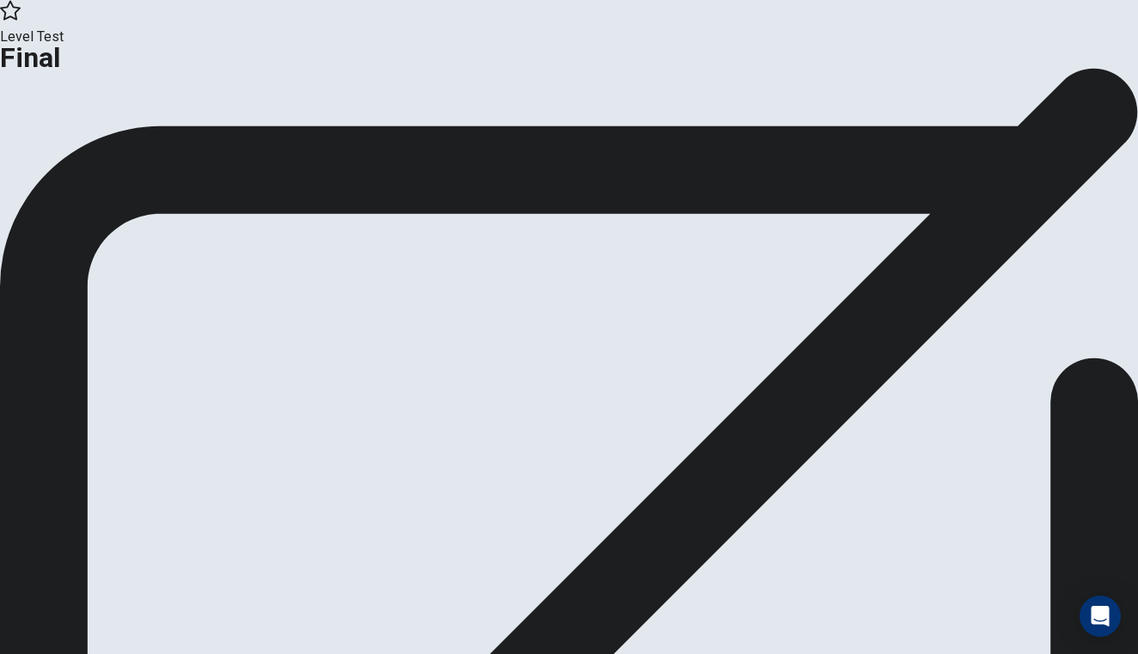
scroll to position [0, 0]
click at [137, 153] on button "Continue" at bounding box center [102, 141] width 70 height 23
